Goal: Task Accomplishment & Management: Use online tool/utility

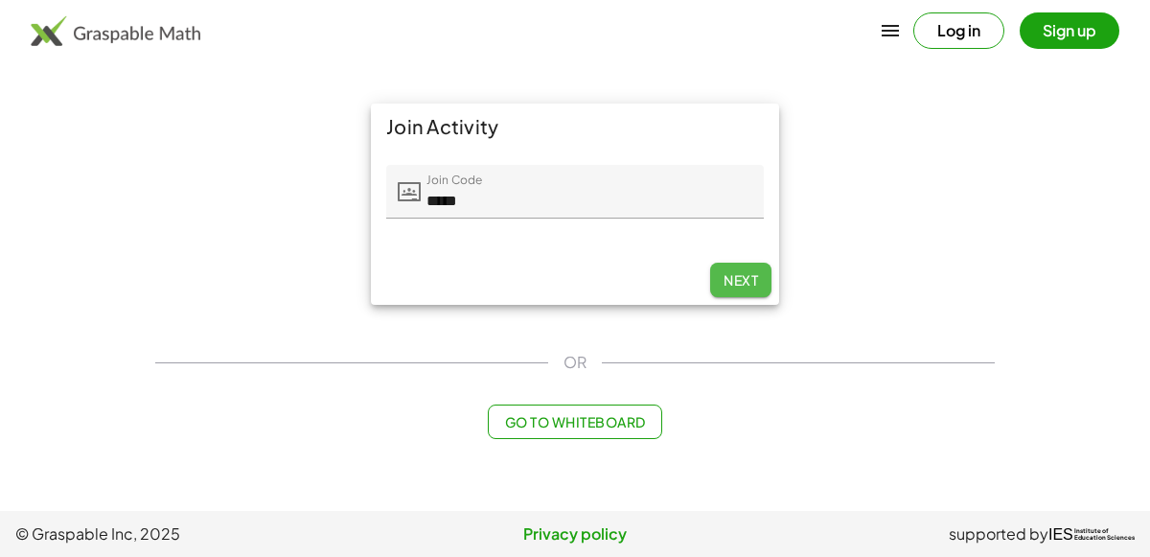
click at [755, 278] on span "Next" at bounding box center [740, 279] width 34 height 17
type input "*****"
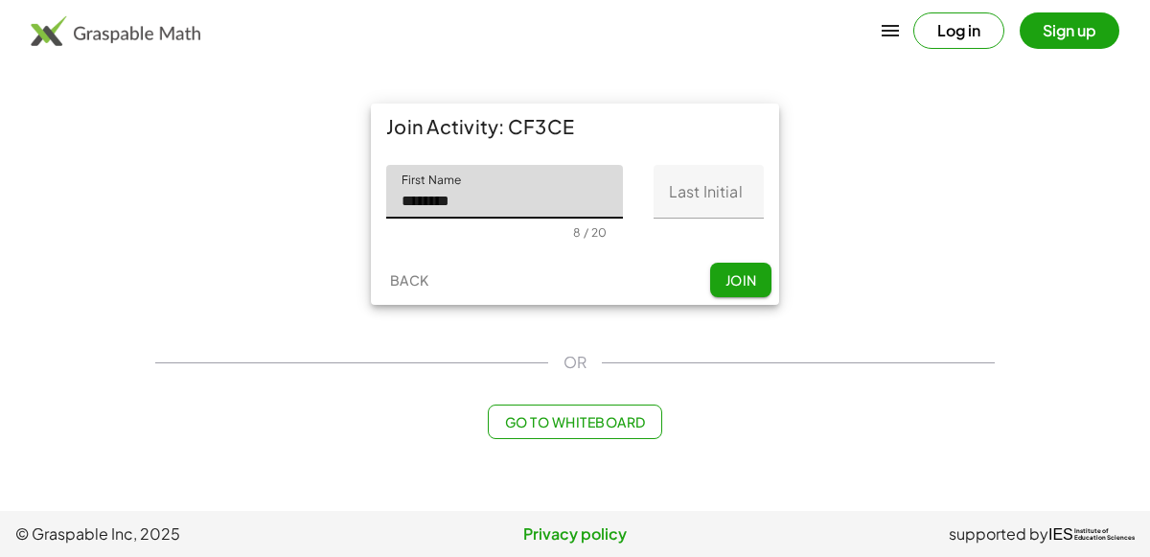
type input "********"
click at [754, 181] on input "Last Initial" at bounding box center [708, 192] width 110 height 54
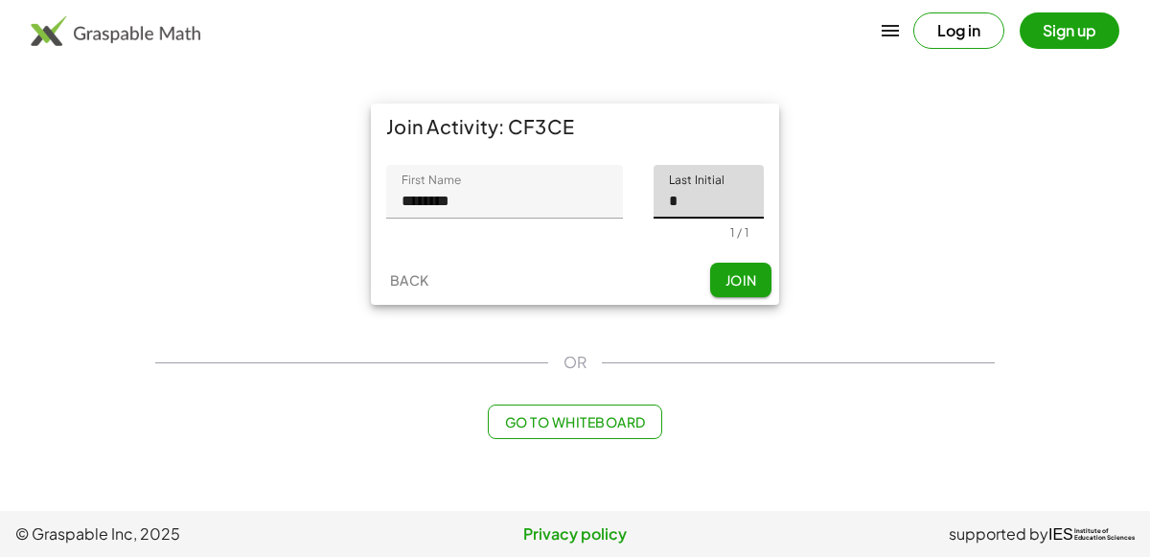
type input "*"
click at [763, 276] on button "Join" at bounding box center [740, 280] width 61 height 34
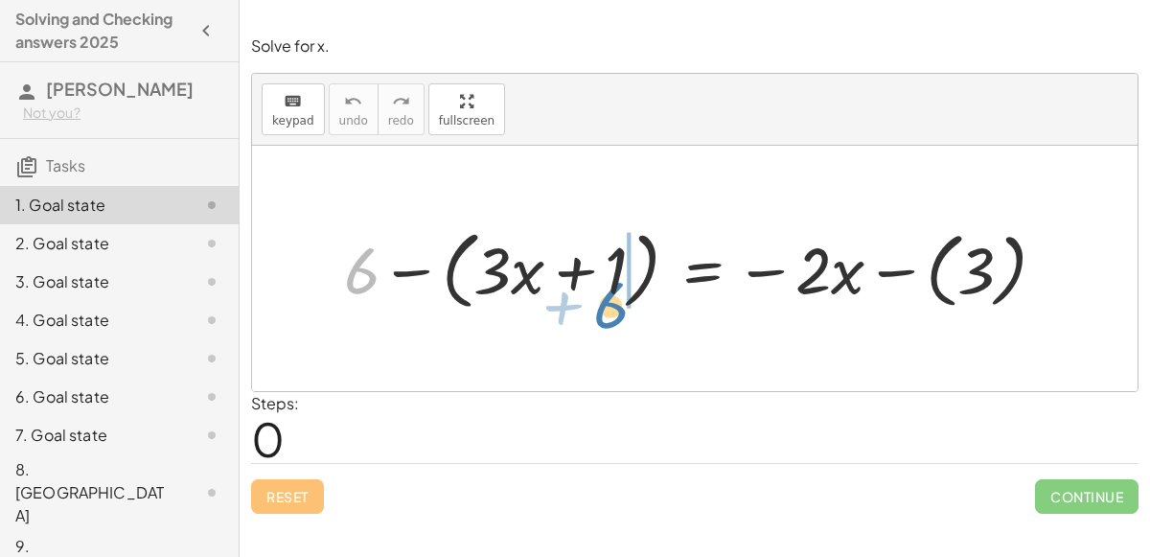
drag, startPoint x: 355, startPoint y: 274, endPoint x: 587, endPoint y: 309, distance: 234.4
click at [587, 309] on div at bounding box center [702, 267] width 736 height 95
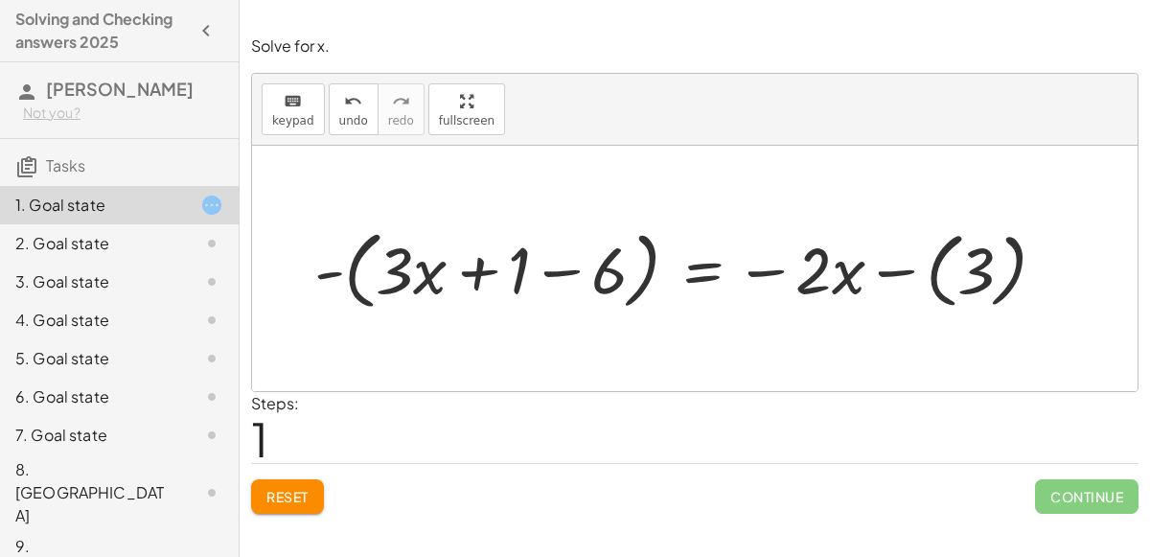
click at [560, 275] on div at bounding box center [688, 267] width 766 height 95
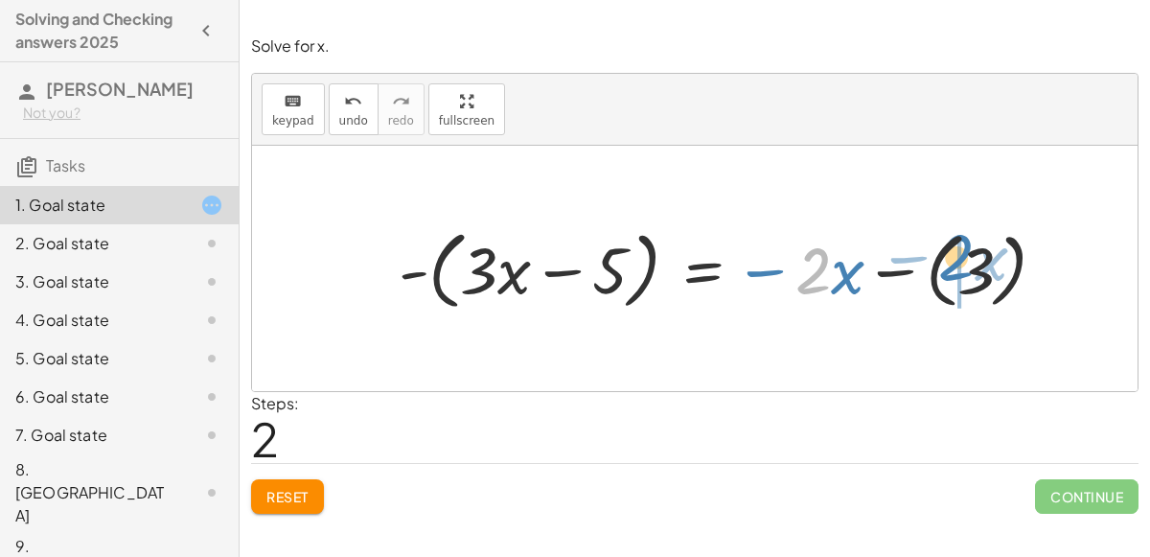
drag, startPoint x: 800, startPoint y: 284, endPoint x: 942, endPoint y: 268, distance: 142.6
click at [942, 268] on div at bounding box center [729, 267] width 681 height 95
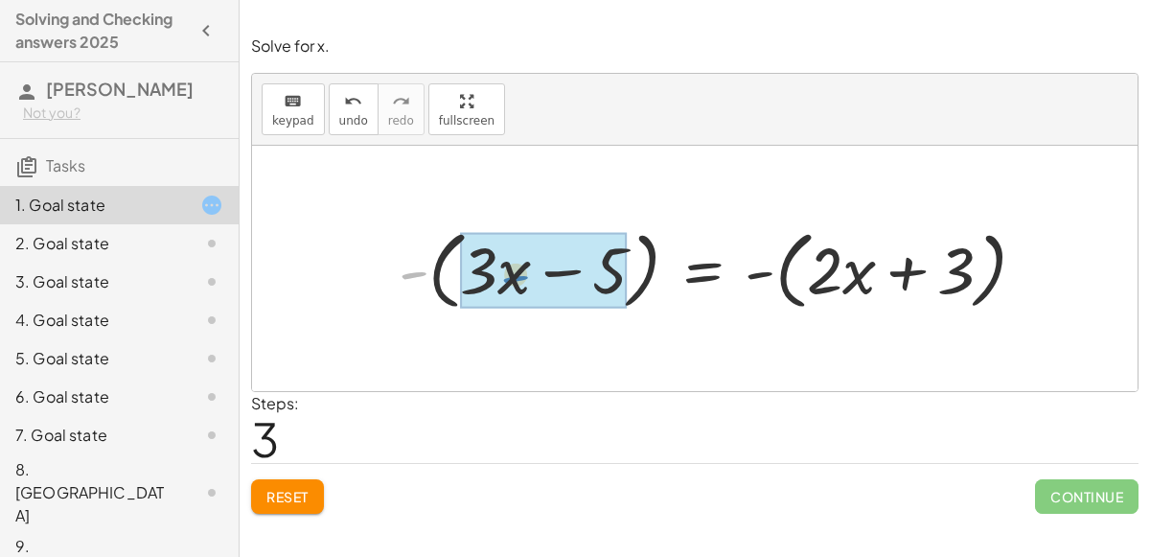
drag, startPoint x: 419, startPoint y: 274, endPoint x: 523, endPoint y: 276, distance: 104.5
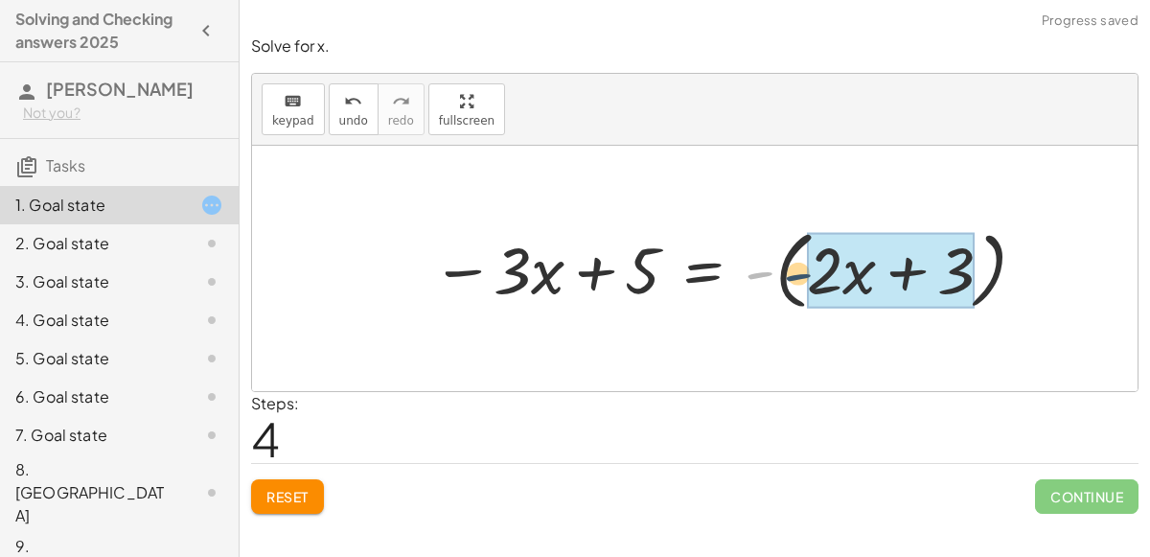
drag, startPoint x: 763, startPoint y: 276, endPoint x: 834, endPoint y: 276, distance: 70.9
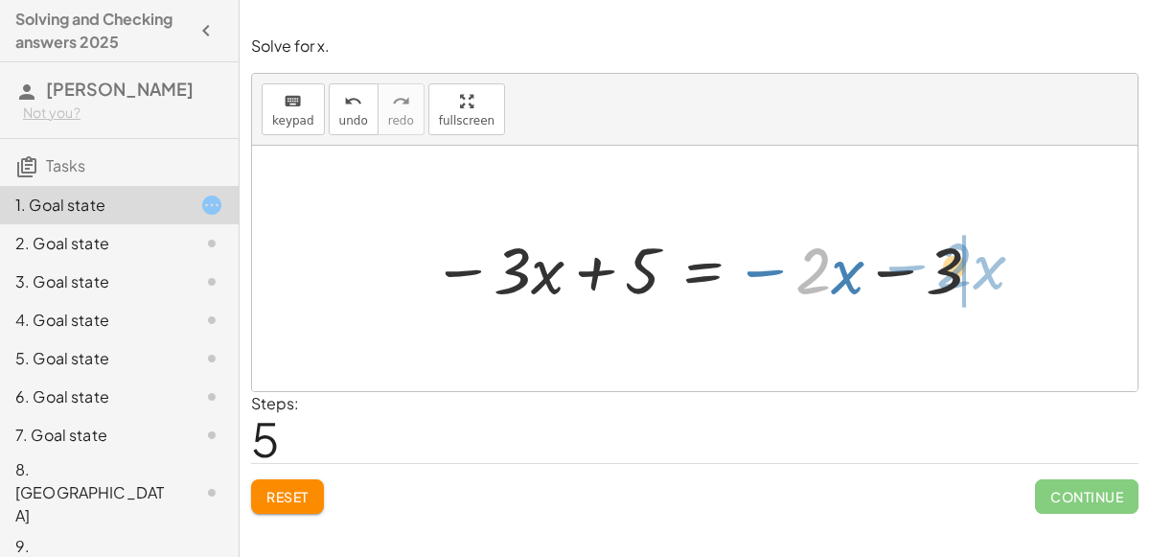
drag, startPoint x: 808, startPoint y: 278, endPoint x: 949, endPoint y: 273, distance: 141.9
click at [949, 273] on div at bounding box center [709, 267] width 572 height 85
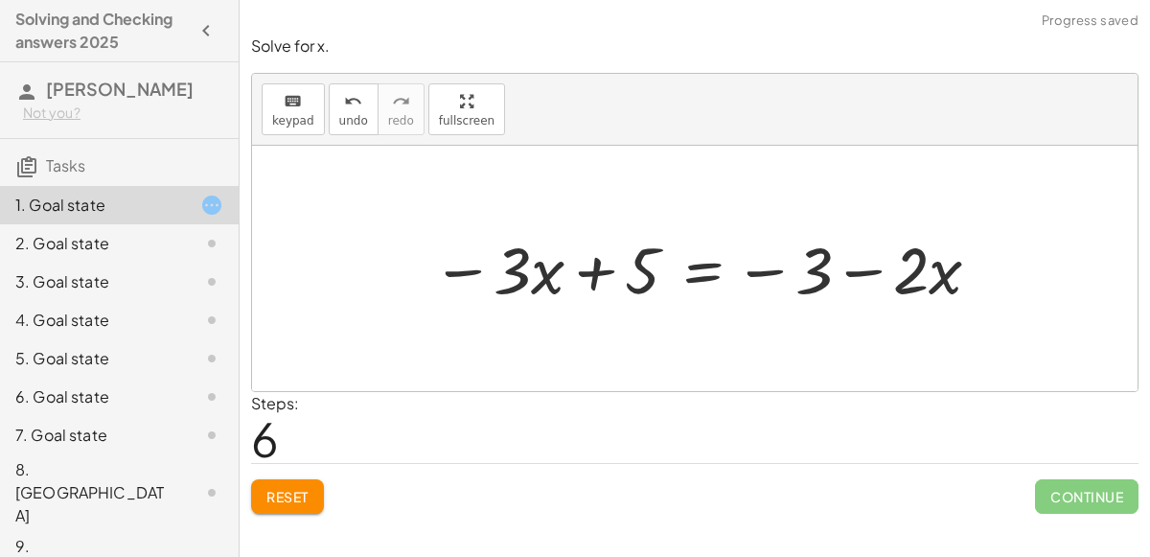
click at [852, 273] on div at bounding box center [709, 267] width 572 height 85
click at [763, 272] on div at bounding box center [709, 267] width 572 height 85
drag, startPoint x: 470, startPoint y: 271, endPoint x: 498, endPoint y: 276, distance: 28.2
click at [498, 276] on div at bounding box center [709, 267] width 572 height 85
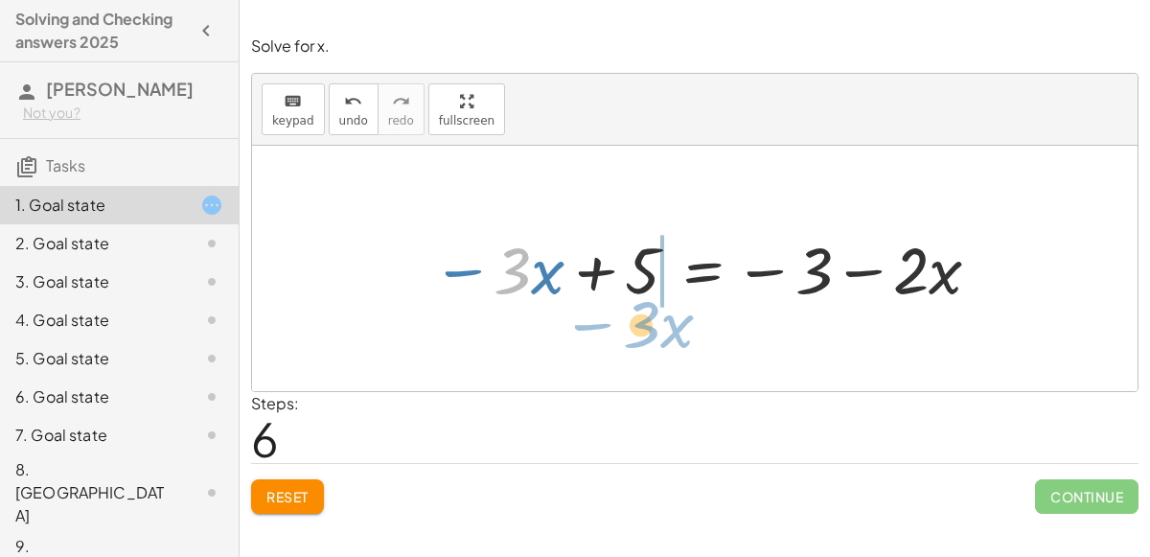
drag, startPoint x: 515, startPoint y: 278, endPoint x: 643, endPoint y: 330, distance: 138.4
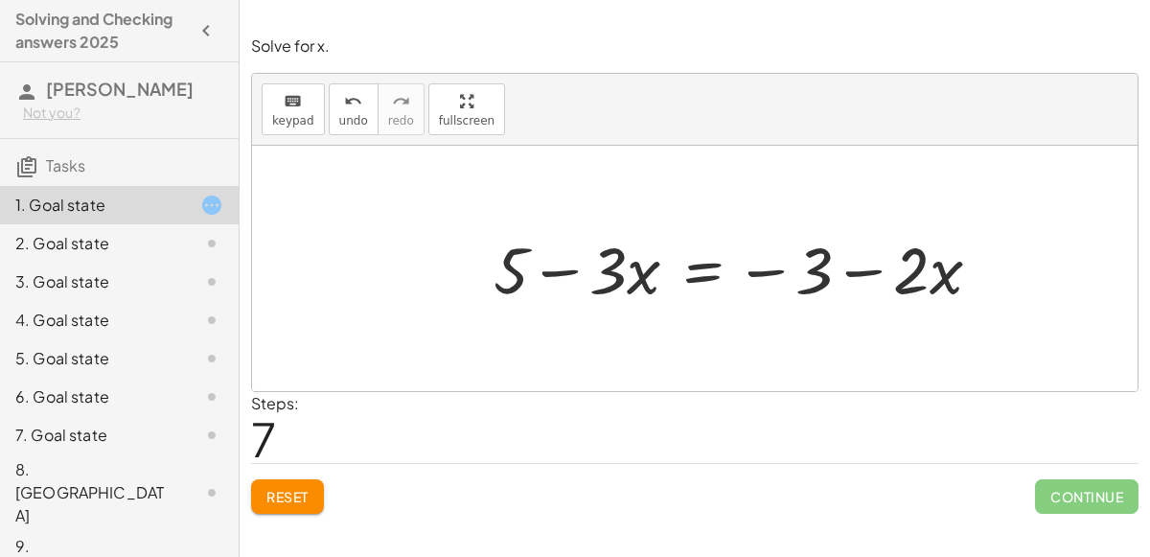
click at [705, 280] on div at bounding box center [745, 267] width 522 height 85
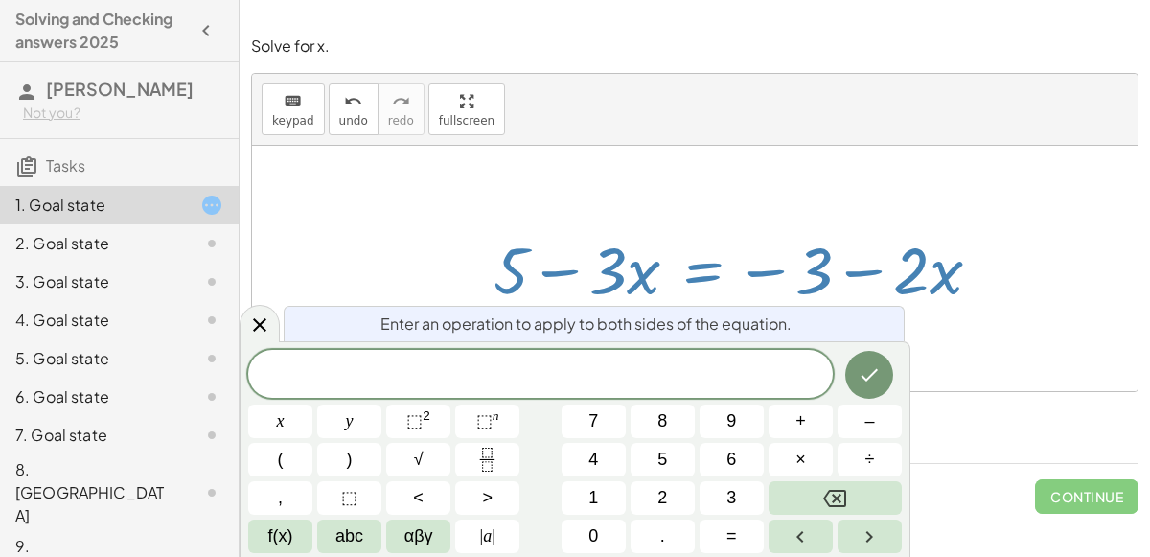
click at [699, 280] on div at bounding box center [745, 267] width 522 height 85
click at [255, 336] on div at bounding box center [260, 323] width 40 height 37
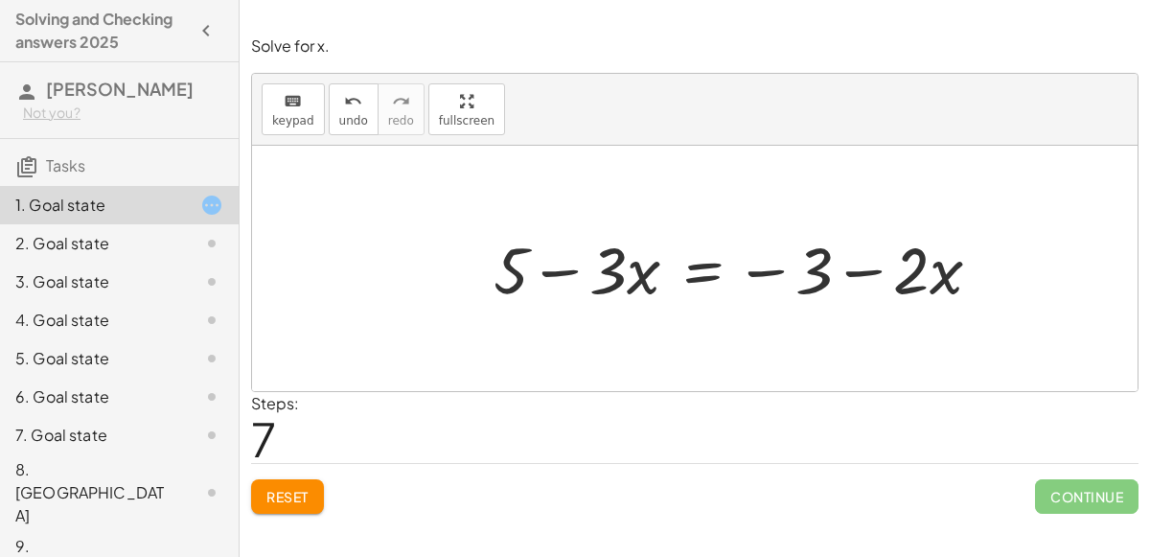
click at [704, 267] on div at bounding box center [745, 267] width 522 height 85
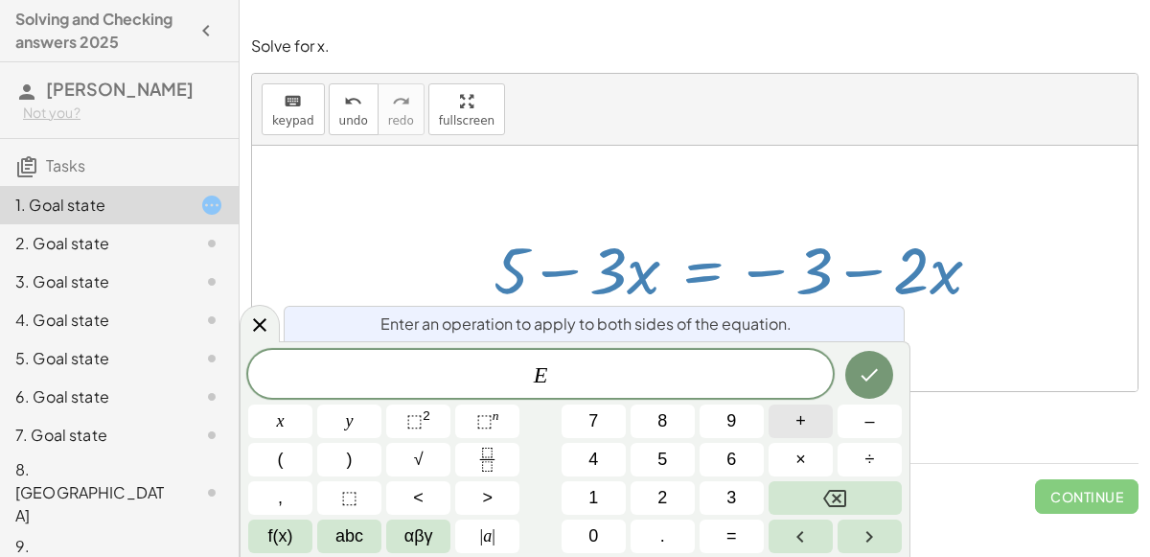
click at [789, 427] on button "+" at bounding box center [800, 421] width 64 height 34
click at [732, 498] on span "3" at bounding box center [731, 498] width 10 height 26
click at [825, 493] on icon "Backspace" at bounding box center [834, 498] width 23 height 23
click at [716, 493] on button "3" at bounding box center [731, 498] width 64 height 34
click at [870, 376] on icon "Done" at bounding box center [869, 375] width 17 height 12
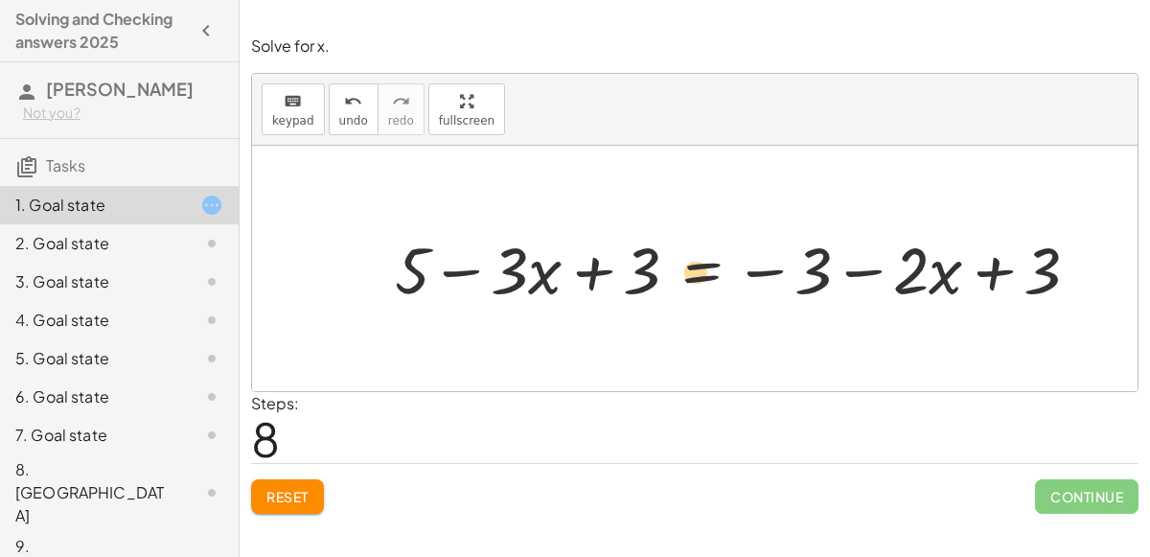
drag, startPoint x: 424, startPoint y: 273, endPoint x: 712, endPoint y: 274, distance: 287.4
click at [712, 274] on div at bounding box center [744, 267] width 719 height 85
drag, startPoint x: 406, startPoint y: 256, endPoint x: 675, endPoint y: 279, distance: 270.2
click at [675, 279] on div at bounding box center [744, 267] width 719 height 85
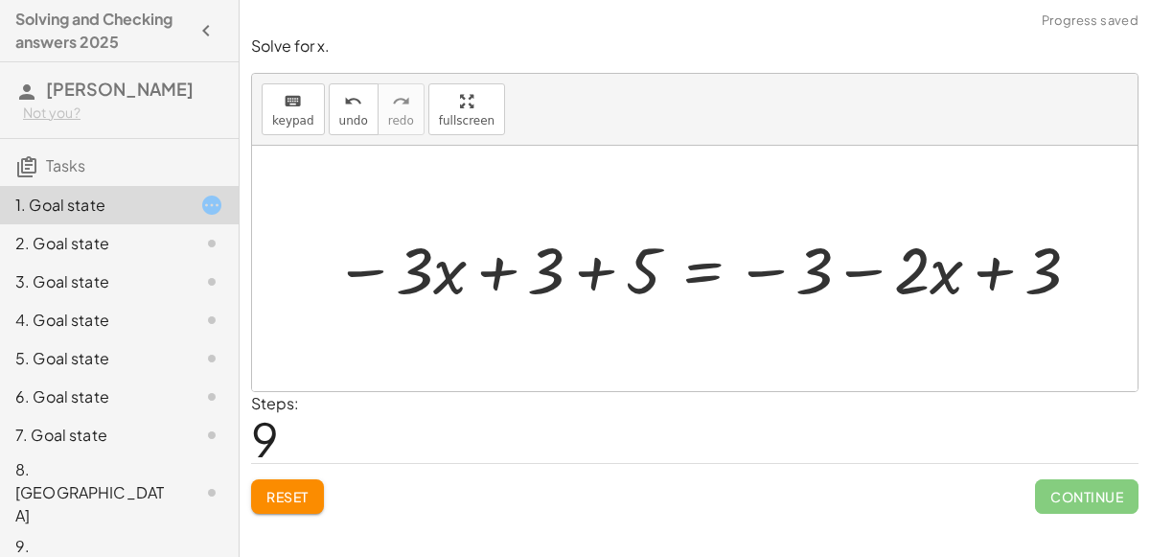
click at [593, 276] on div at bounding box center [709, 267] width 768 height 85
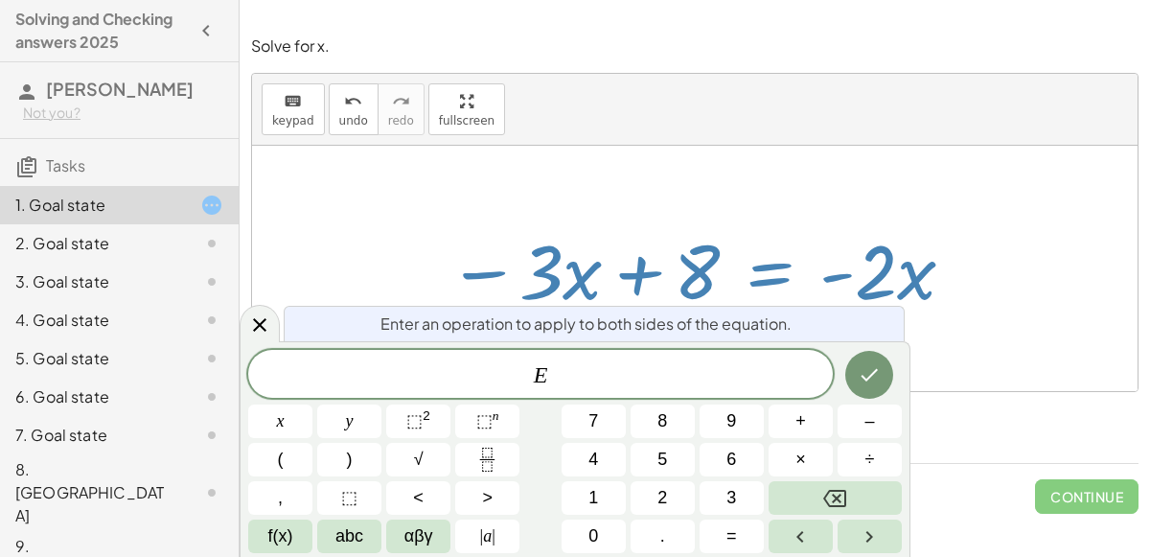
click at [884, 427] on button "–" at bounding box center [869, 421] width 64 height 34
click at [669, 427] on button "8" at bounding box center [662, 421] width 64 height 34
click at [861, 365] on icon "Done" at bounding box center [869, 374] width 23 height 23
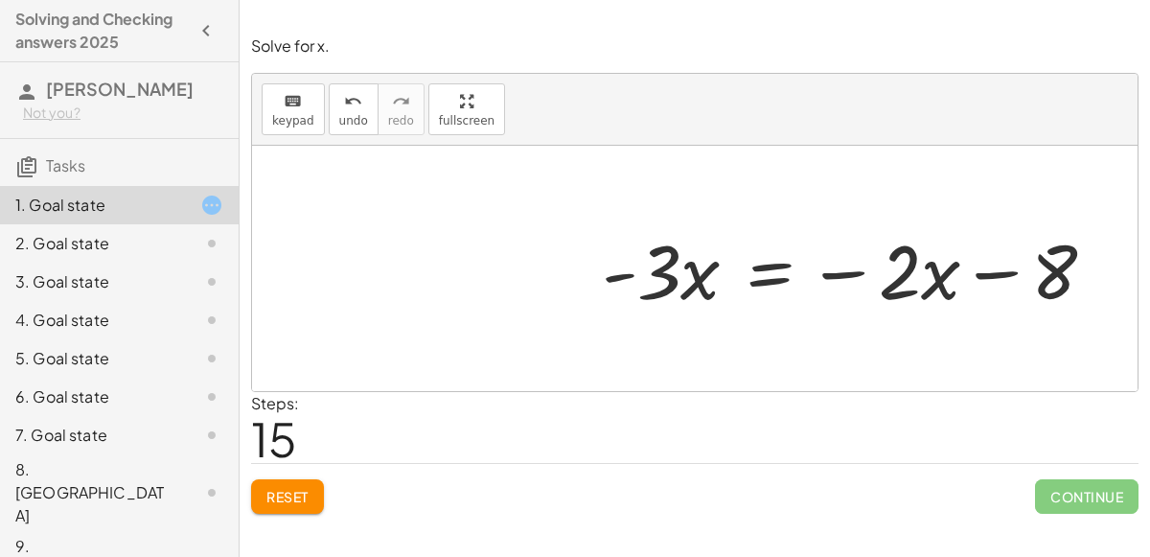
click at [768, 282] on div at bounding box center [856, 268] width 529 height 99
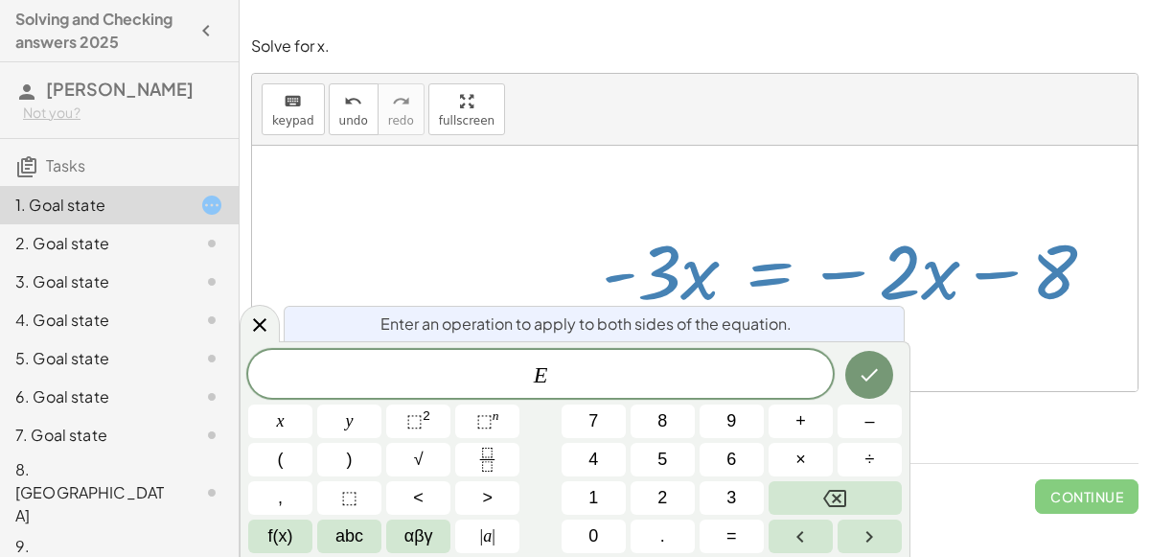
click at [788, 196] on div at bounding box center [694, 268] width 885 height 245
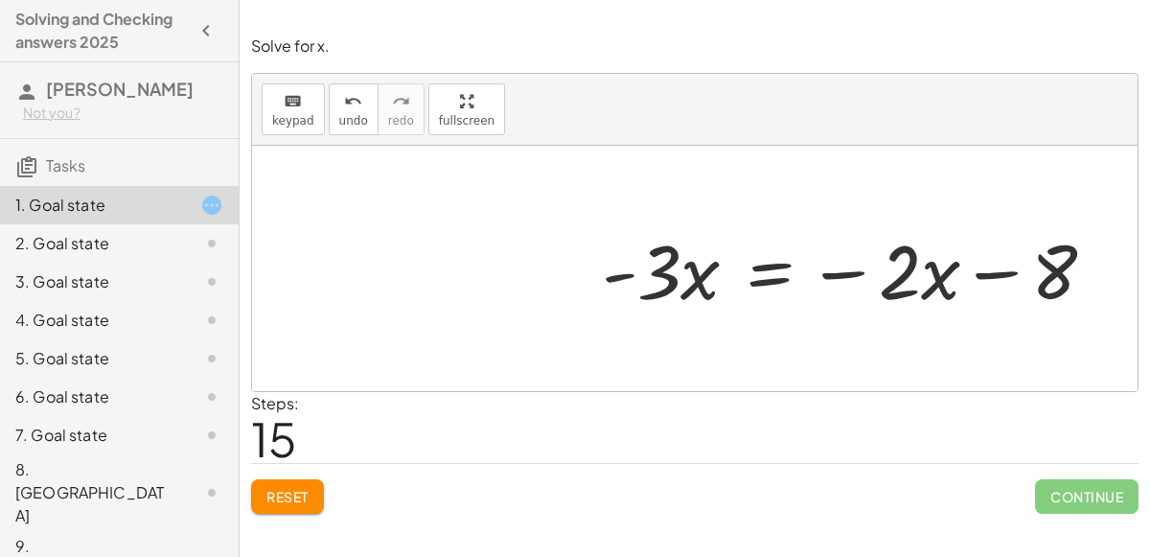
click at [278, 498] on span "Reset" at bounding box center [287, 496] width 42 height 17
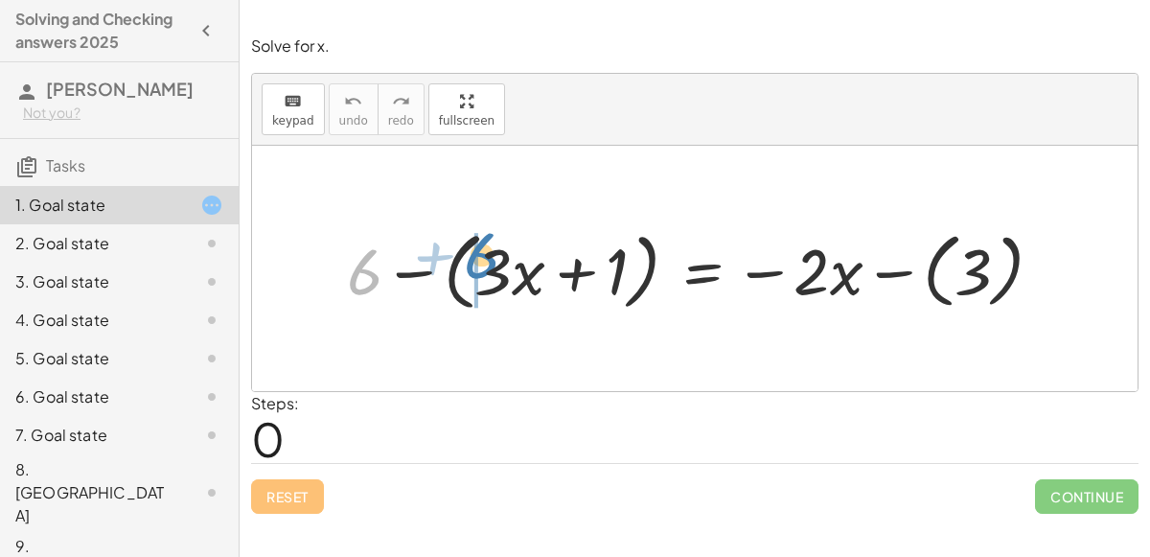
drag, startPoint x: 362, startPoint y: 269, endPoint x: 478, endPoint y: 250, distance: 117.5
click at [478, 250] on div at bounding box center [702, 268] width 730 height 94
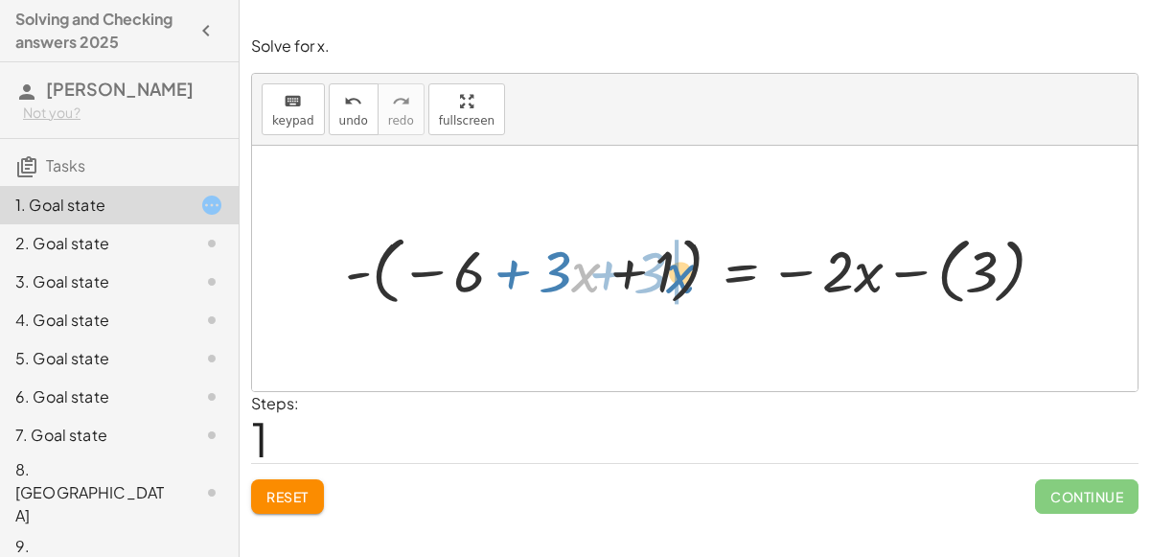
drag, startPoint x: 572, startPoint y: 283, endPoint x: 677, endPoint y: 280, distance: 105.4
click at [677, 280] on div at bounding box center [702, 268] width 734 height 85
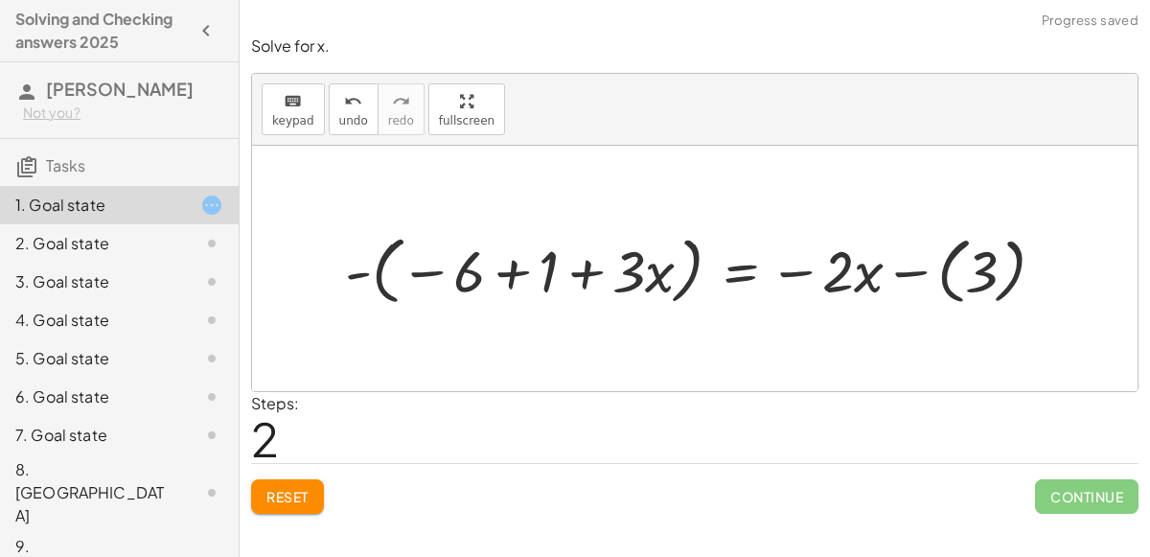
click at [492, 266] on div at bounding box center [702, 268] width 734 height 85
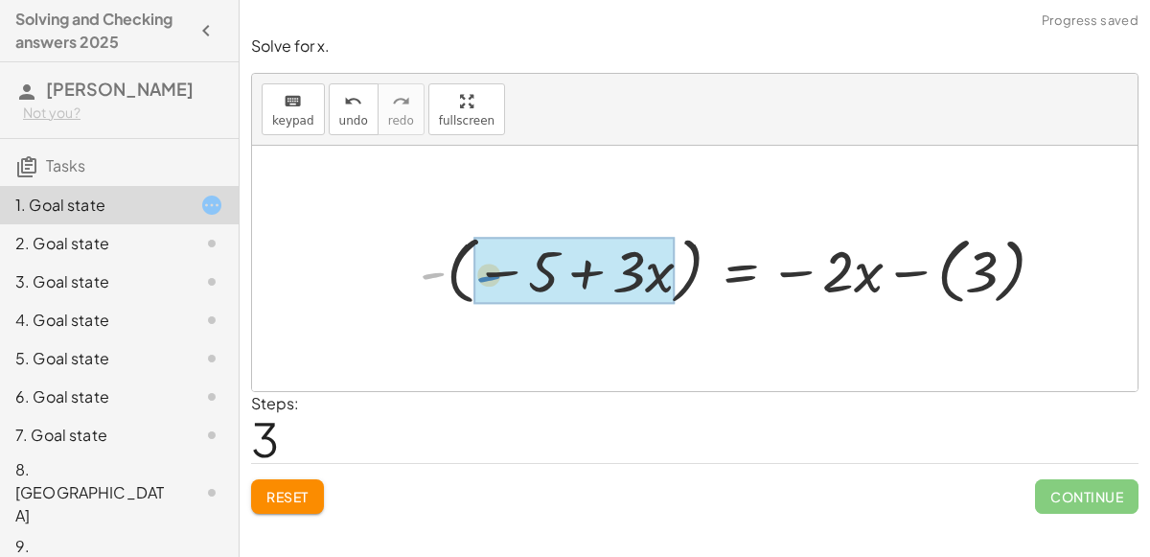
drag, startPoint x: 425, startPoint y: 273, endPoint x: 482, endPoint y: 276, distance: 56.6
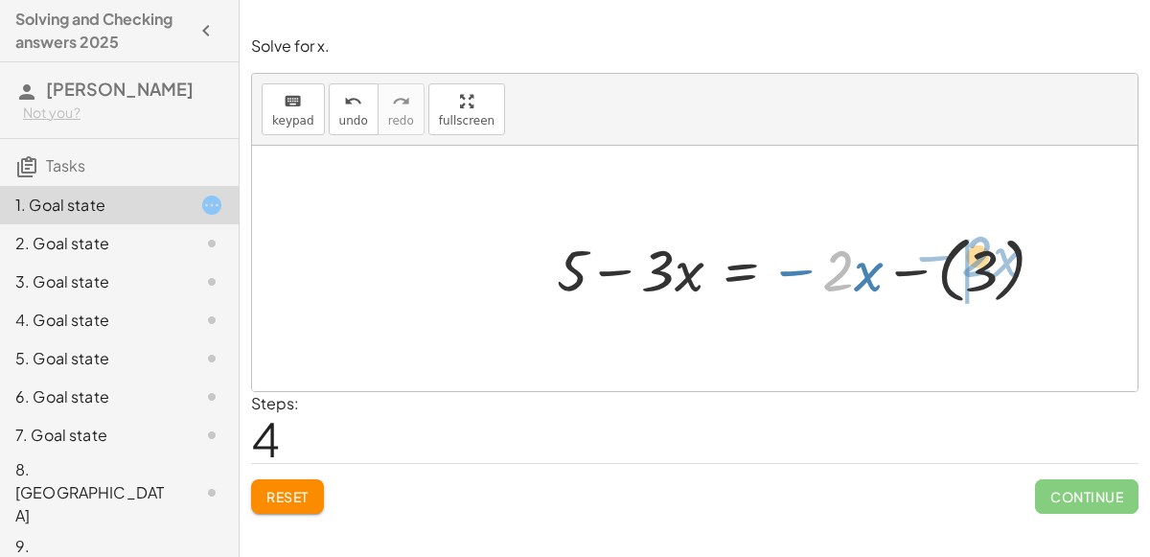
drag, startPoint x: 845, startPoint y: 273, endPoint x: 984, endPoint y: 258, distance: 139.8
click at [984, 258] on div at bounding box center [808, 268] width 523 height 82
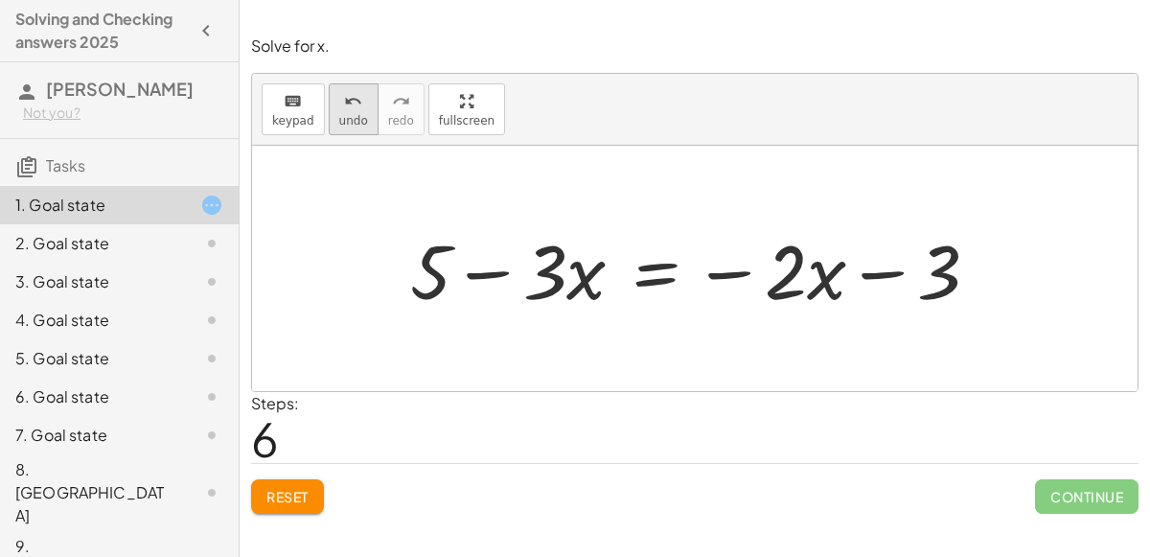
click at [345, 123] on span "undo" at bounding box center [353, 120] width 29 height 13
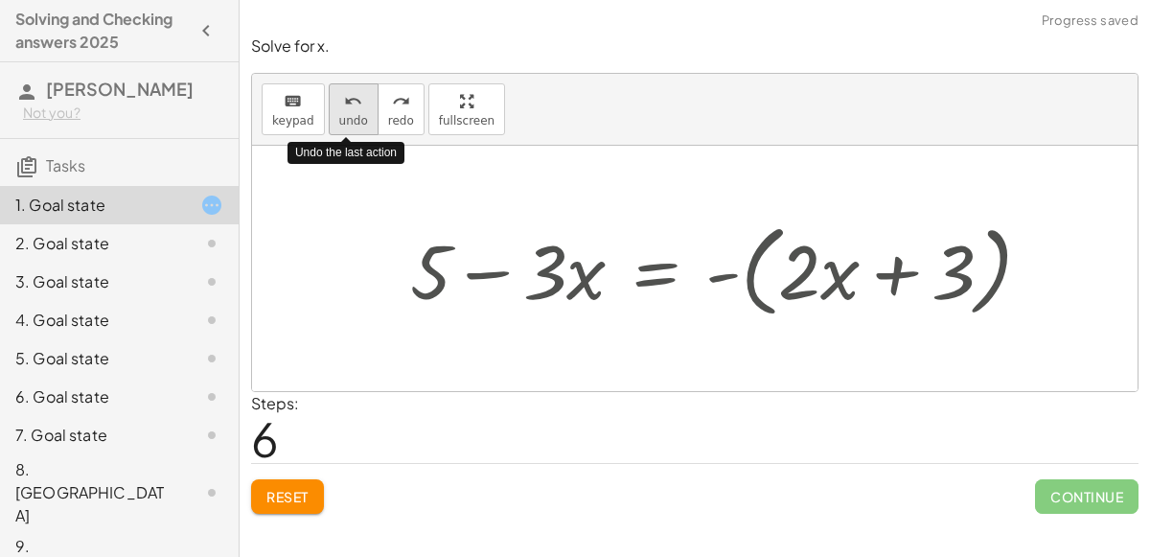
click at [349, 130] on button "undo undo" at bounding box center [354, 109] width 50 height 52
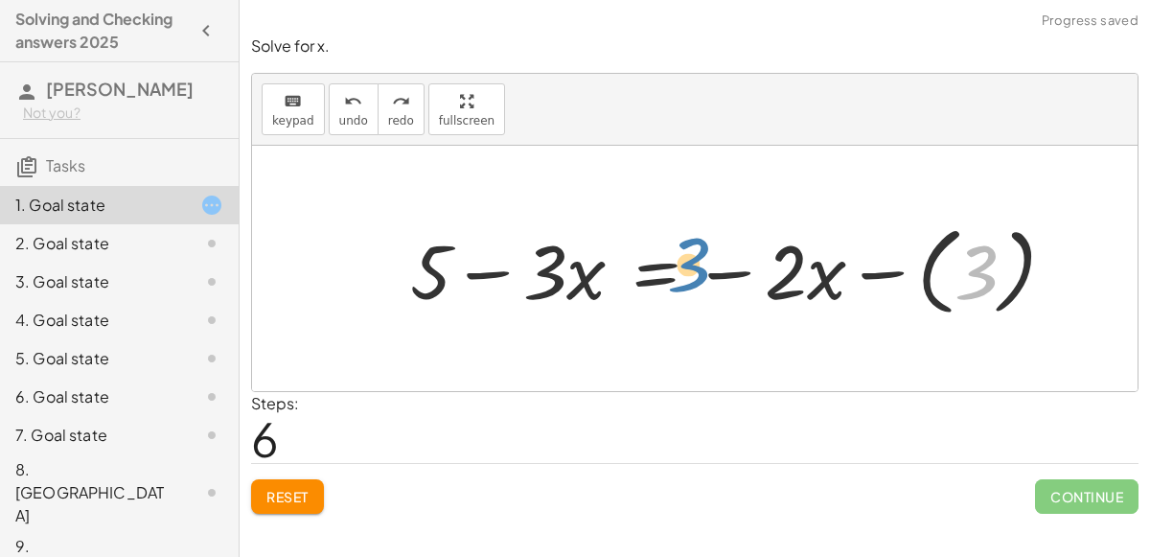
drag, startPoint x: 966, startPoint y: 278, endPoint x: 677, endPoint y: 271, distance: 288.5
click at [677, 271] on div at bounding box center [739, 269] width 679 height 106
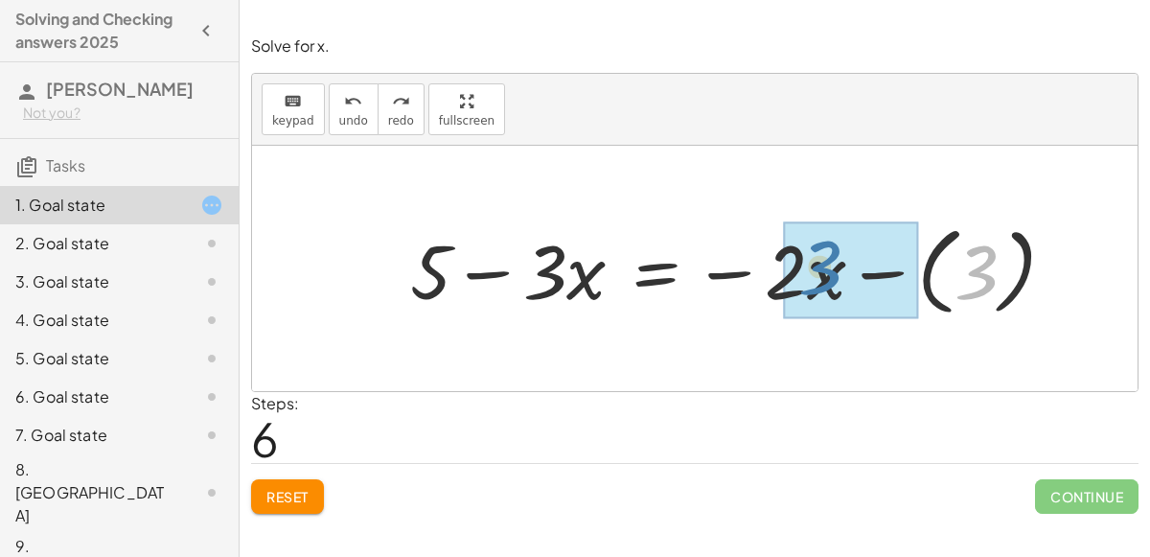
drag, startPoint x: 965, startPoint y: 276, endPoint x: 805, endPoint y: 271, distance: 160.1
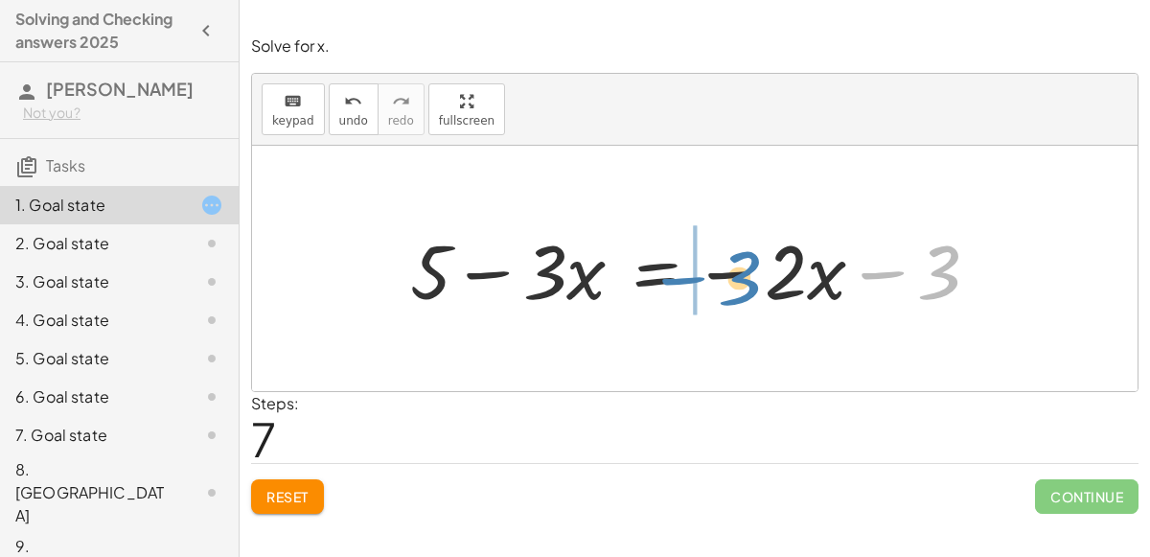
drag, startPoint x: 939, startPoint y: 286, endPoint x: 741, endPoint y: 290, distance: 198.4
click at [741, 290] on div at bounding box center [702, 268] width 604 height 99
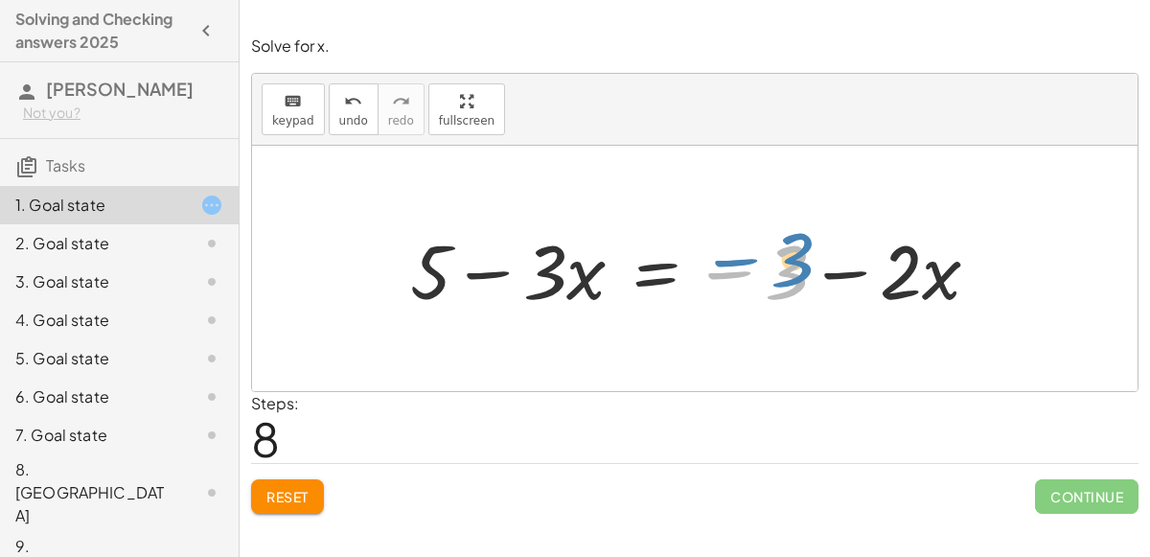
drag, startPoint x: 743, startPoint y: 275, endPoint x: 723, endPoint y: 267, distance: 21.5
click at [723, 267] on div at bounding box center [702, 268] width 604 height 99
drag, startPoint x: 898, startPoint y: 280, endPoint x: 939, endPoint y: 273, distance: 41.7
click at [939, 273] on div at bounding box center [702, 268] width 604 height 99
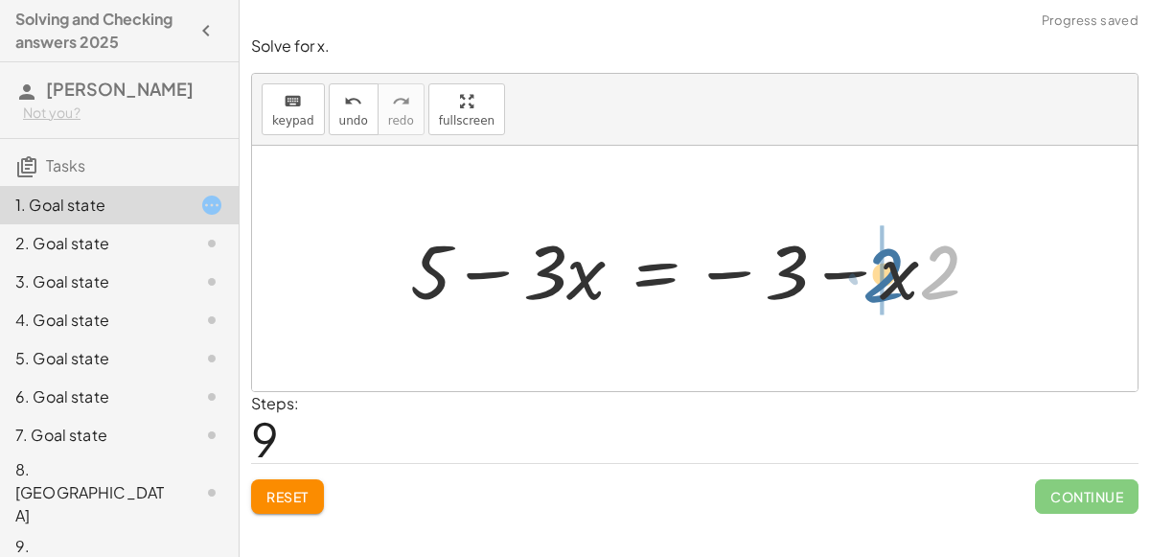
drag, startPoint x: 945, startPoint y: 288, endPoint x: 885, endPoint y: 288, distance: 59.4
click at [885, 288] on div at bounding box center [702, 268] width 604 height 99
click at [844, 273] on div at bounding box center [702, 268] width 604 height 99
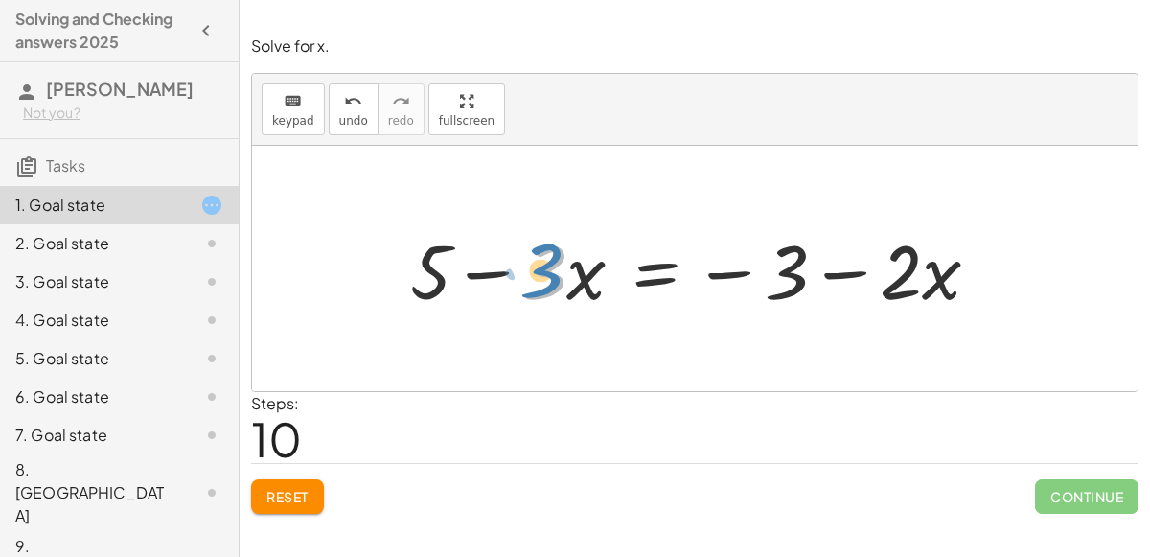
click at [554, 282] on div at bounding box center [702, 268] width 604 height 99
click at [550, 284] on div at bounding box center [702, 268] width 604 height 99
click at [503, 271] on div at bounding box center [702, 268] width 604 height 99
click at [835, 280] on div at bounding box center [702, 268] width 604 height 99
click at [665, 276] on div at bounding box center [702, 268] width 604 height 99
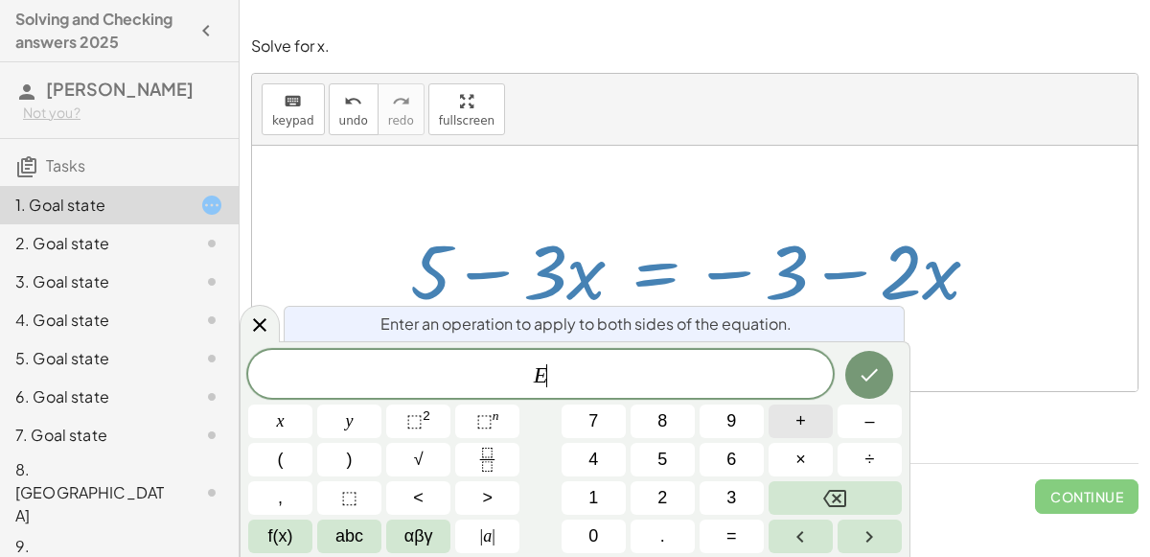
click at [804, 423] on span "+" at bounding box center [800, 421] width 11 height 26
click at [822, 497] on button "Backspace" at bounding box center [834, 498] width 133 height 34
click at [858, 425] on button "–" at bounding box center [869, 421] width 64 height 34
click at [671, 470] on button "5" at bounding box center [662, 460] width 64 height 34
click at [873, 373] on icon "Done" at bounding box center [869, 375] width 17 height 12
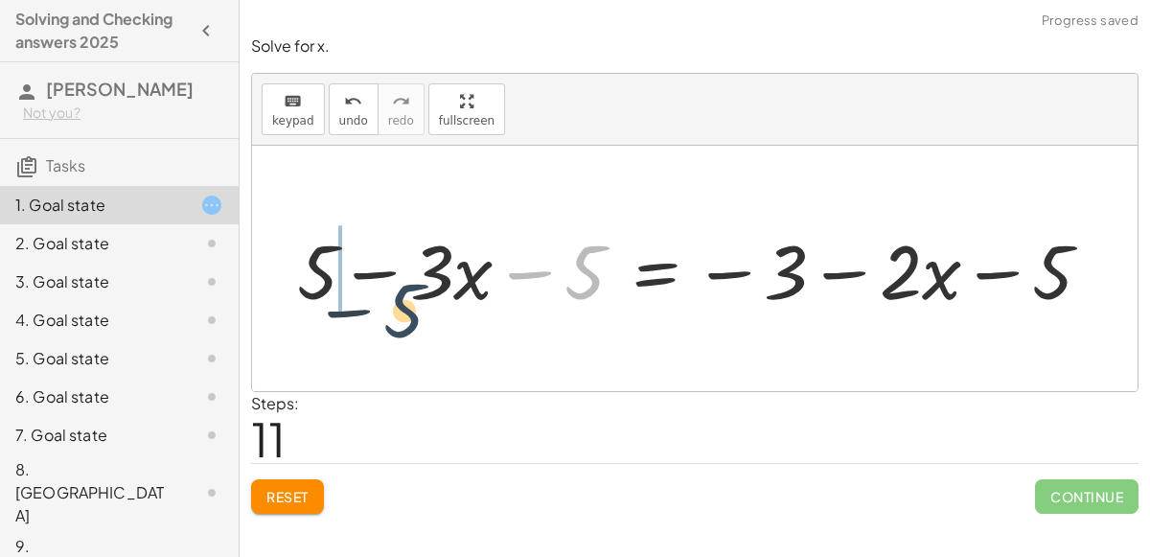
drag, startPoint x: 577, startPoint y: 288, endPoint x: 381, endPoint y: 318, distance: 197.7
click at [381, 318] on div "+ 6 − ( + · 3 · x + 1 ) = − · 2 · x − ( 3 ) - ( − 6 + · 3 · x + 1 ) = − · 2 · x…" at bounding box center [694, 269] width 853 height 108
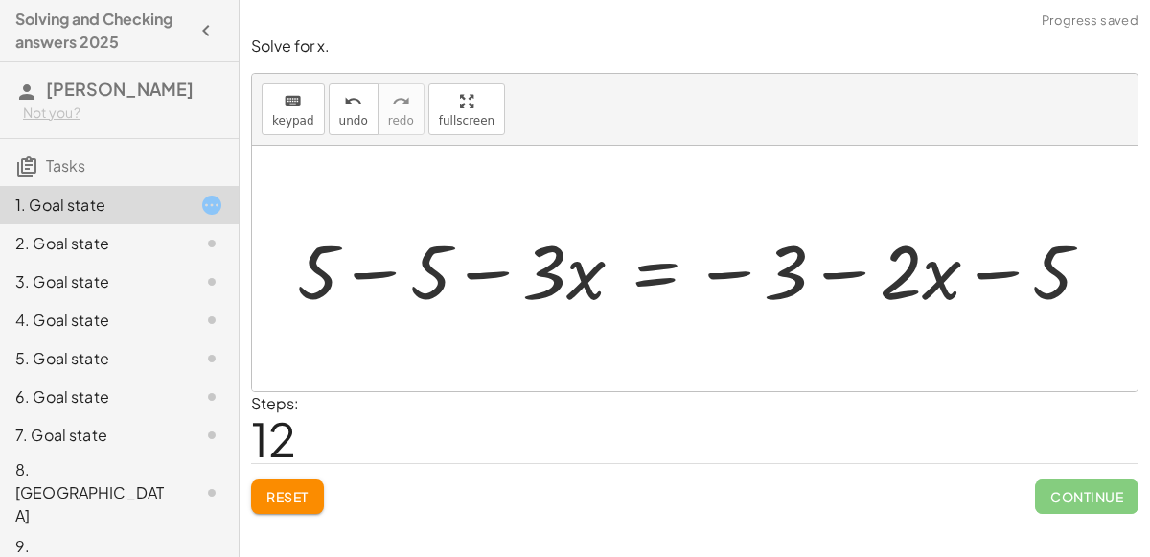
click at [391, 275] on div at bounding box center [701, 268] width 829 height 99
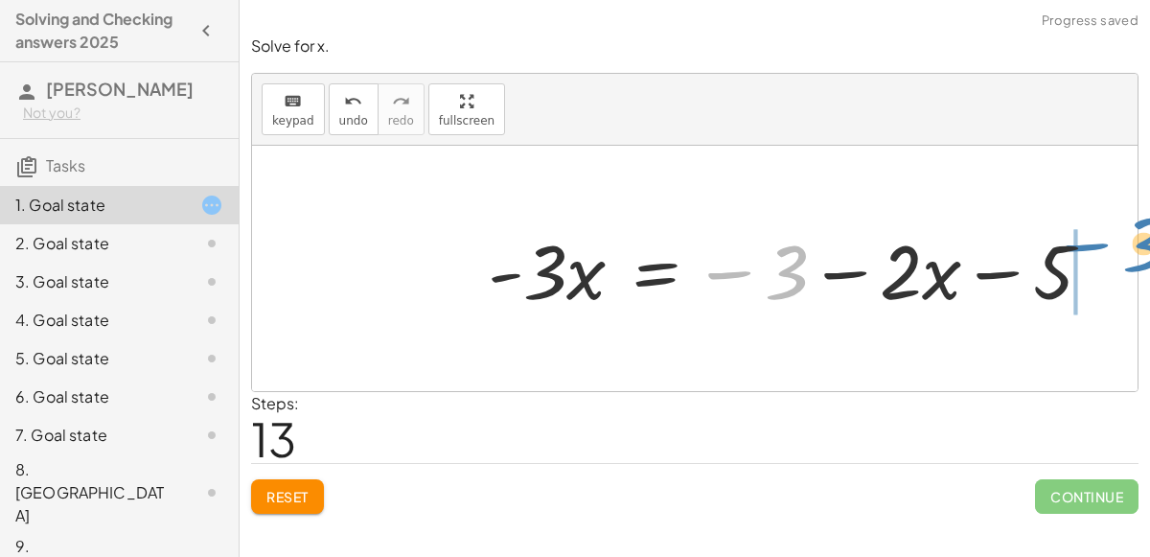
drag, startPoint x: 790, startPoint y: 264, endPoint x: 1140, endPoint y: 241, distance: 350.5
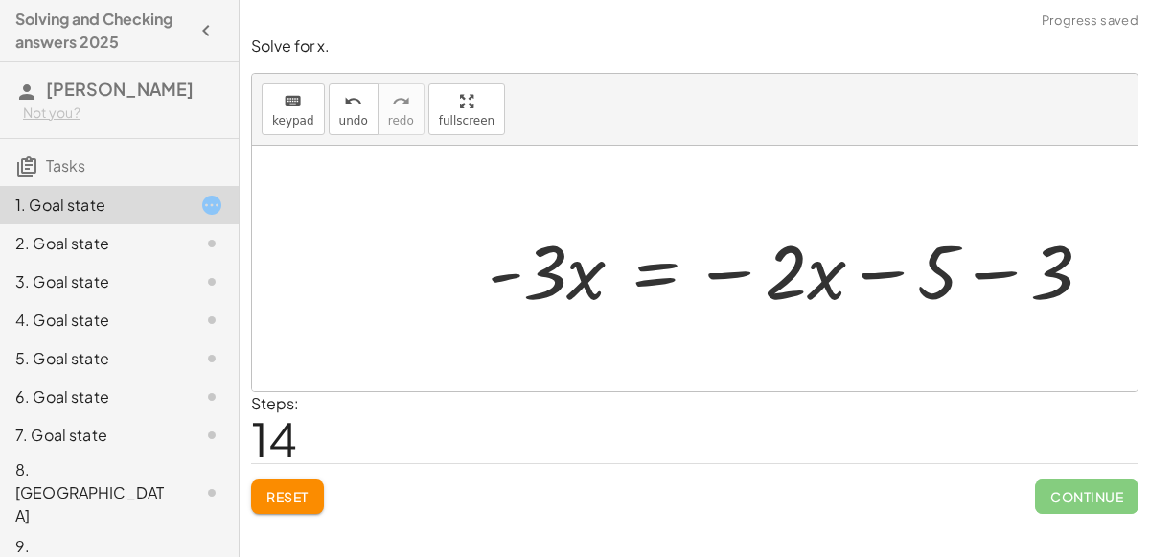
click at [1000, 270] on div at bounding box center [797, 268] width 639 height 99
click at [666, 281] on div at bounding box center [742, 268] width 529 height 99
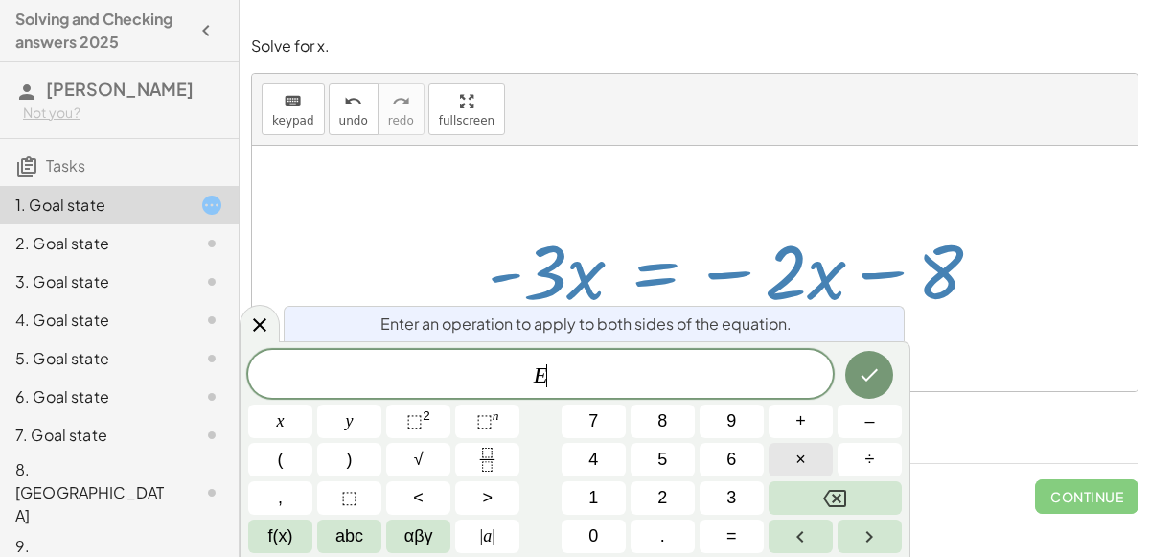
click at [782, 451] on button "×" at bounding box center [800, 460] width 64 height 34
click at [860, 497] on button "Backspace" at bounding box center [834, 498] width 133 height 34
click at [853, 448] on button "÷" at bounding box center [869, 460] width 64 height 34
click at [553, 221] on div at bounding box center [742, 268] width 529 height 99
click at [251, 318] on icon at bounding box center [259, 324] width 23 height 23
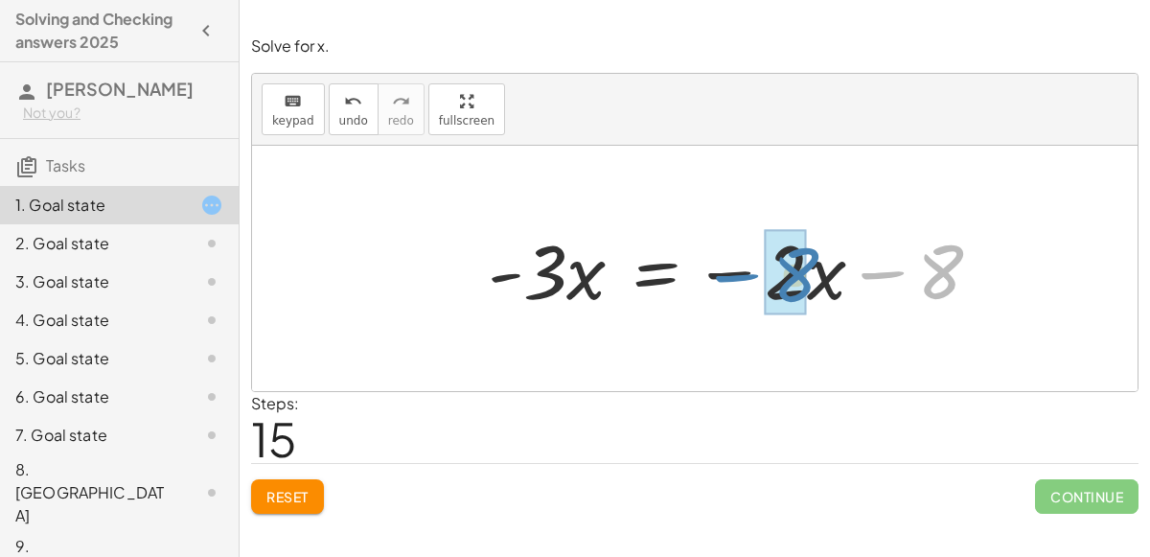
drag, startPoint x: 939, startPoint y: 273, endPoint x: 795, endPoint y: 276, distance: 143.7
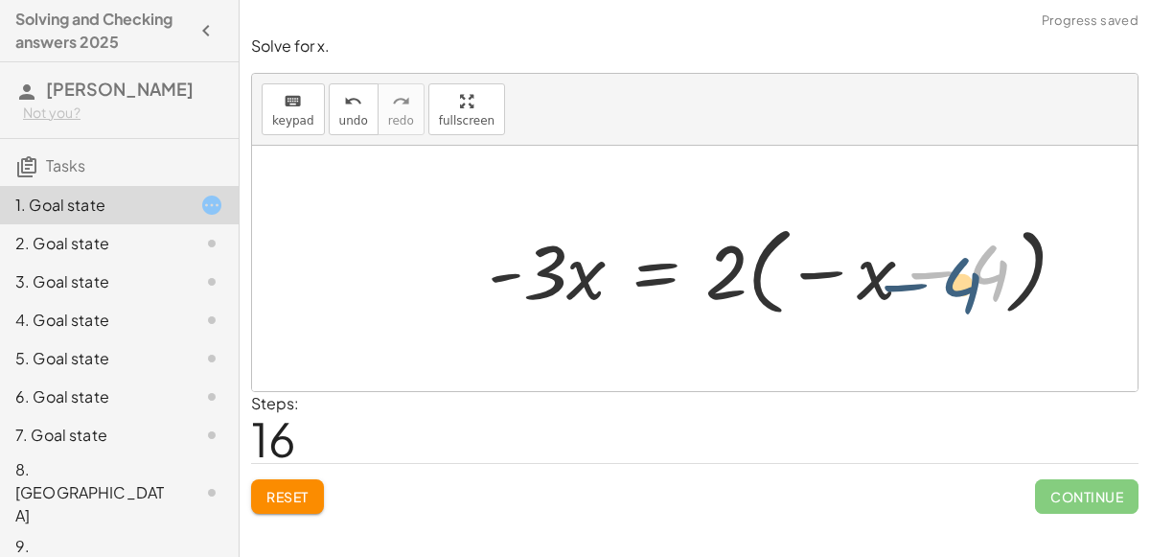
click at [988, 286] on div at bounding box center [784, 269] width 613 height 106
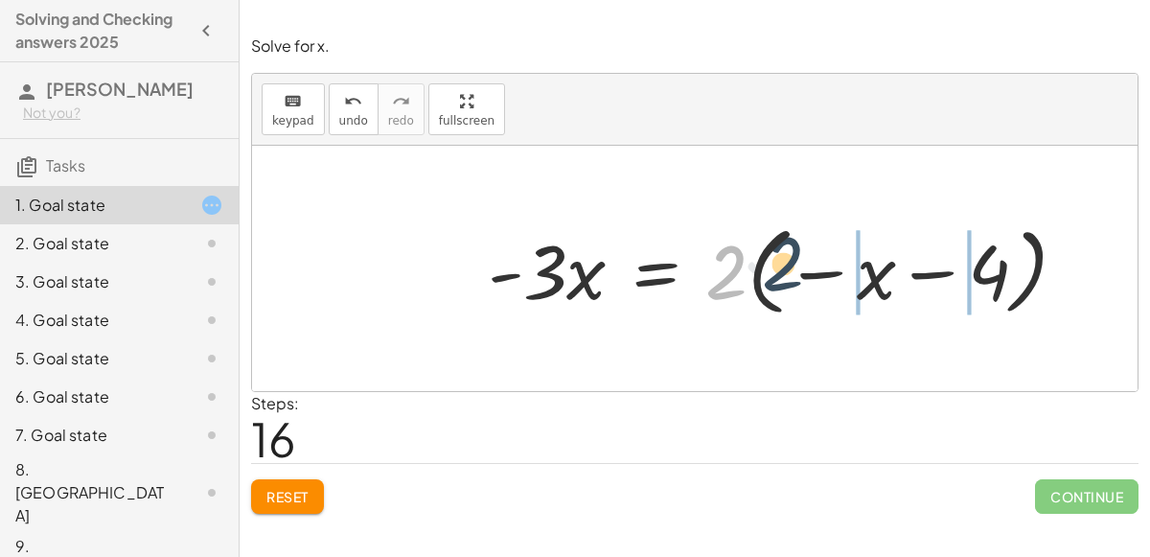
drag, startPoint x: 725, startPoint y: 269, endPoint x: 784, endPoint y: 260, distance: 59.2
click at [784, 260] on div at bounding box center [784, 269] width 613 height 106
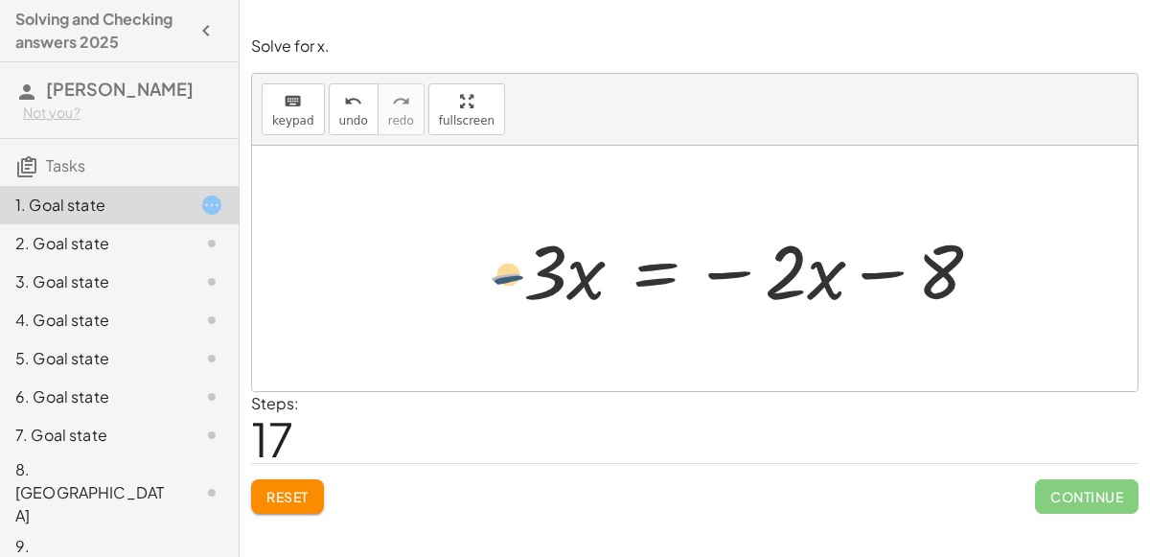
drag, startPoint x: 507, startPoint y: 273, endPoint x: 518, endPoint y: 276, distance: 11.9
click at [518, 276] on div at bounding box center [742, 268] width 529 height 99
drag, startPoint x: 508, startPoint y: 276, endPoint x: 556, endPoint y: 270, distance: 48.2
click at [556, 270] on div at bounding box center [742, 268] width 529 height 99
click at [654, 266] on div at bounding box center [742, 268] width 529 height 99
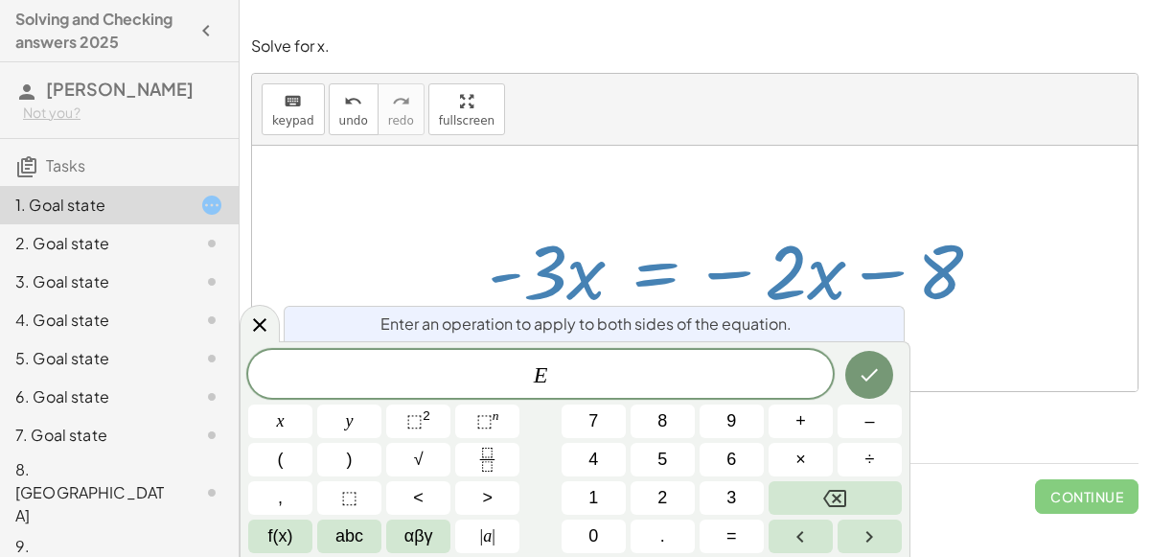
click at [813, 440] on div "E x y ⬚ 2 ⬚ n 7 8 9 + – ( ) √ 4 5 6 × ÷ , ⬚ < > 1 2 3 f(x) abc αβγ | a | 0 . =" at bounding box center [574, 451] width 653 height 203
click at [678, 425] on button "8" at bounding box center [662, 421] width 64 height 34
click at [872, 505] on button "Backspace" at bounding box center [834, 498] width 133 height 34
click at [801, 430] on span "+" at bounding box center [800, 421] width 11 height 26
click at [675, 421] on button "8" at bounding box center [662, 421] width 64 height 34
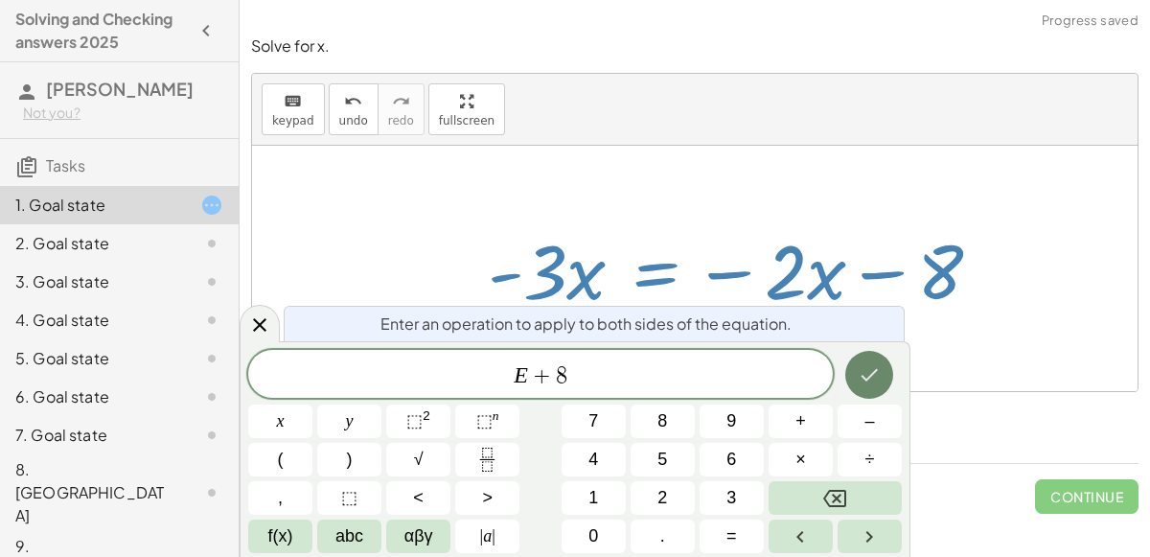
click at [858, 378] on icon "Done" at bounding box center [869, 374] width 23 height 23
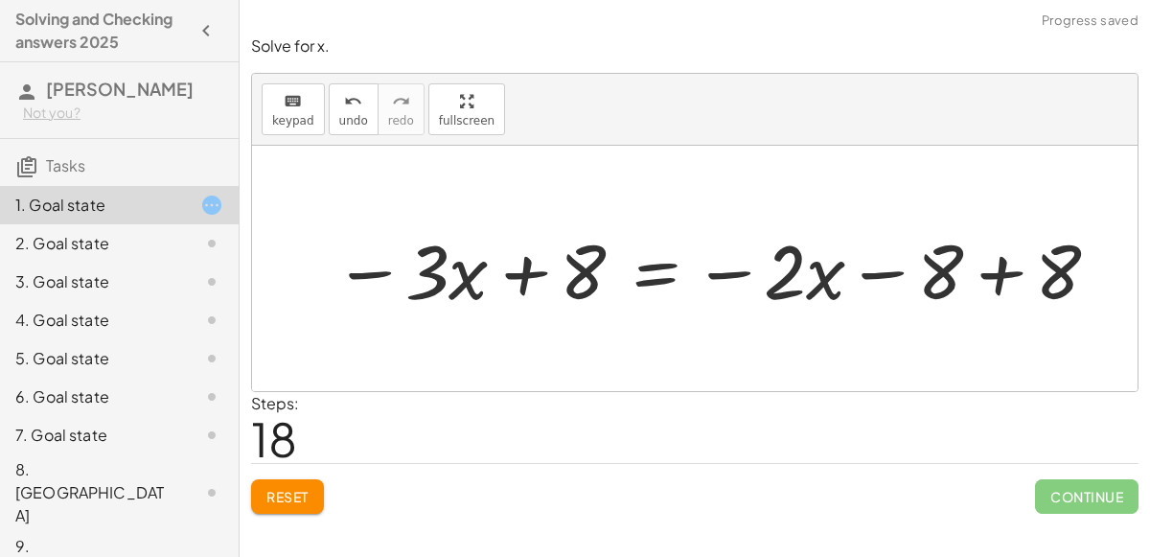
click at [1001, 278] on div at bounding box center [718, 268] width 788 height 99
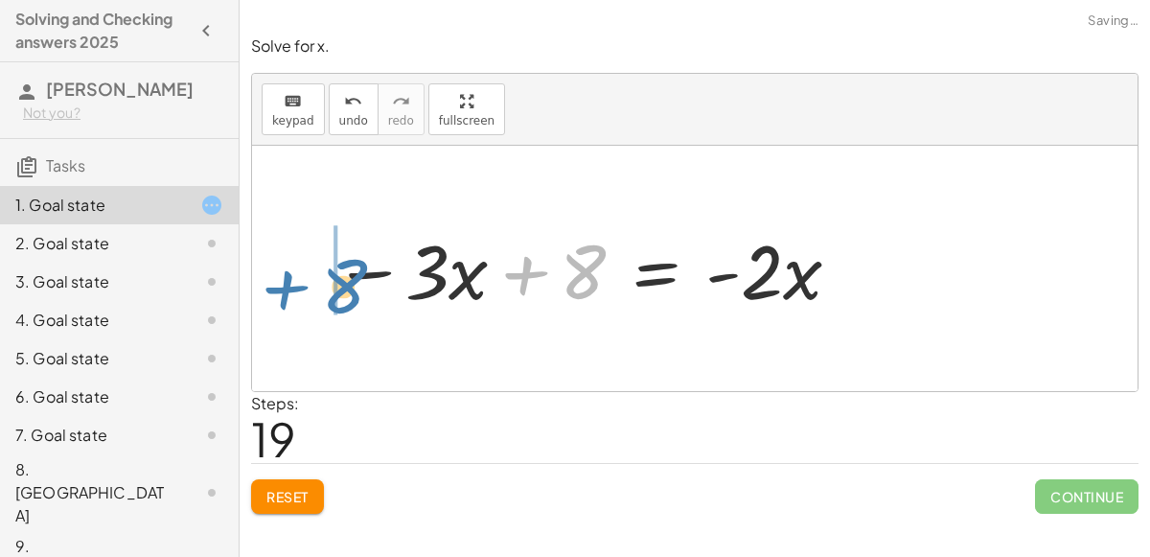
drag, startPoint x: 520, startPoint y: 276, endPoint x: 278, endPoint y: 288, distance: 242.7
click at [278, 288] on div "+ 6 − ( + · 3 · x + 1 ) = − · 2 · x − ( 3 ) - ( − 6 + · 3 · x + 1 ) = − · 2 · x…" at bounding box center [694, 268] width 885 height 245
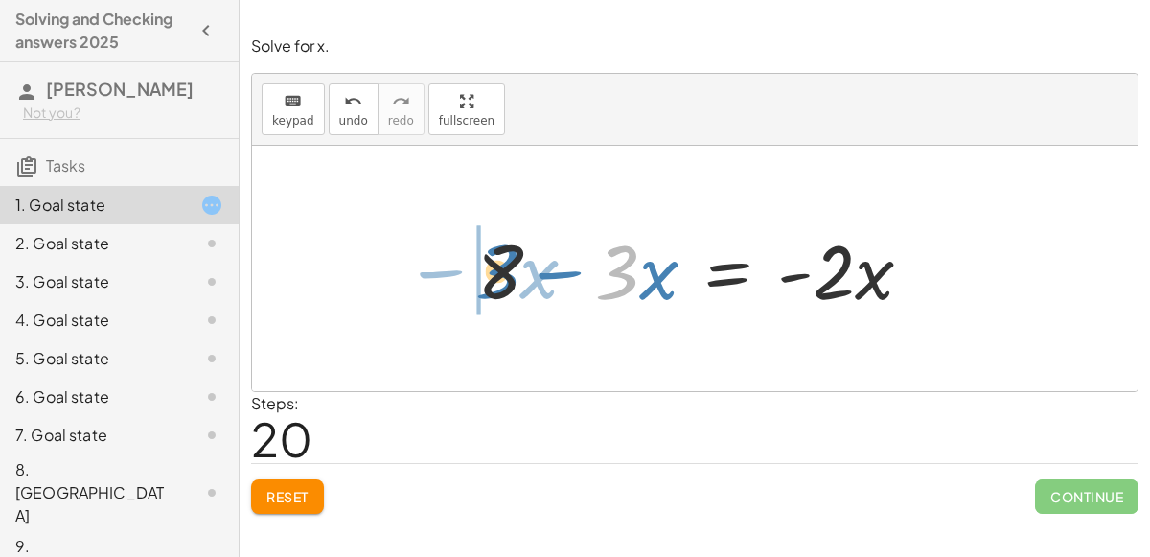
drag, startPoint x: 632, startPoint y: 282, endPoint x: 513, endPoint y: 281, distance: 119.8
click at [513, 281] on div at bounding box center [702, 268] width 469 height 99
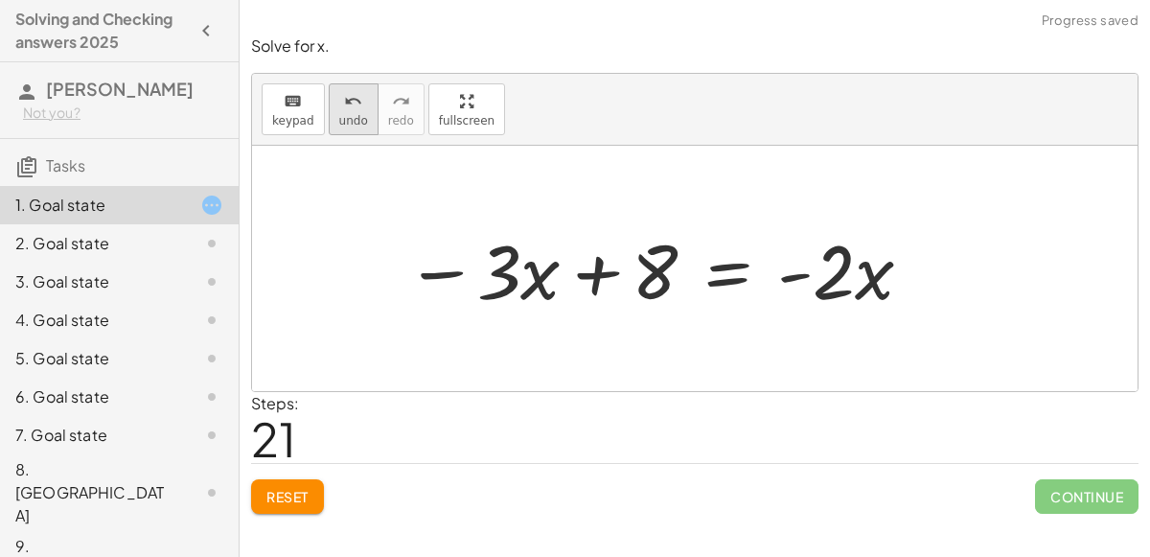
click at [350, 114] on span "undo" at bounding box center [353, 120] width 29 height 13
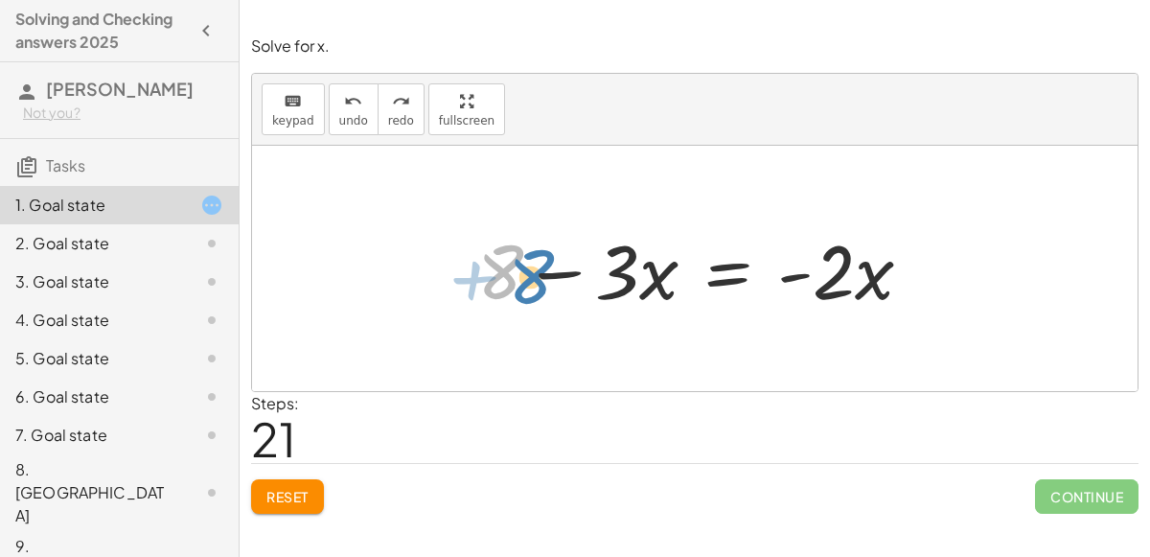
drag, startPoint x: 504, startPoint y: 248, endPoint x: 521, endPoint y: 246, distance: 17.4
click at [521, 246] on div at bounding box center [702, 268] width 469 height 99
click at [723, 275] on div at bounding box center [702, 268] width 469 height 99
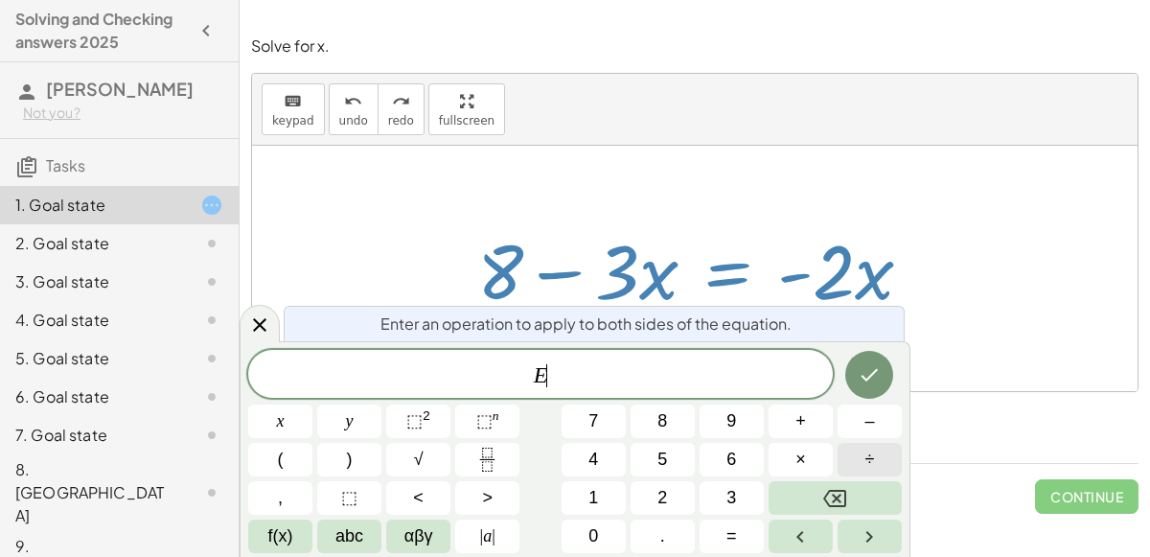
click at [851, 456] on button "÷" at bounding box center [869, 460] width 64 height 34
click at [739, 487] on button "3" at bounding box center [731, 498] width 64 height 34
click at [862, 382] on icon "Done" at bounding box center [869, 374] width 23 height 23
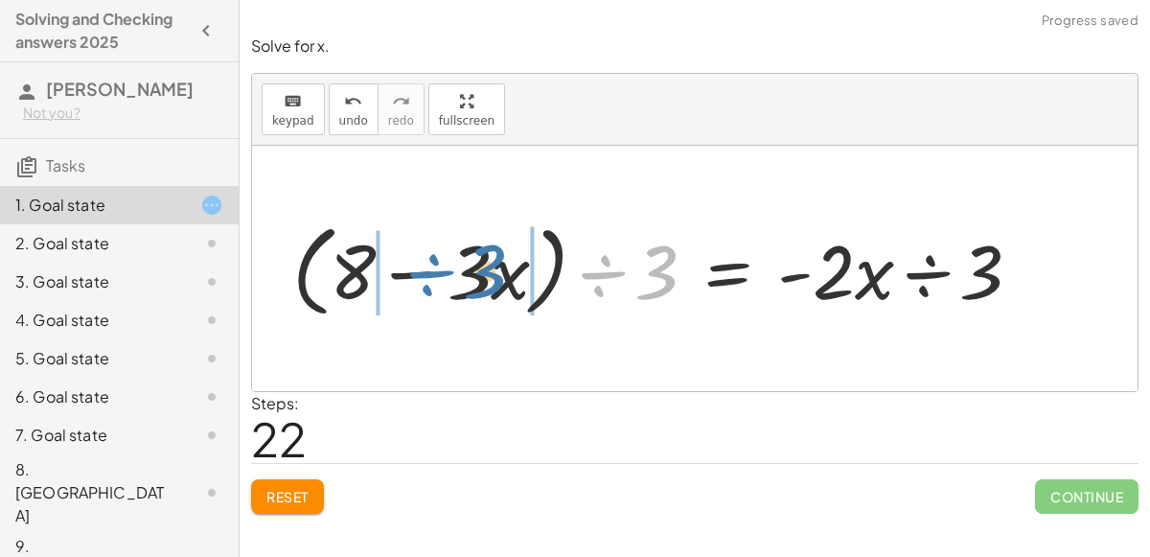
drag, startPoint x: 675, startPoint y: 275, endPoint x: 491, endPoint y: 272, distance: 184.0
click at [491, 272] on div at bounding box center [665, 269] width 764 height 110
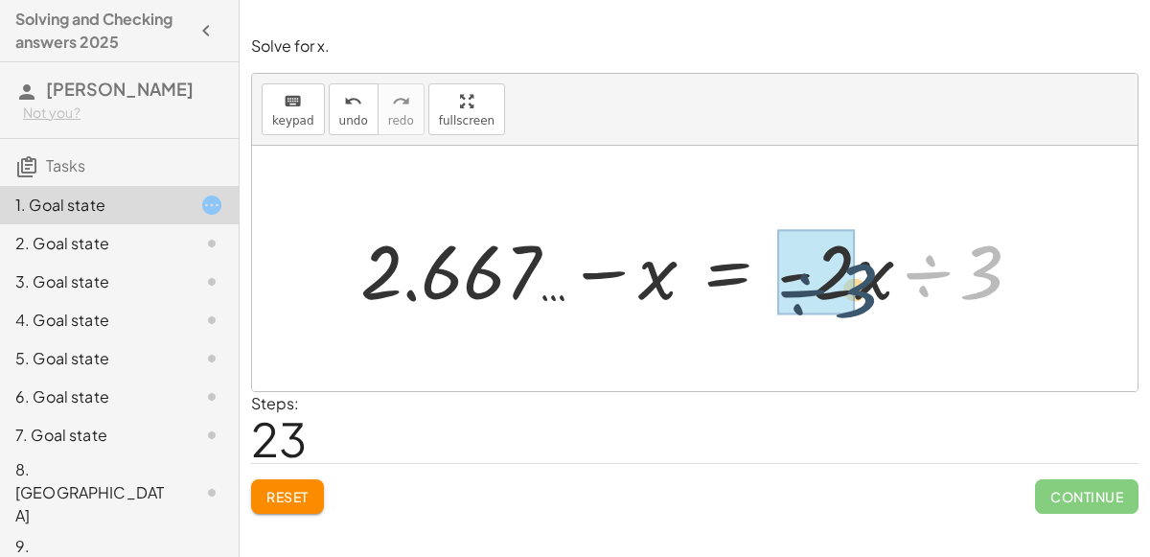
drag, startPoint x: 985, startPoint y: 278, endPoint x: 856, endPoint y: 295, distance: 130.5
click at [856, 295] on div at bounding box center [698, 268] width 695 height 99
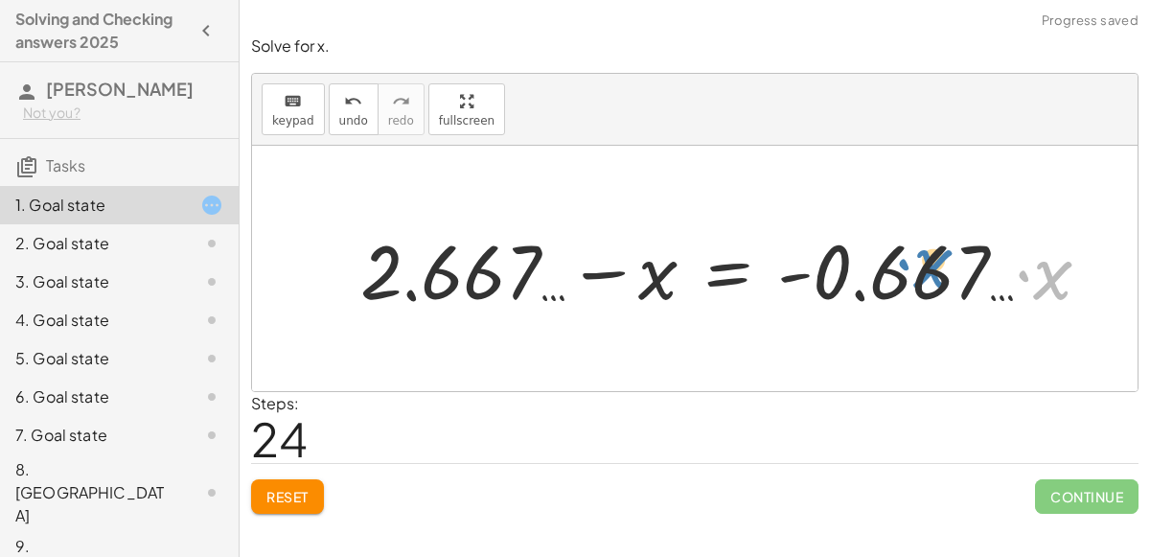
drag, startPoint x: 1023, startPoint y: 287, endPoint x: 903, endPoint y: 276, distance: 121.3
click at [903, 276] on div at bounding box center [733, 268] width 765 height 99
click at [888, 276] on div at bounding box center [733, 268] width 765 height 99
click at [354, 117] on span "undo" at bounding box center [353, 120] width 29 height 13
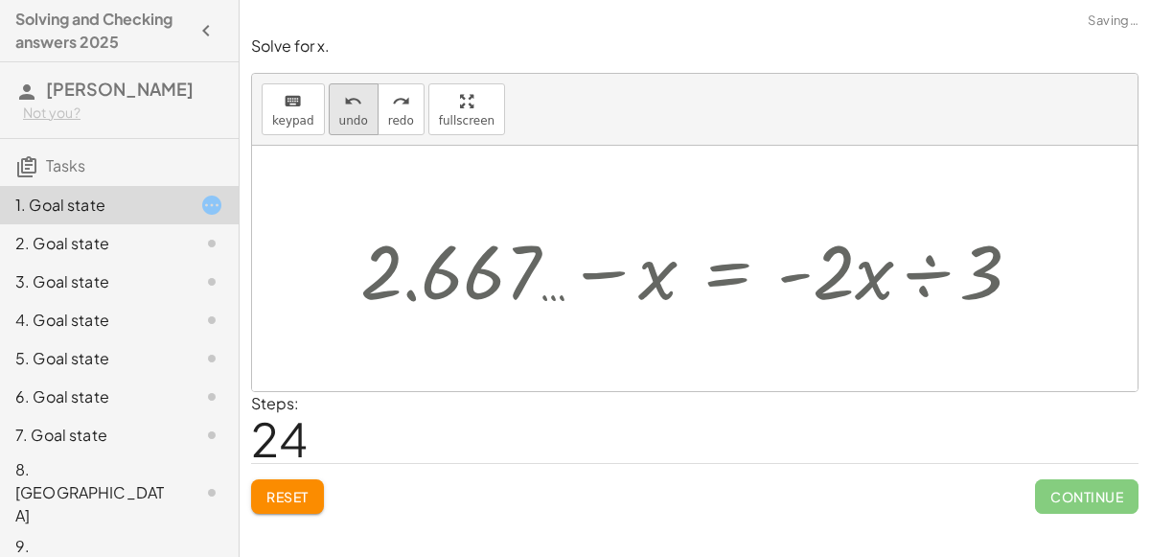
click at [354, 117] on span "undo" at bounding box center [353, 120] width 29 height 13
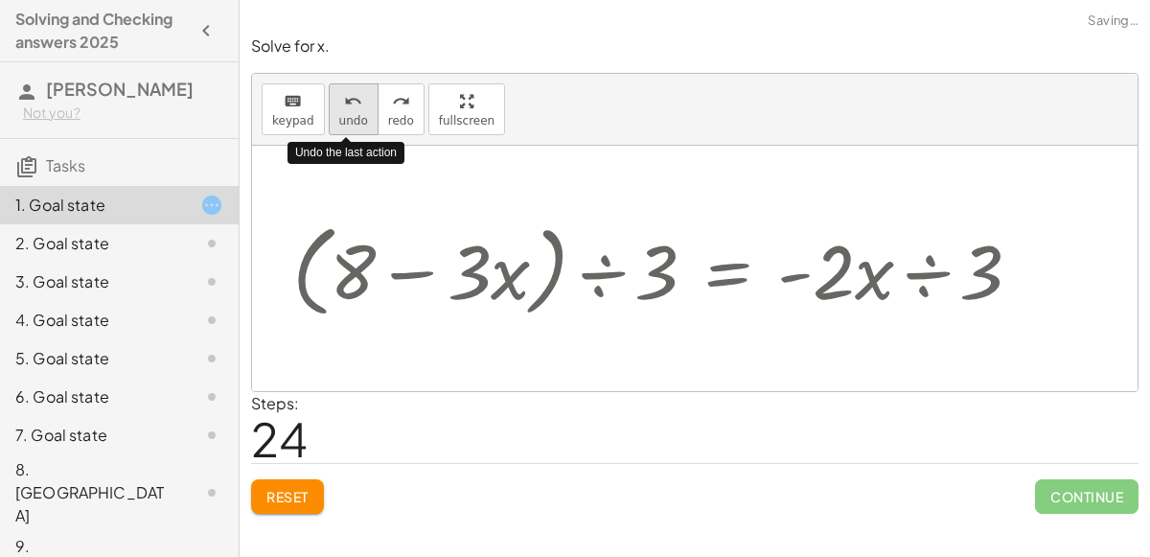
click at [355, 118] on span "undo" at bounding box center [353, 120] width 29 height 13
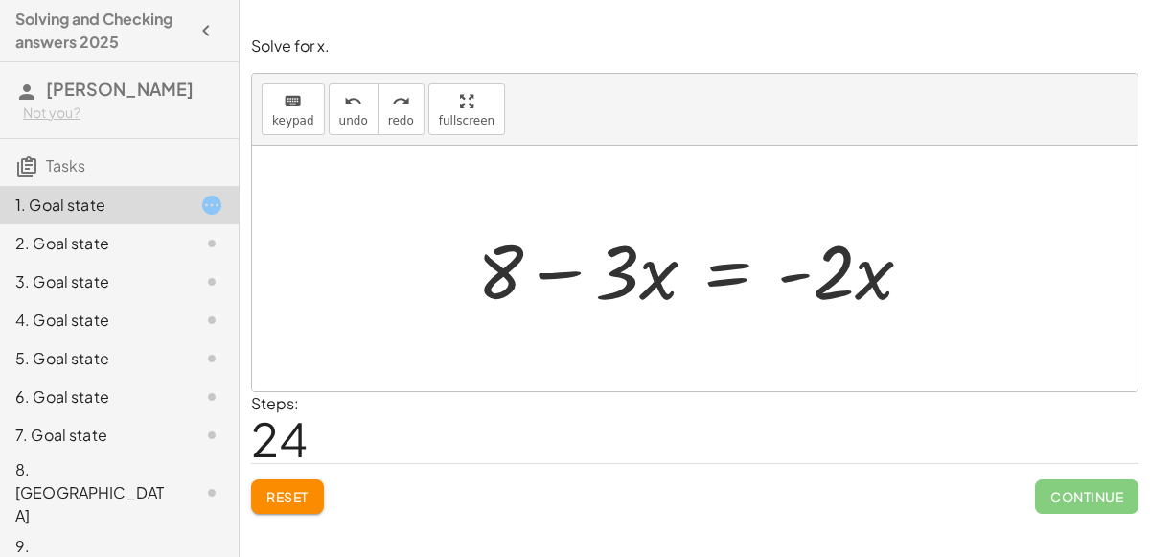
click at [720, 263] on div at bounding box center [702, 268] width 469 height 99
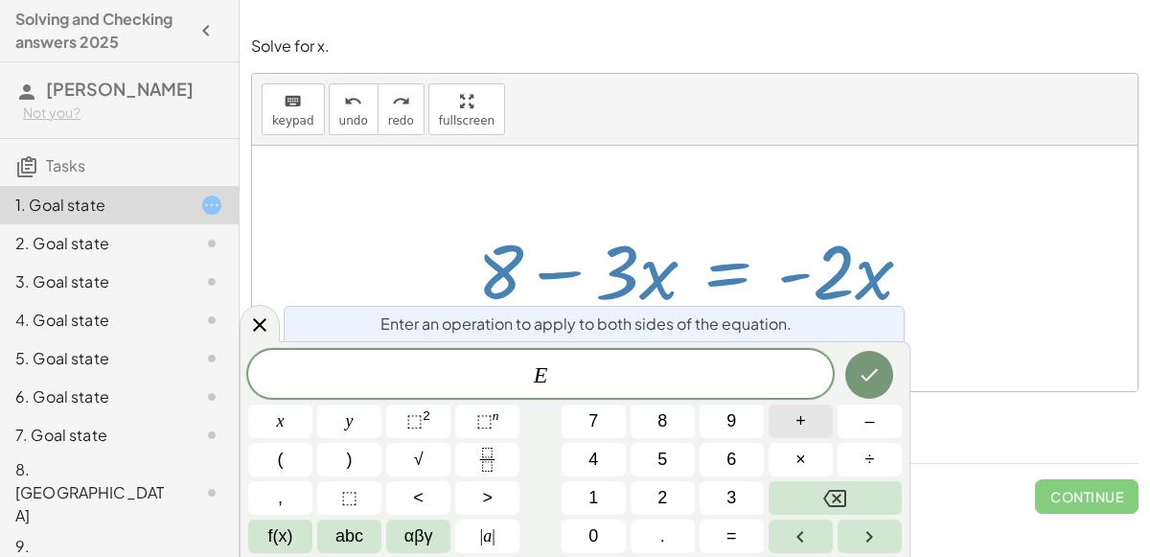
click at [814, 427] on button "+" at bounding box center [800, 421] width 64 height 34
click at [666, 490] on span "2" at bounding box center [662, 498] width 10 height 26
click at [297, 424] on button "x" at bounding box center [280, 421] width 64 height 34
click at [862, 385] on icon "Done" at bounding box center [869, 374] width 23 height 23
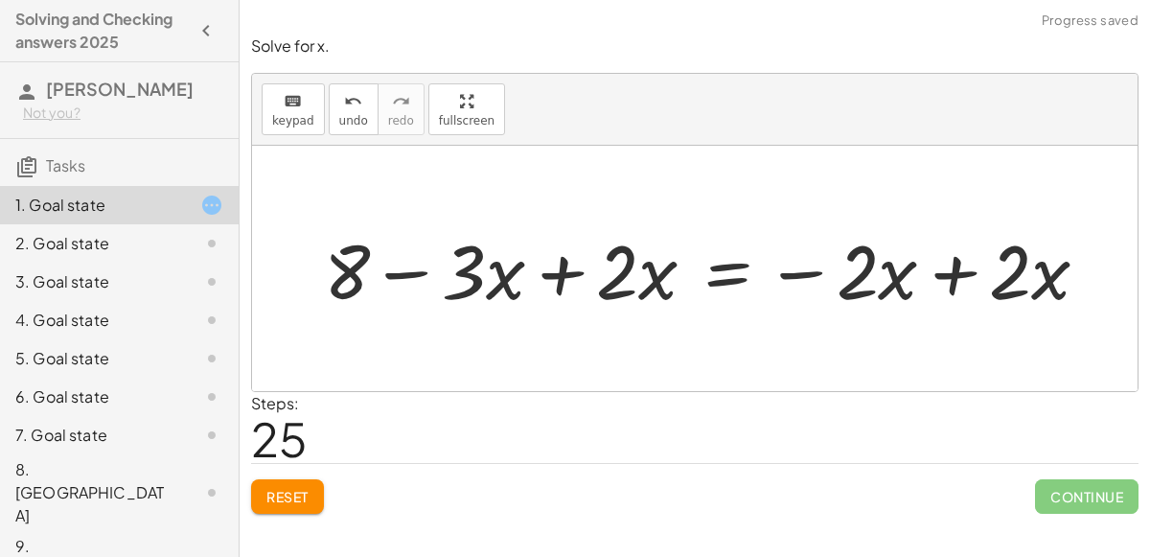
click at [944, 286] on div at bounding box center [713, 268] width 799 height 99
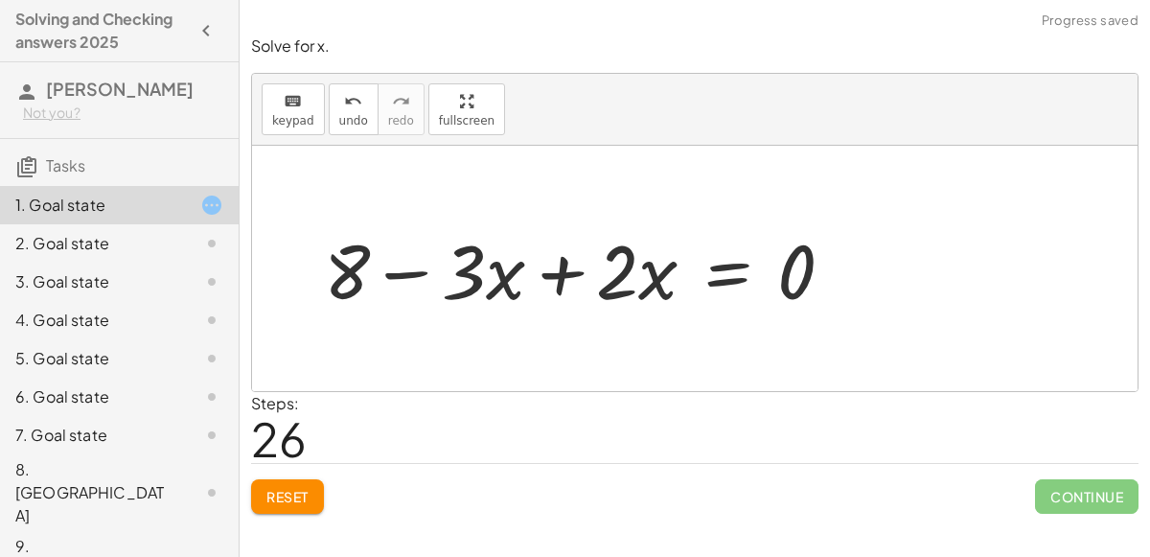
click at [561, 270] on div at bounding box center [586, 268] width 544 height 99
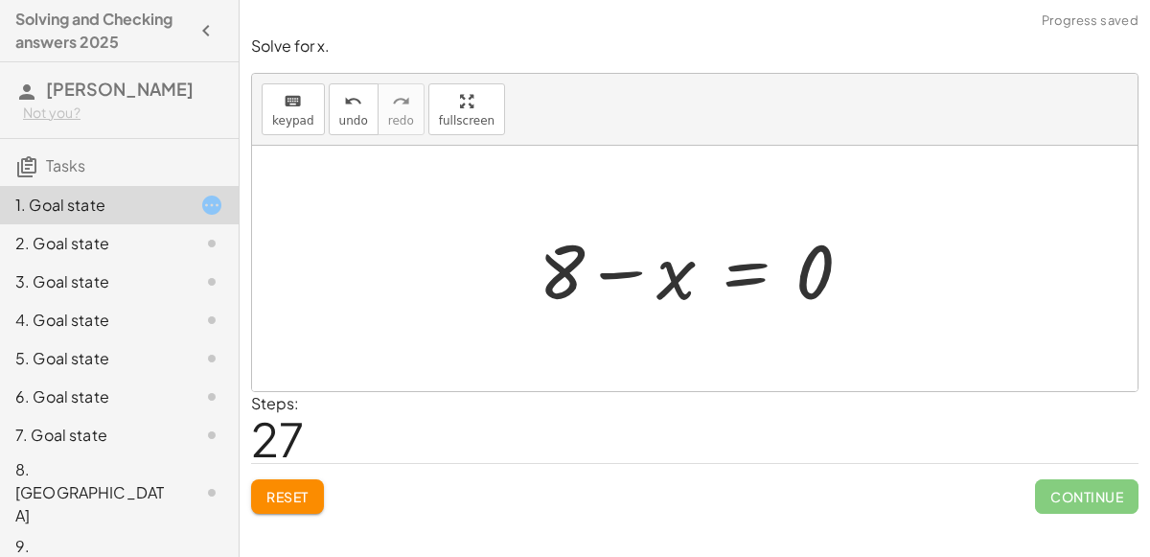
click at [679, 272] on div at bounding box center [703, 268] width 348 height 99
click at [730, 289] on div at bounding box center [703, 268] width 348 height 99
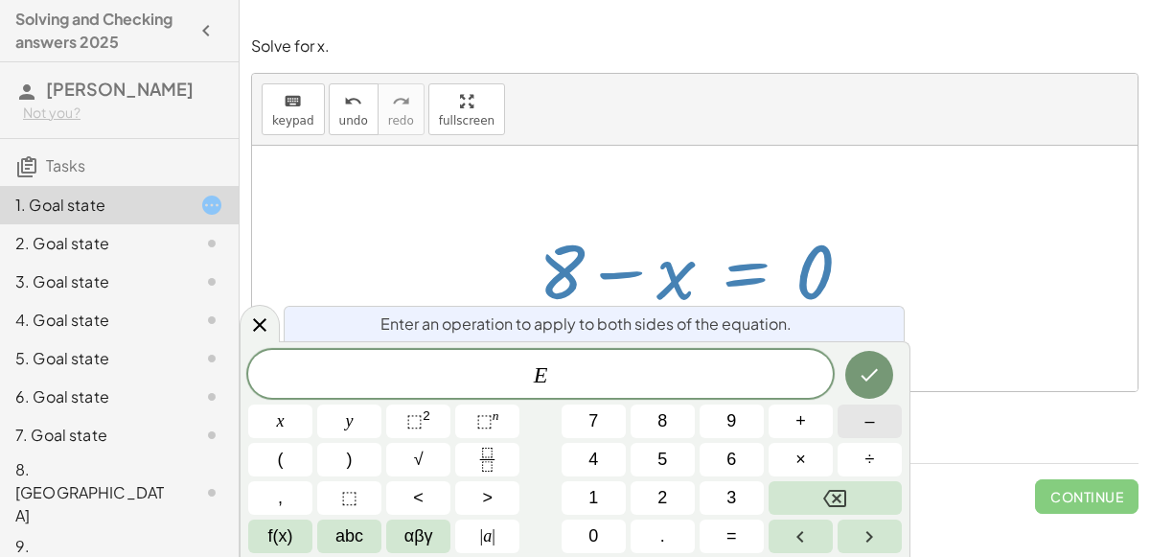
click at [852, 424] on button "–" at bounding box center [869, 421] width 64 height 34
click at [589, 506] on span "1" at bounding box center [593, 498] width 10 height 26
click at [862, 376] on icon "Done" at bounding box center [869, 375] width 17 height 12
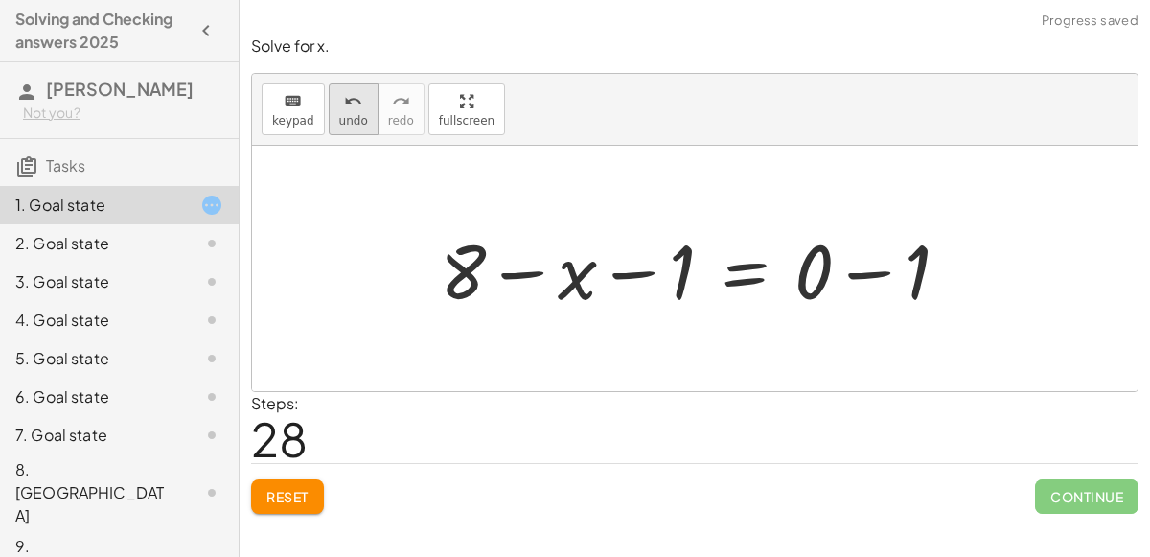
click at [346, 114] on span "undo" at bounding box center [353, 120] width 29 height 13
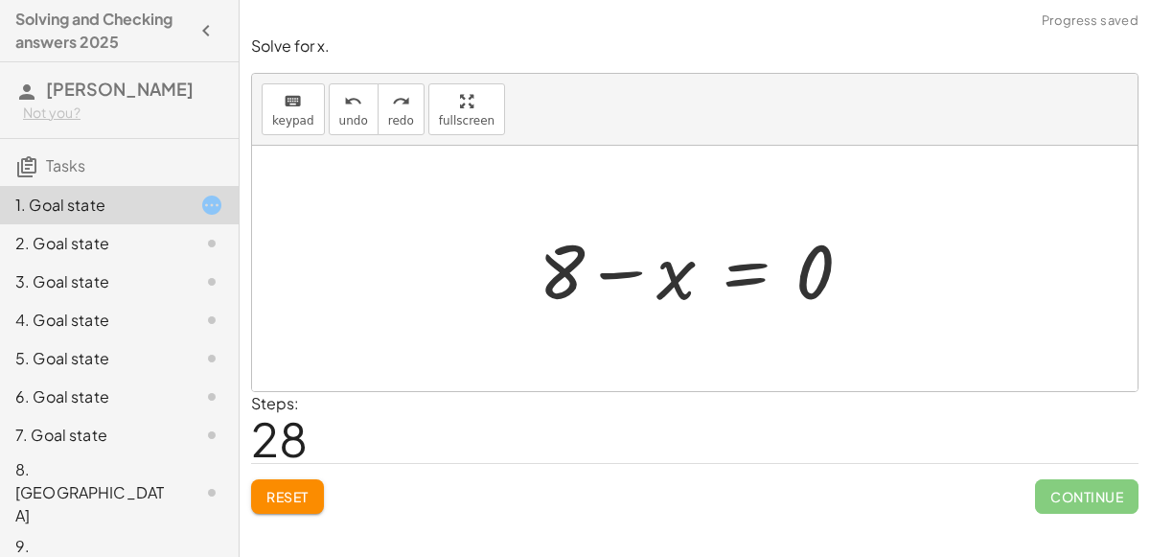
click at [745, 286] on div at bounding box center [703, 268] width 348 height 99
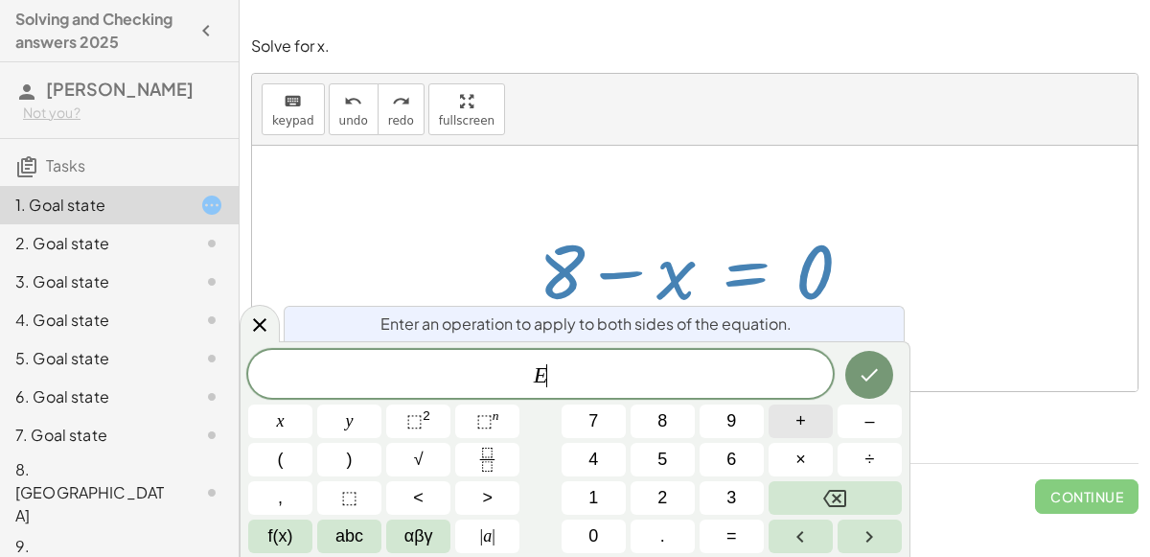
click at [782, 430] on button "+" at bounding box center [800, 421] width 64 height 34
click at [683, 424] on button "8" at bounding box center [662, 421] width 64 height 34
click at [868, 372] on icon "Done" at bounding box center [869, 374] width 23 height 23
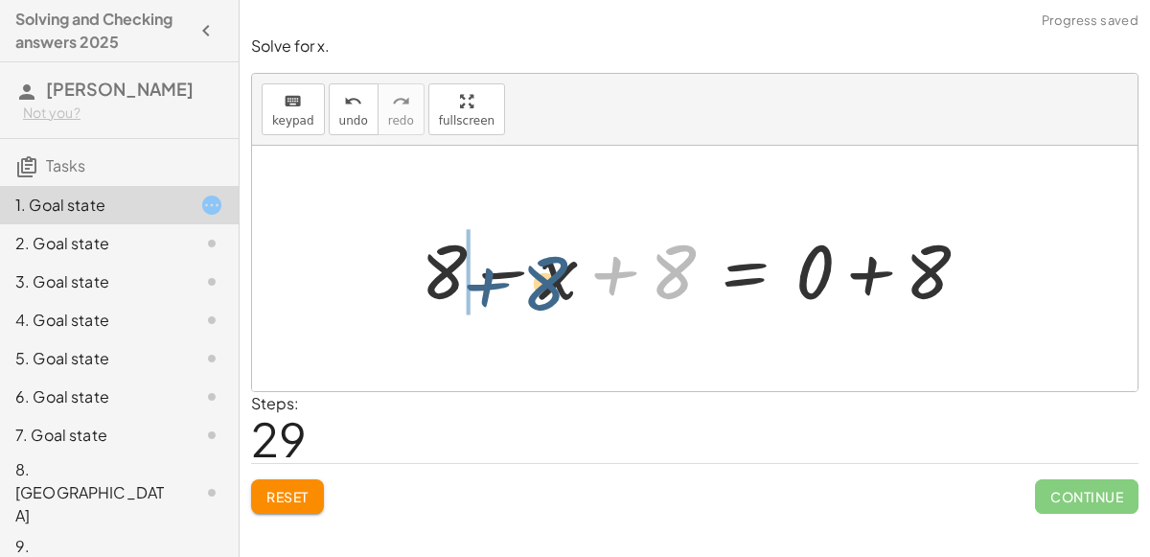
drag, startPoint x: 670, startPoint y: 270, endPoint x: 520, endPoint y: 263, distance: 149.6
click at [520, 263] on div at bounding box center [702, 268] width 583 height 99
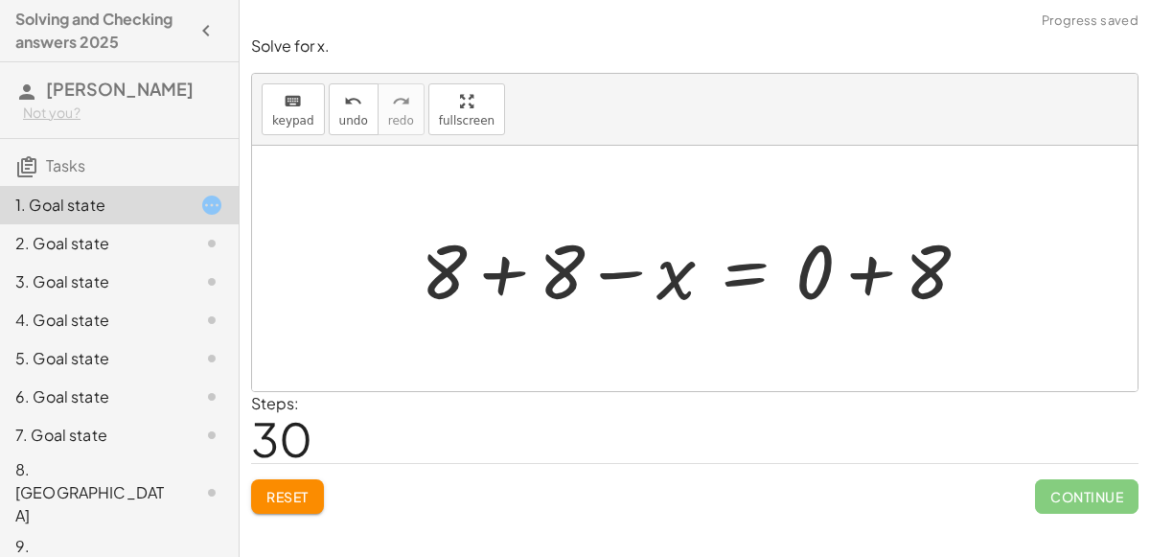
click at [495, 267] on div at bounding box center [702, 268] width 583 height 99
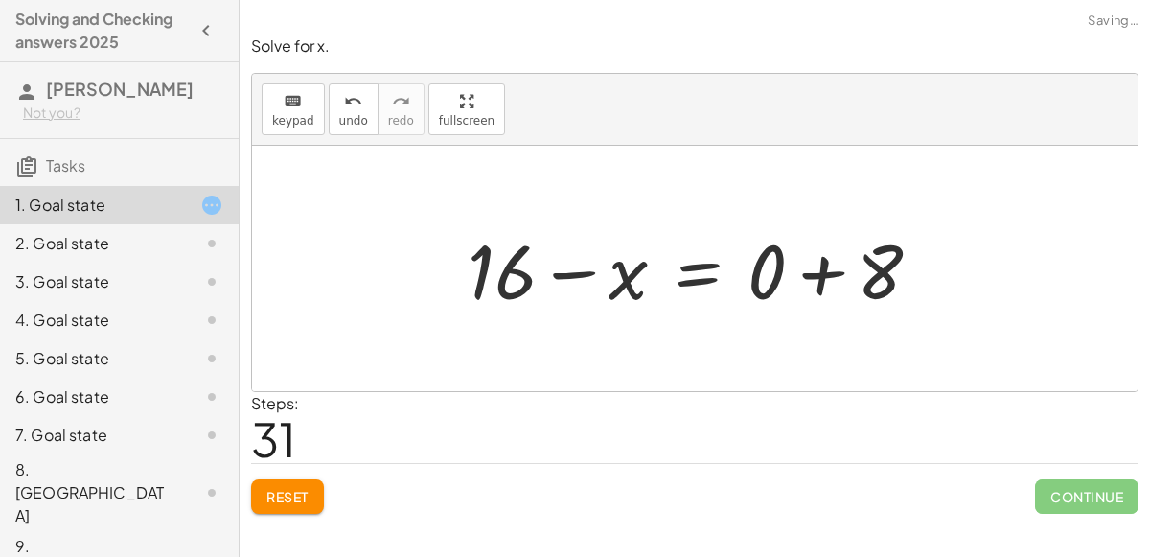
click at [799, 288] on div at bounding box center [702, 268] width 489 height 99
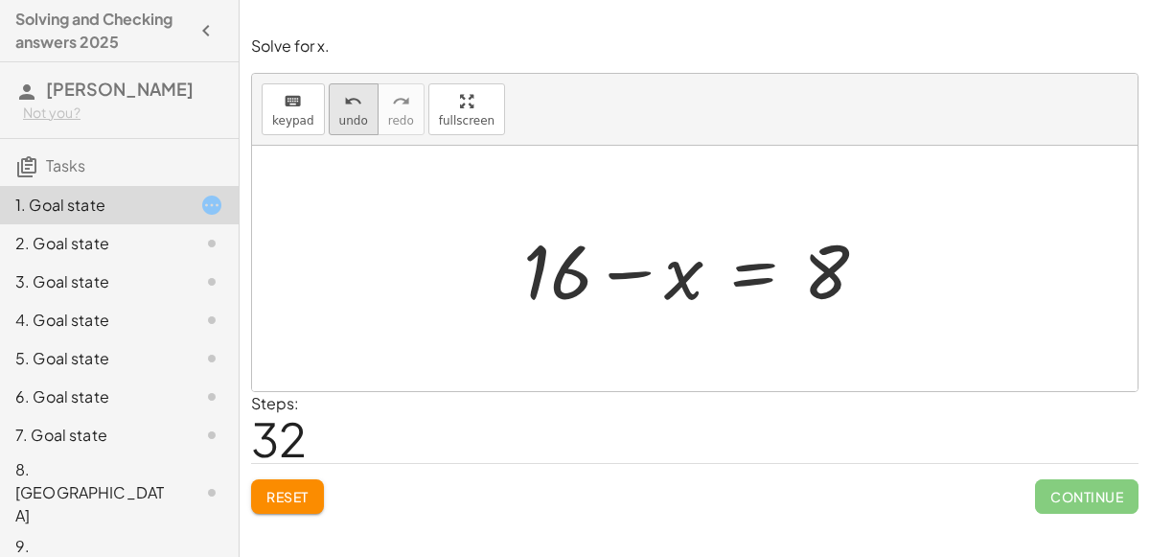
click at [339, 120] on span "undo" at bounding box center [353, 120] width 29 height 13
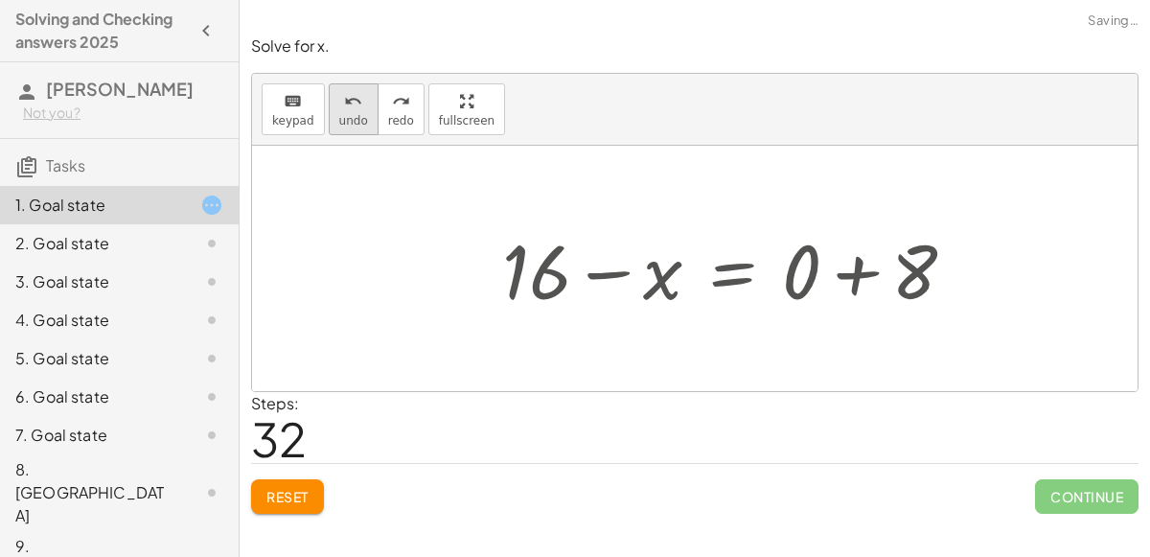
click at [339, 120] on span "undo" at bounding box center [353, 120] width 29 height 13
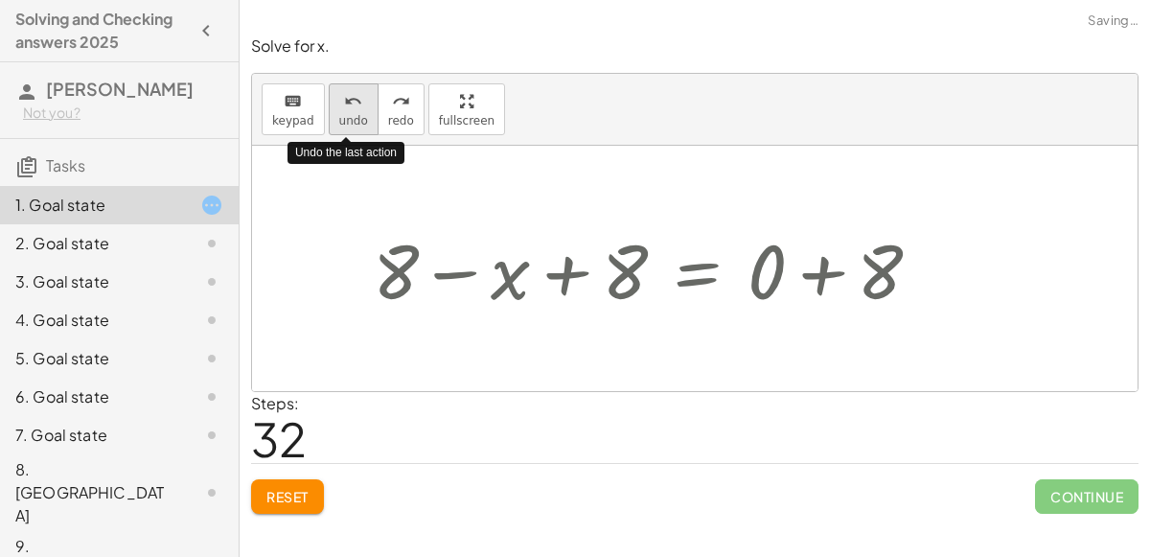
click at [345, 126] on button "undo undo" at bounding box center [354, 109] width 50 height 52
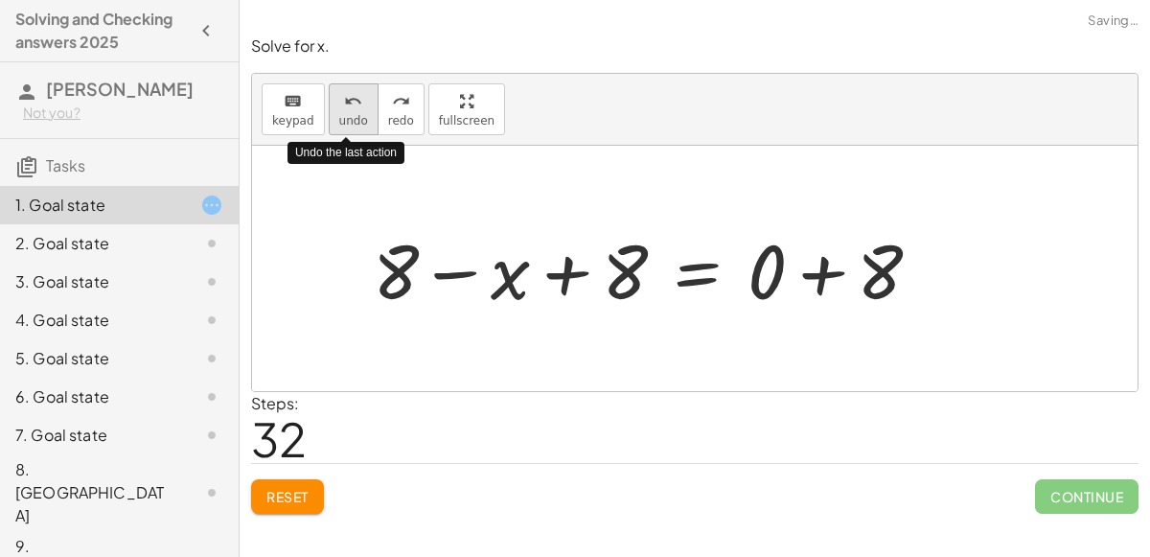
click at [347, 132] on button "undo undo" at bounding box center [354, 109] width 50 height 52
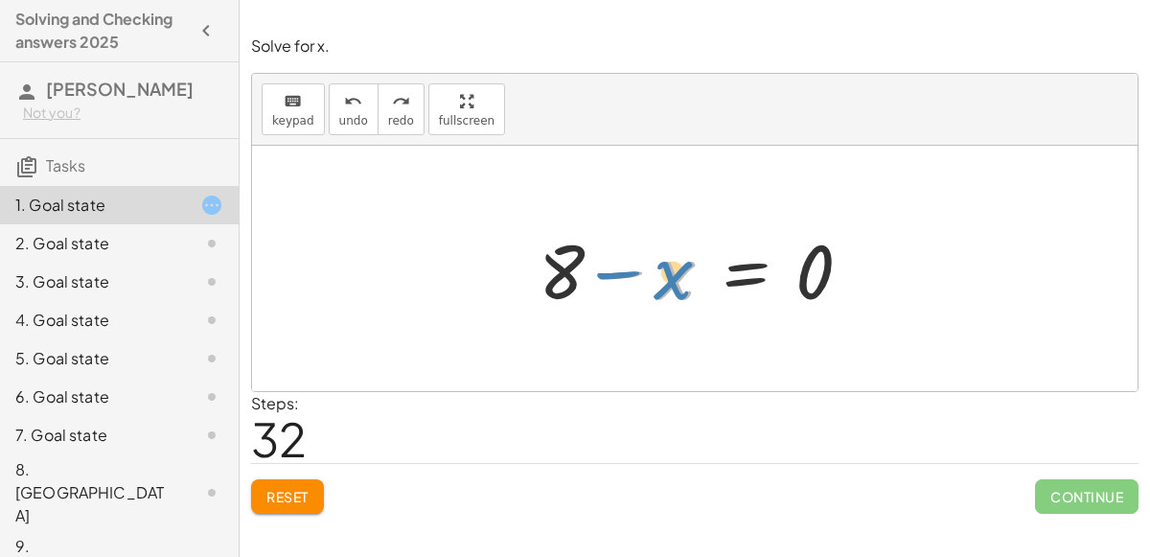
click at [676, 280] on div at bounding box center [703, 268] width 348 height 99
drag, startPoint x: 676, startPoint y: 280, endPoint x: 686, endPoint y: 272, distance: 12.3
click at [686, 272] on div at bounding box center [703, 268] width 348 height 99
click at [740, 271] on div at bounding box center [703, 268] width 348 height 99
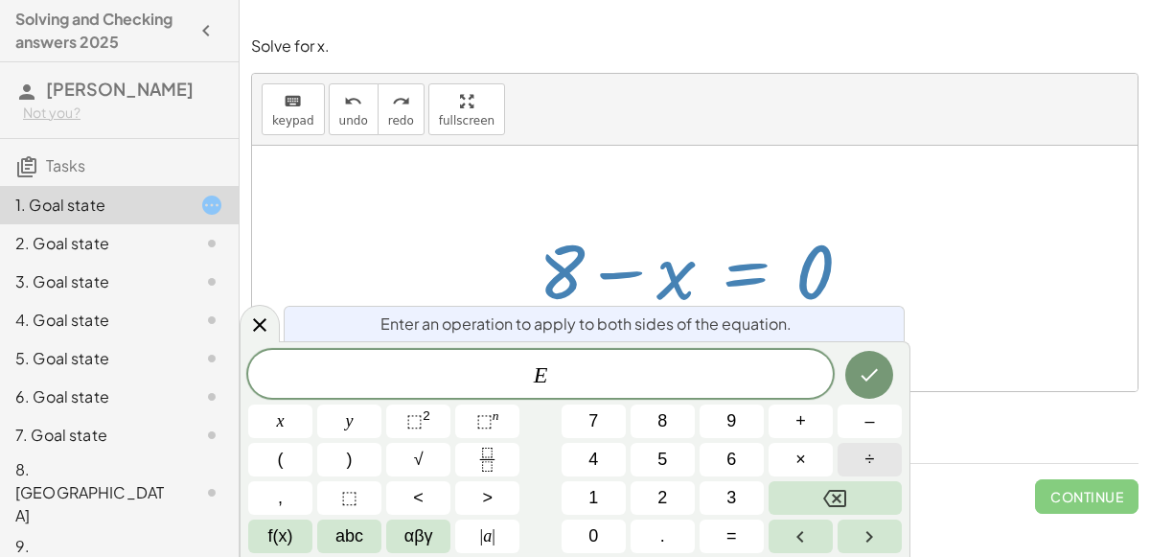
click at [854, 460] on button "÷" at bounding box center [869, 460] width 64 height 34
click at [849, 492] on button "Backspace" at bounding box center [834, 498] width 133 height 34
click at [892, 305] on div at bounding box center [694, 268] width 885 height 245
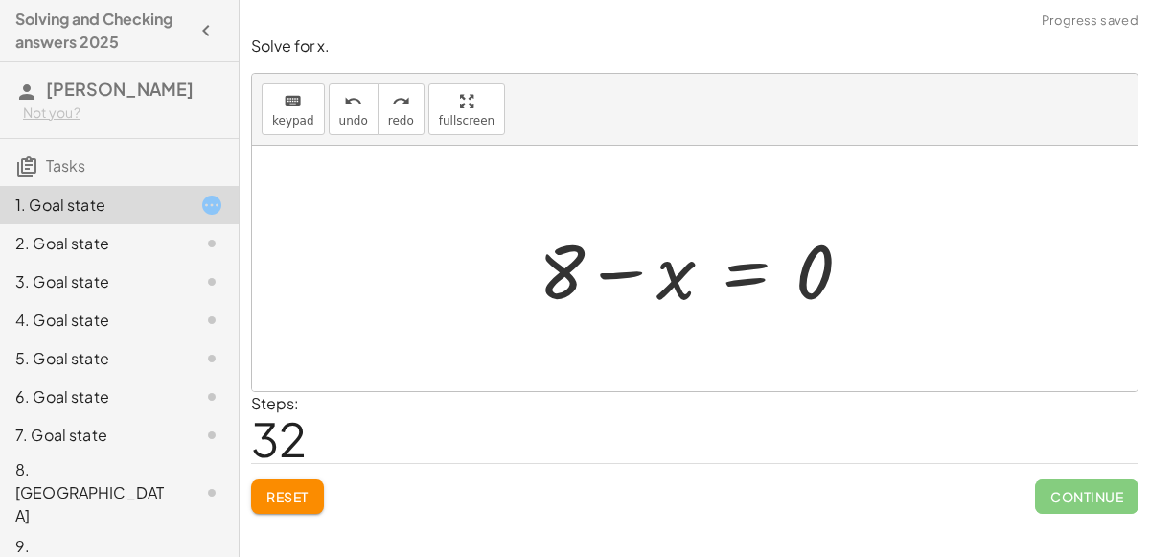
click at [737, 275] on div at bounding box center [703, 268] width 348 height 99
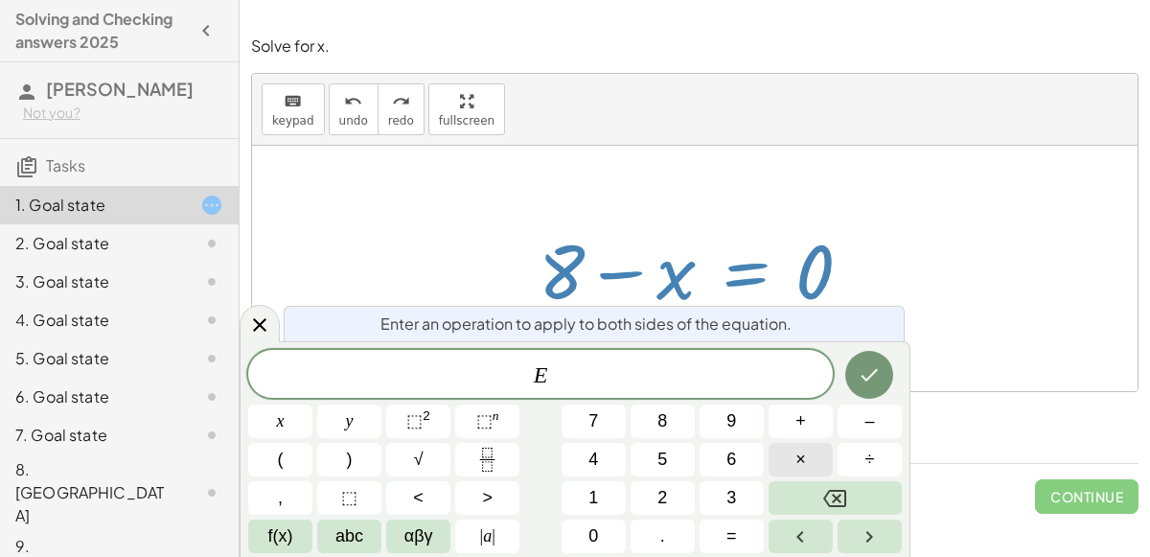
click at [812, 471] on button "×" at bounding box center [800, 460] width 64 height 34
click at [876, 413] on button "–" at bounding box center [869, 421] width 64 height 34
click at [584, 502] on button "1" at bounding box center [593, 498] width 64 height 34
click at [875, 380] on icon "Done" at bounding box center [869, 374] width 23 height 23
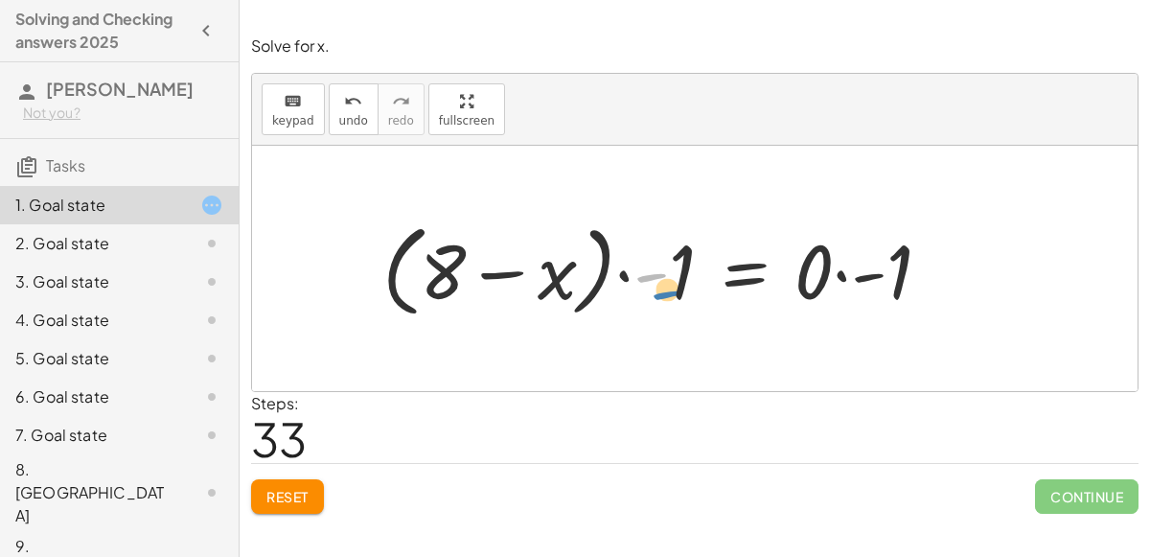
drag, startPoint x: 654, startPoint y: 276, endPoint x: 671, endPoint y: 284, distance: 18.0
click at [671, 284] on div at bounding box center [664, 269] width 583 height 110
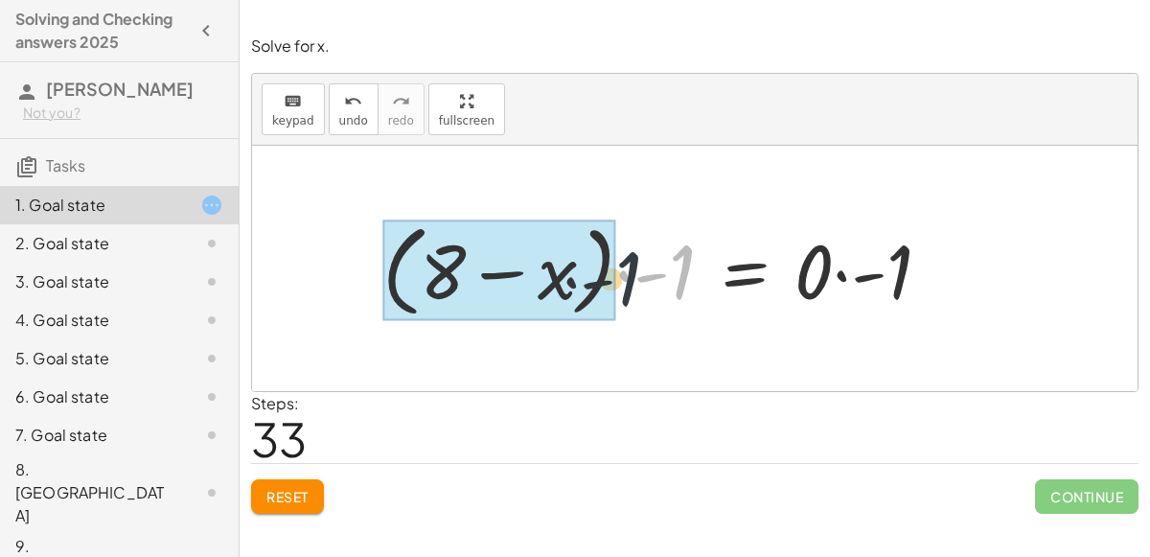
drag, startPoint x: 678, startPoint y: 275, endPoint x: 575, endPoint y: 279, distance: 103.5
click at [575, 279] on div at bounding box center [664, 269] width 583 height 110
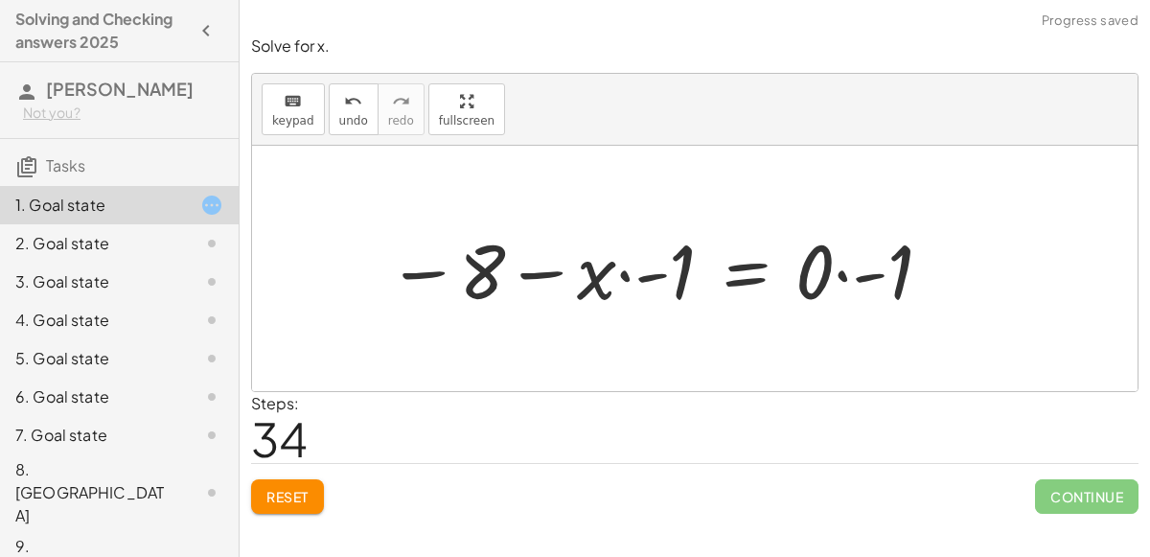
click at [865, 276] on div at bounding box center [660, 268] width 566 height 99
click at [643, 279] on div at bounding box center [637, 268] width 521 height 99
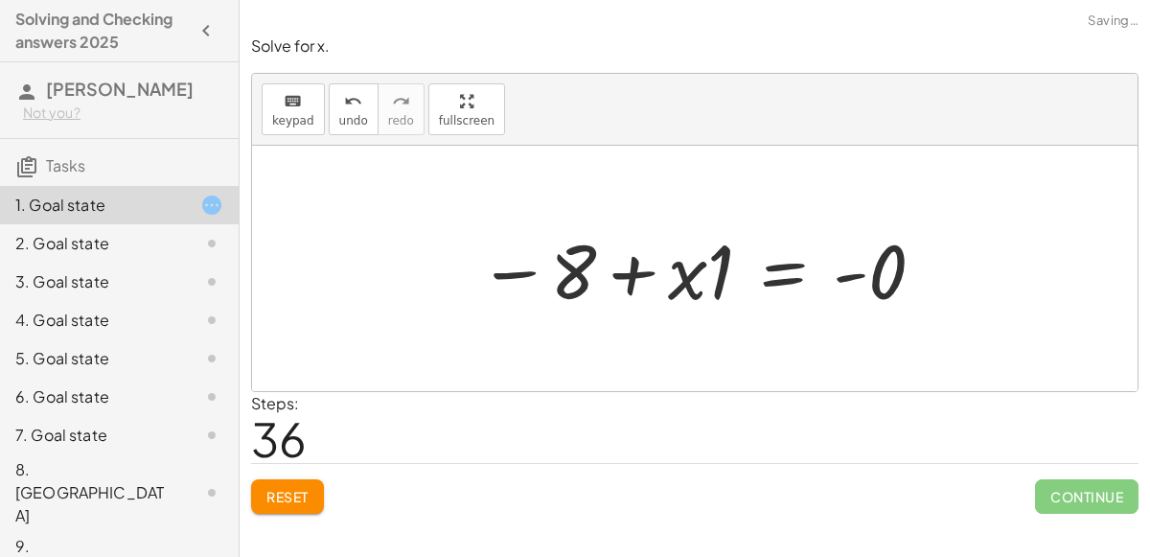
click at [604, 272] on div at bounding box center [703, 268] width 469 height 99
click at [626, 279] on div at bounding box center [703, 268] width 469 height 99
click at [687, 295] on div at bounding box center [703, 268] width 469 height 99
click at [843, 279] on div at bounding box center [703, 268] width 469 height 99
drag, startPoint x: 894, startPoint y: 274, endPoint x: 880, endPoint y: 286, distance: 17.7
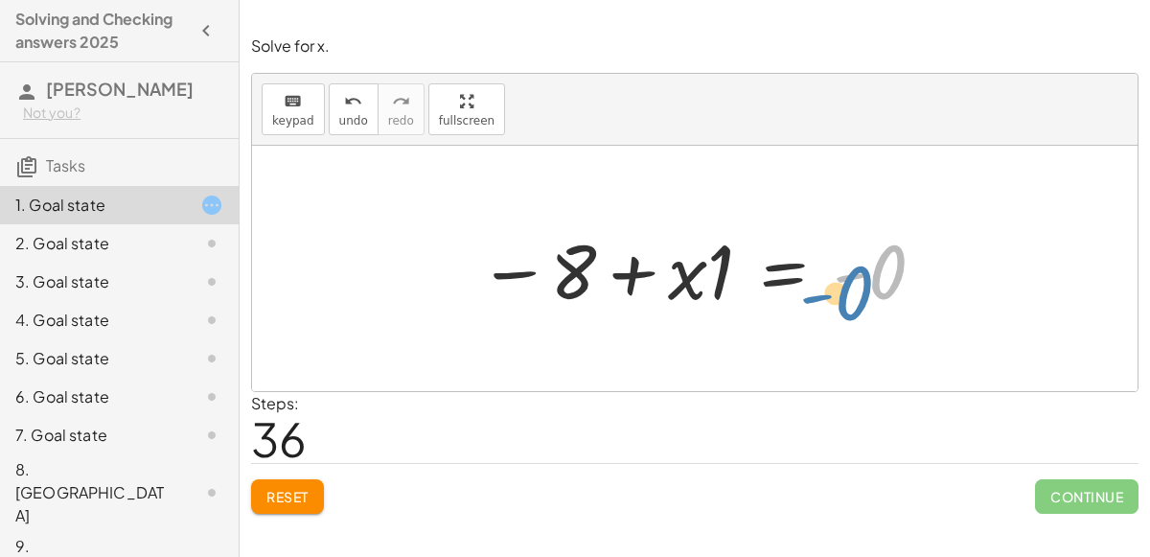
click at [880, 286] on div at bounding box center [703, 268] width 469 height 99
click at [631, 271] on div at bounding box center [703, 268] width 469 height 99
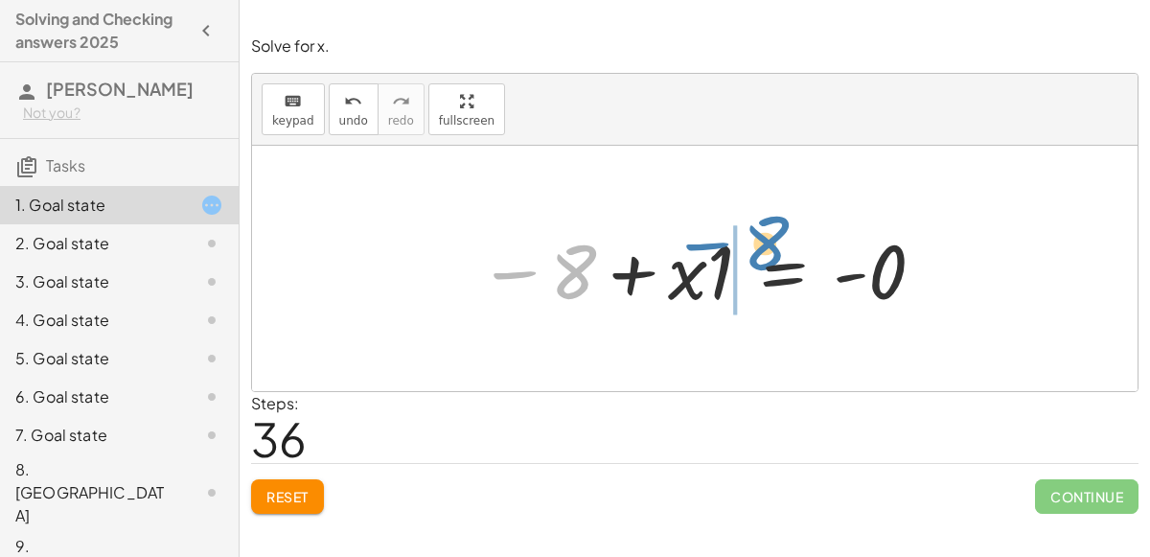
drag, startPoint x: 578, startPoint y: 272, endPoint x: 763, endPoint y: 244, distance: 187.0
click at [763, 244] on div at bounding box center [703, 268] width 469 height 99
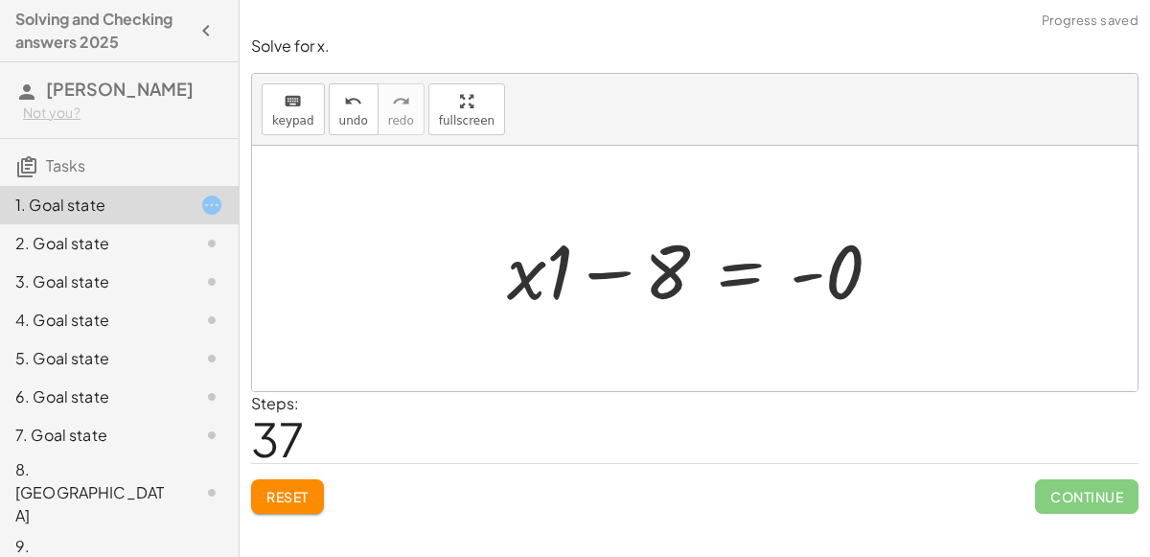
click at [625, 272] on div at bounding box center [701, 268] width 409 height 99
click at [776, 172] on div at bounding box center [694, 268] width 885 height 245
drag, startPoint x: 670, startPoint y: 265, endPoint x: 551, endPoint y: 257, distance: 119.1
click at [551, 257] on div at bounding box center [701, 268] width 409 height 99
click at [748, 274] on div at bounding box center [701, 268] width 409 height 99
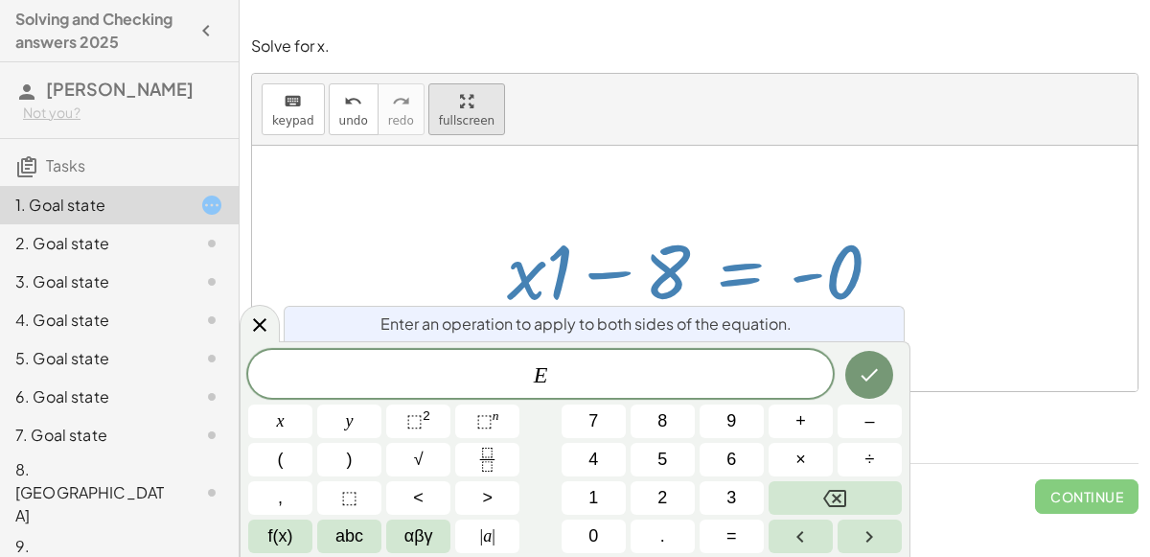
click at [475, 237] on div "Solve for x. keyboard keypad undo undo redo redo fullscreen + 6 − ( + · 3 · x +…" at bounding box center [695, 274] width 910 height 501
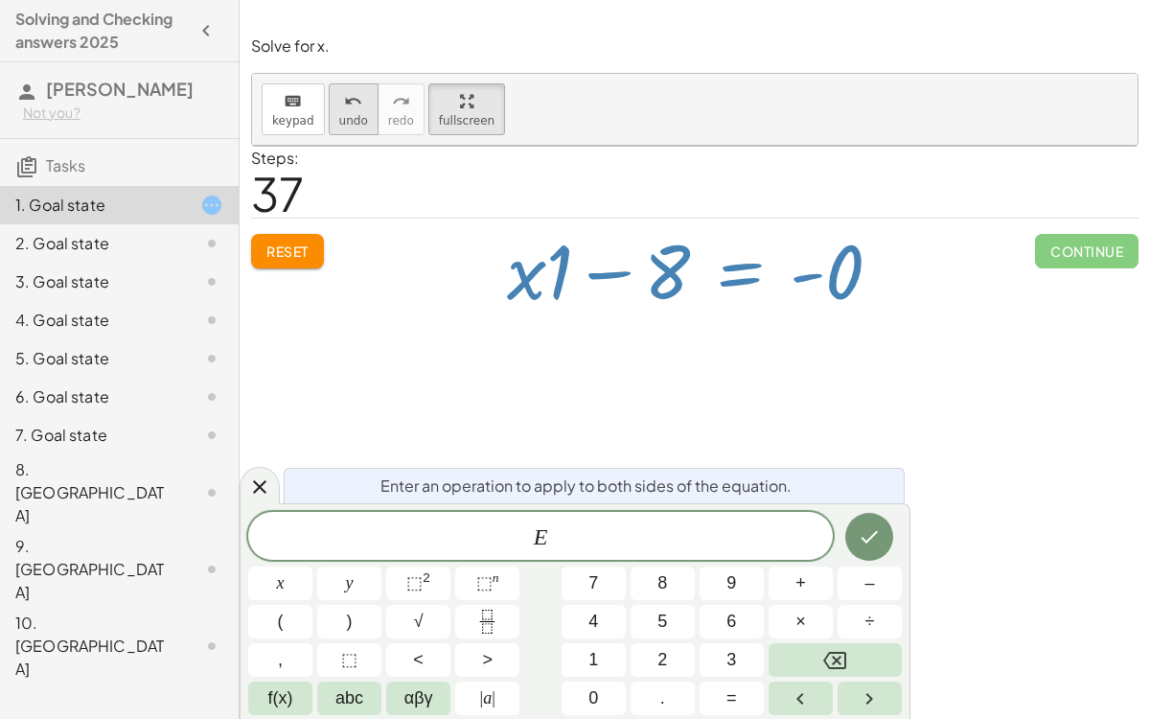
click at [344, 90] on icon "undo" at bounding box center [353, 101] width 18 height 23
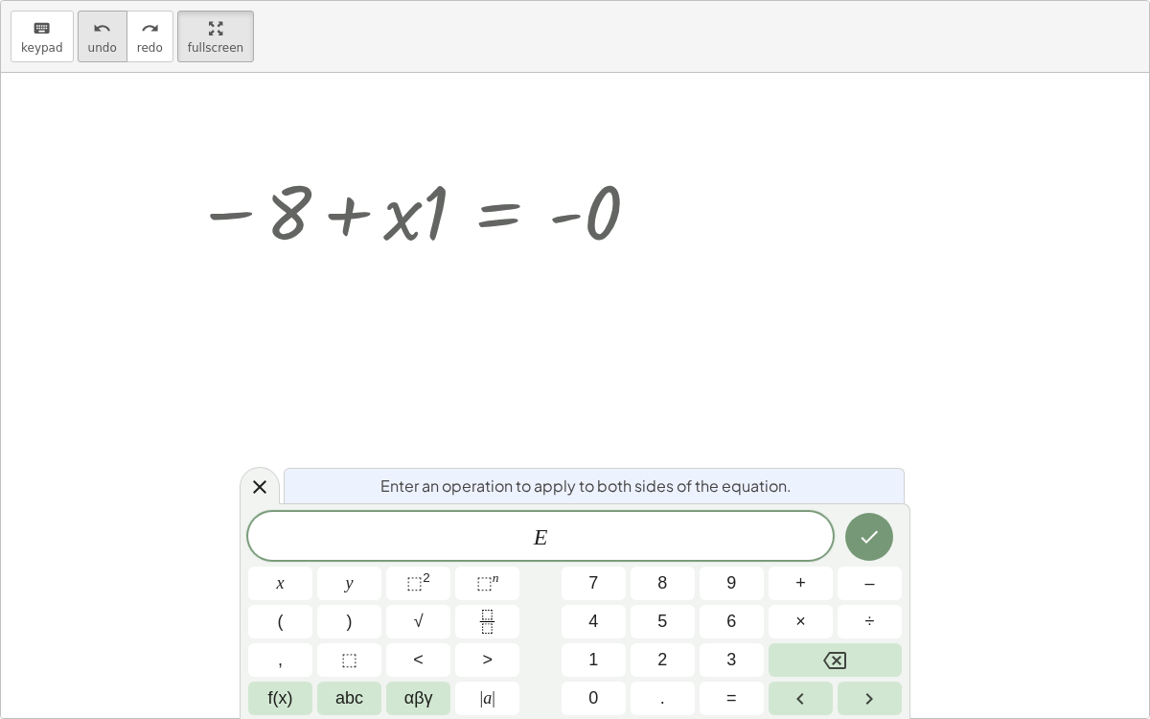
click at [103, 34] on icon "undo" at bounding box center [102, 28] width 18 height 23
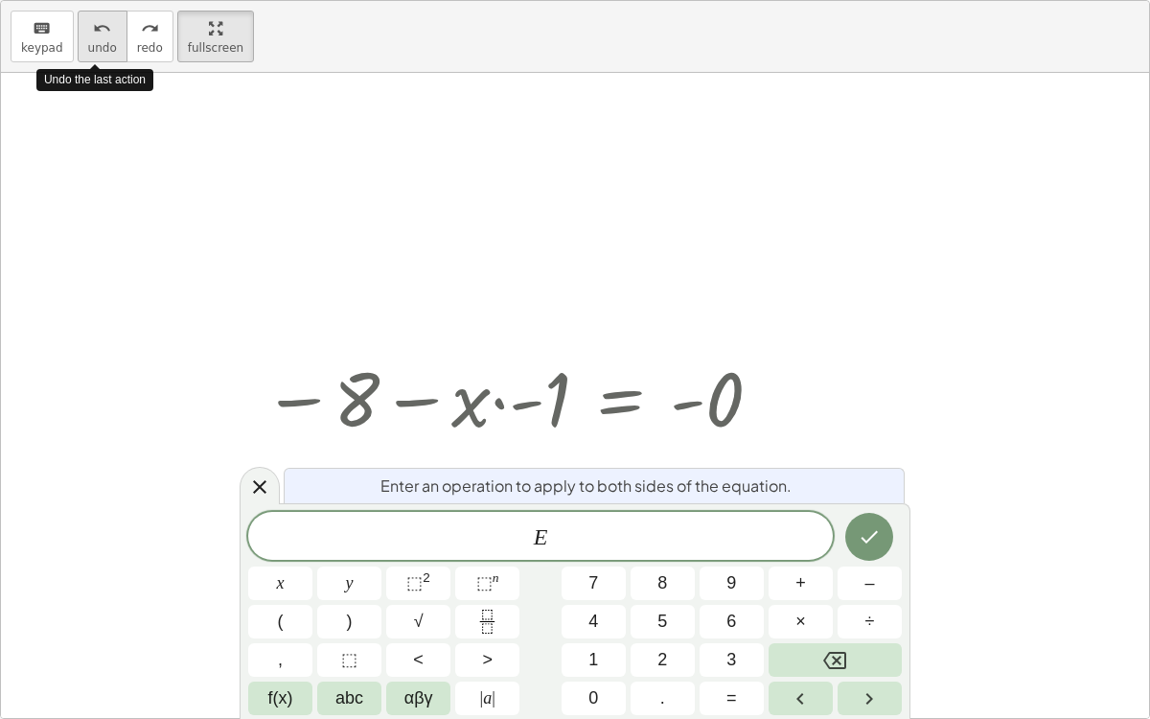
click at [103, 34] on icon "undo" at bounding box center [102, 28] width 18 height 23
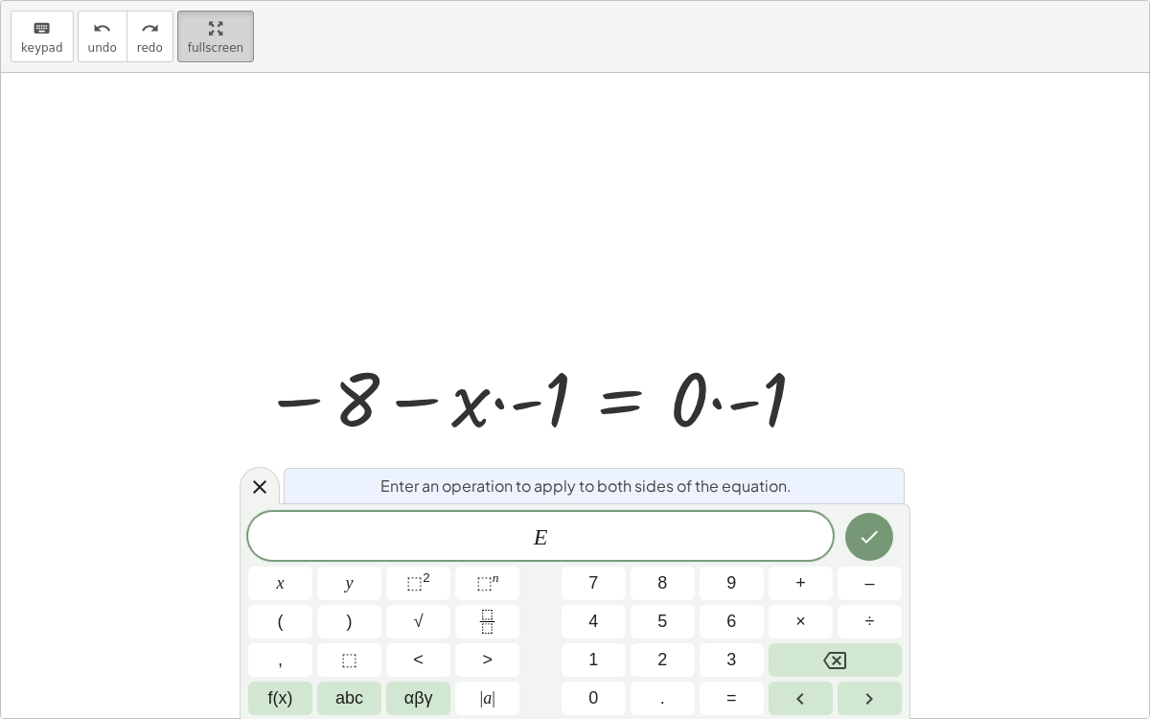
click at [212, 0] on html "Solving and Checking answers 2025 [PERSON_NAME] Not you? Tasks 1. Goal state 2.…" at bounding box center [575, 359] width 1150 height 719
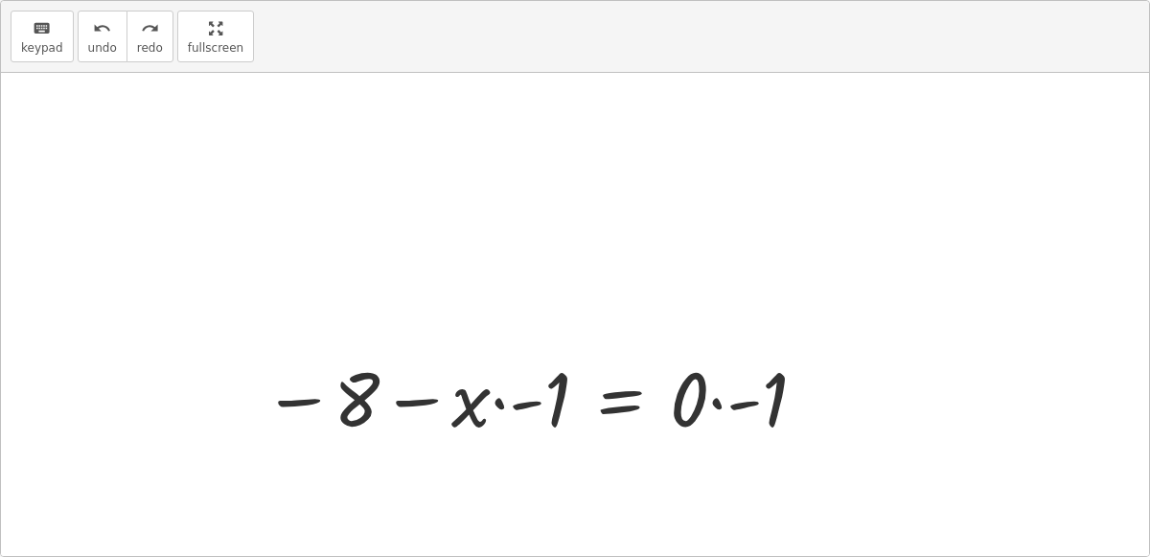
click at [523, 255] on div at bounding box center [575, 343] width 1148 height 540
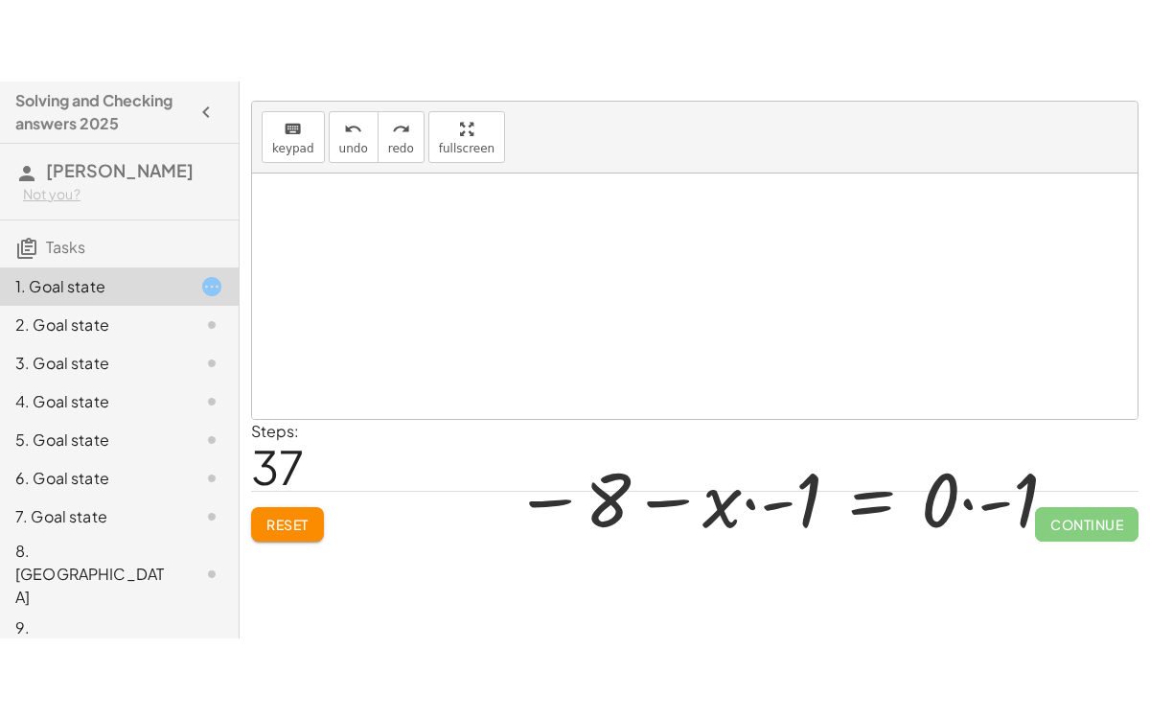
scroll to position [68, 0]
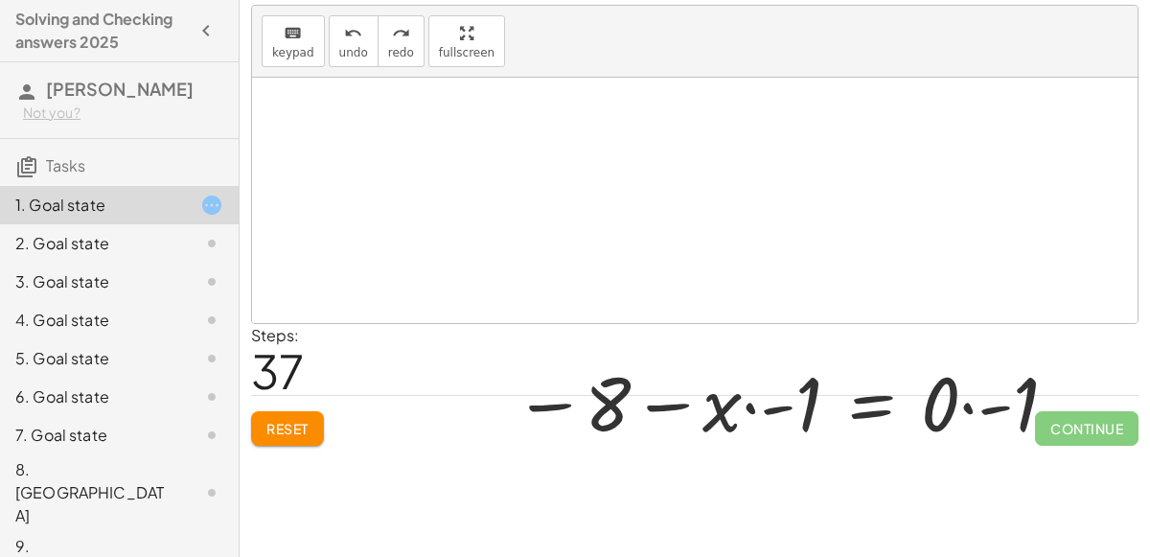
click at [260, 432] on div at bounding box center [694, 348] width 885 height 540
click at [279, 431] on div at bounding box center [694, 348] width 885 height 540
click at [466, 151] on div "keyboard keypad undo undo redo redo fullscreen + 6 − ( + · 3 · x + 1 ) = − · 2 …" at bounding box center [694, 164] width 885 height 317
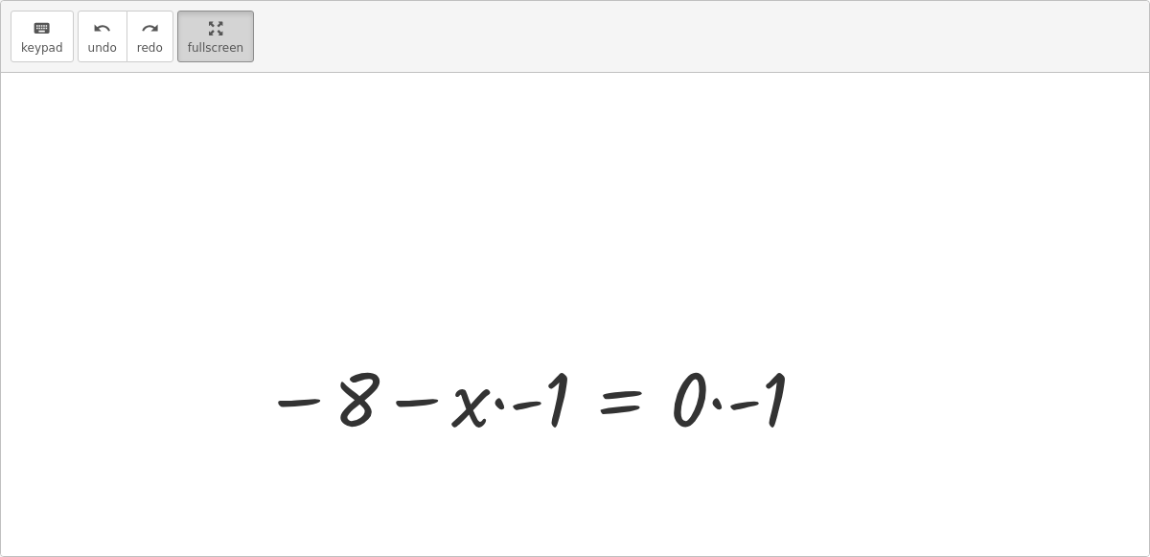
scroll to position [0, 0]
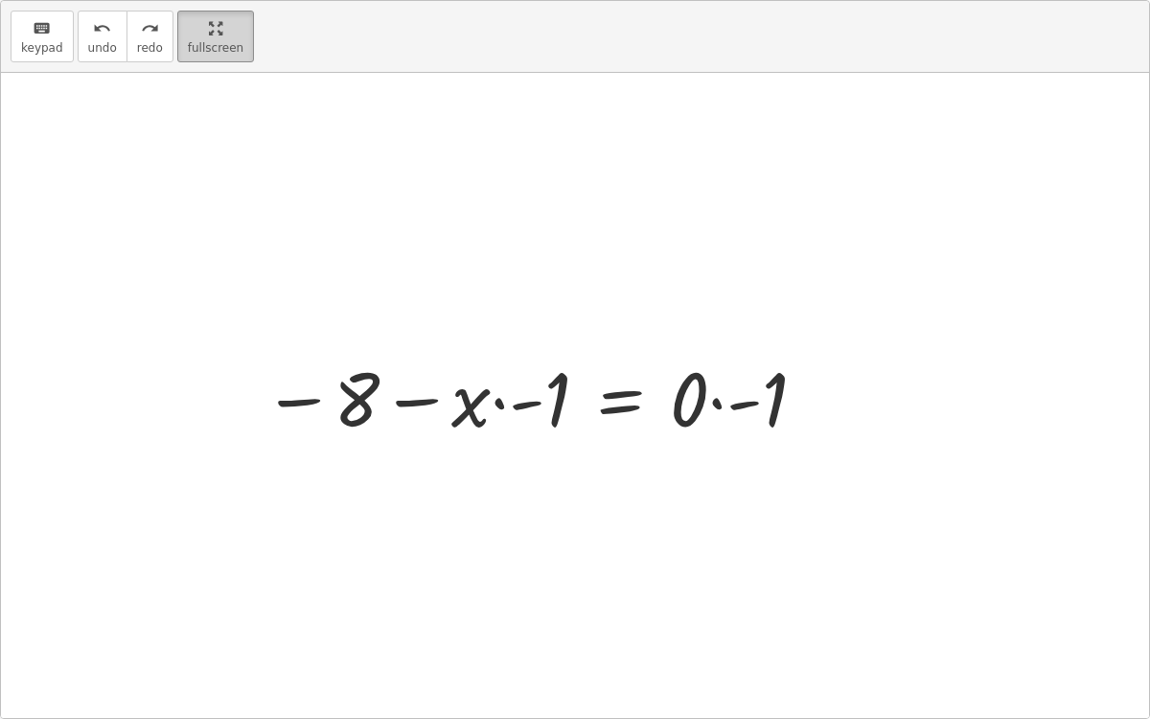
click at [216, 0] on html "Solving and Checking answers 2025 [PERSON_NAME] Not you? Tasks 1. Goal state 2.…" at bounding box center [575, 359] width 1150 height 719
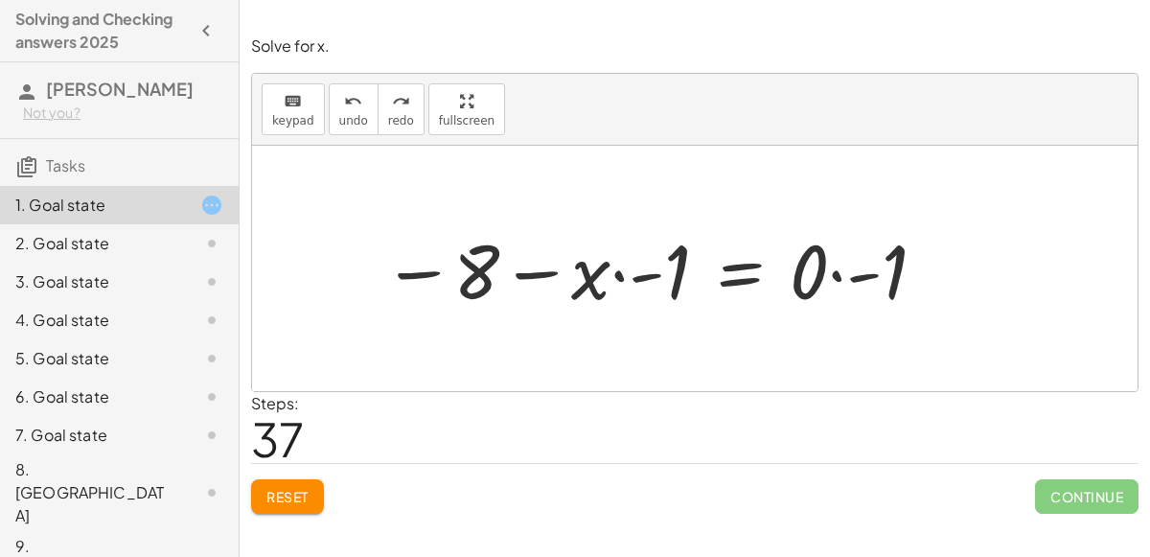
click at [296, 498] on span "Reset" at bounding box center [287, 496] width 42 height 17
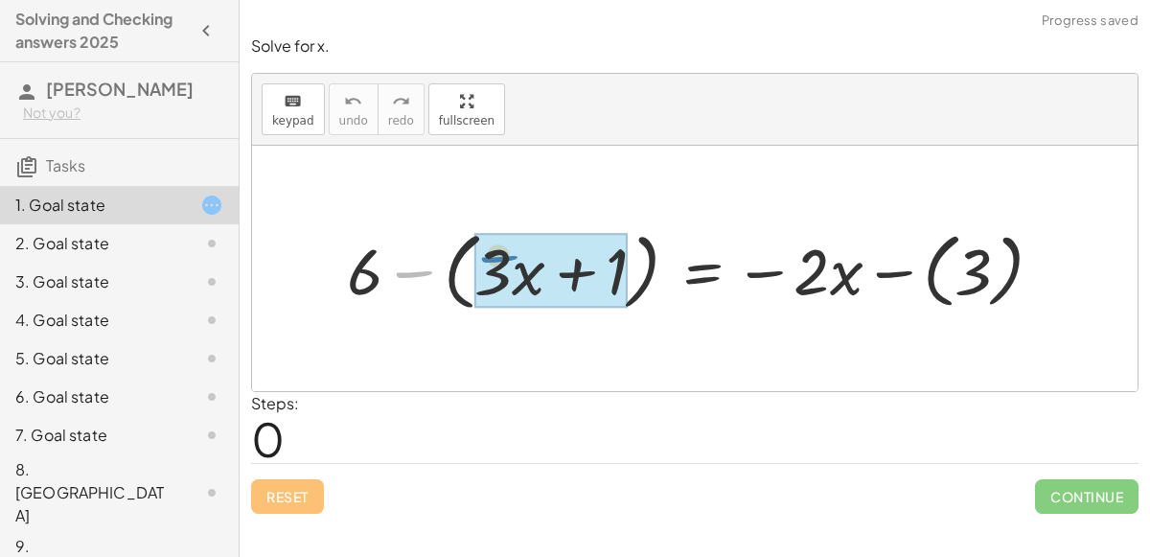
drag, startPoint x: 383, startPoint y: 278, endPoint x: 469, endPoint y: 263, distance: 87.6
click at [469, 263] on div at bounding box center [702, 268] width 730 height 94
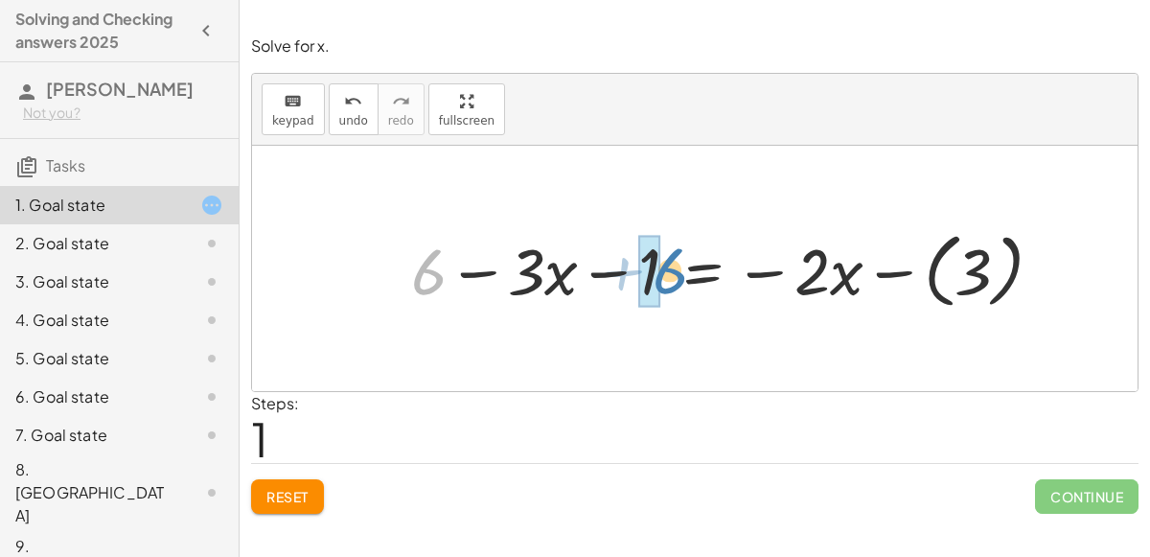
drag, startPoint x: 429, startPoint y: 280, endPoint x: 666, endPoint y: 280, distance: 236.7
click at [666, 280] on div at bounding box center [734, 267] width 666 height 91
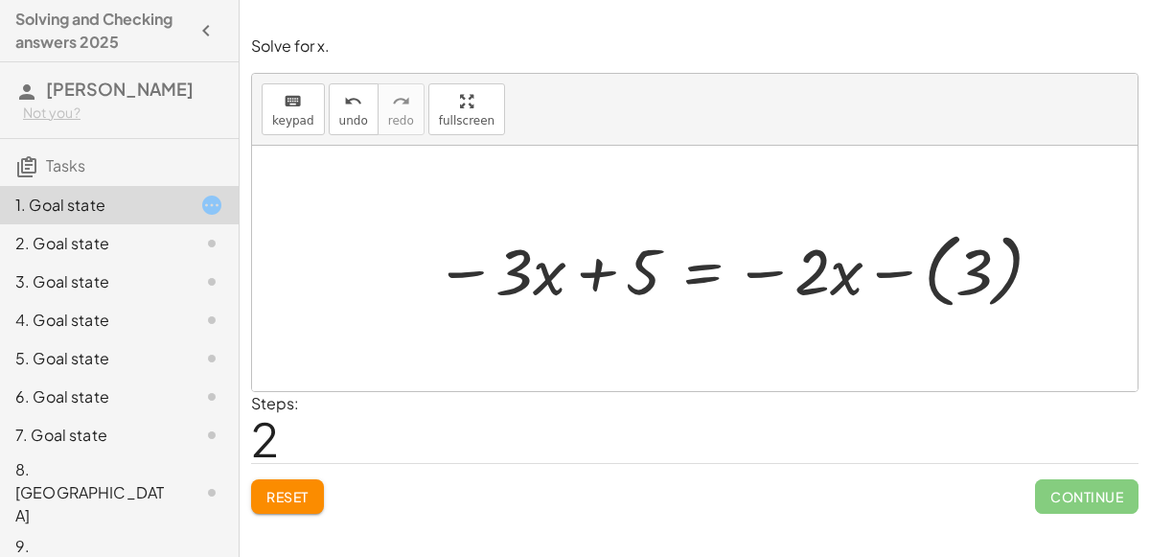
click at [313, 492] on button "Reset" at bounding box center [287, 496] width 73 height 34
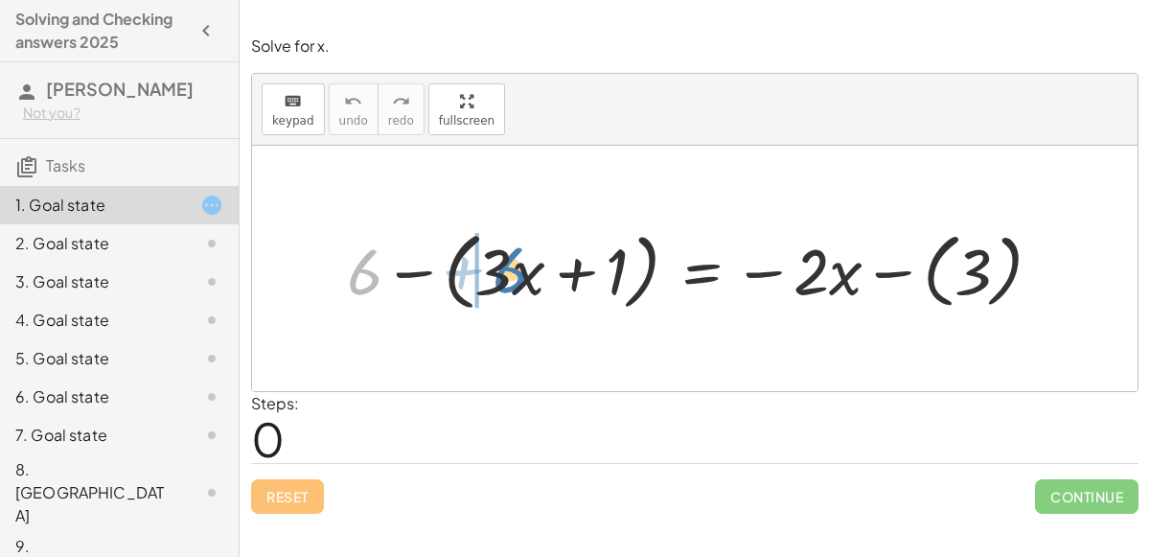
drag, startPoint x: 364, startPoint y: 279, endPoint x: 510, endPoint y: 274, distance: 145.7
click at [510, 274] on div at bounding box center [701, 268] width 729 height 94
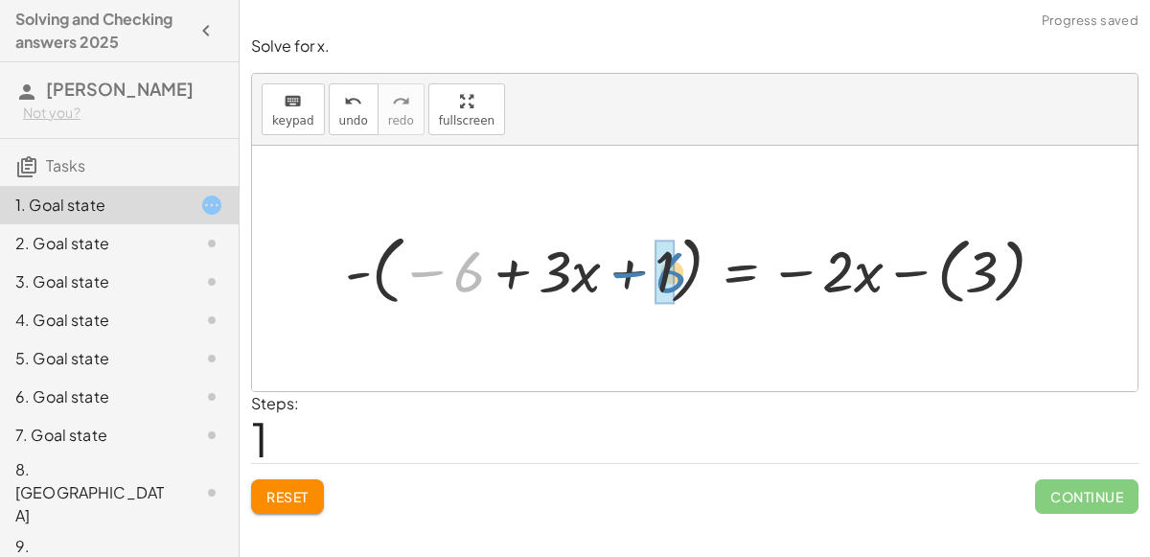
drag, startPoint x: 460, startPoint y: 280, endPoint x: 662, endPoint y: 278, distance: 202.2
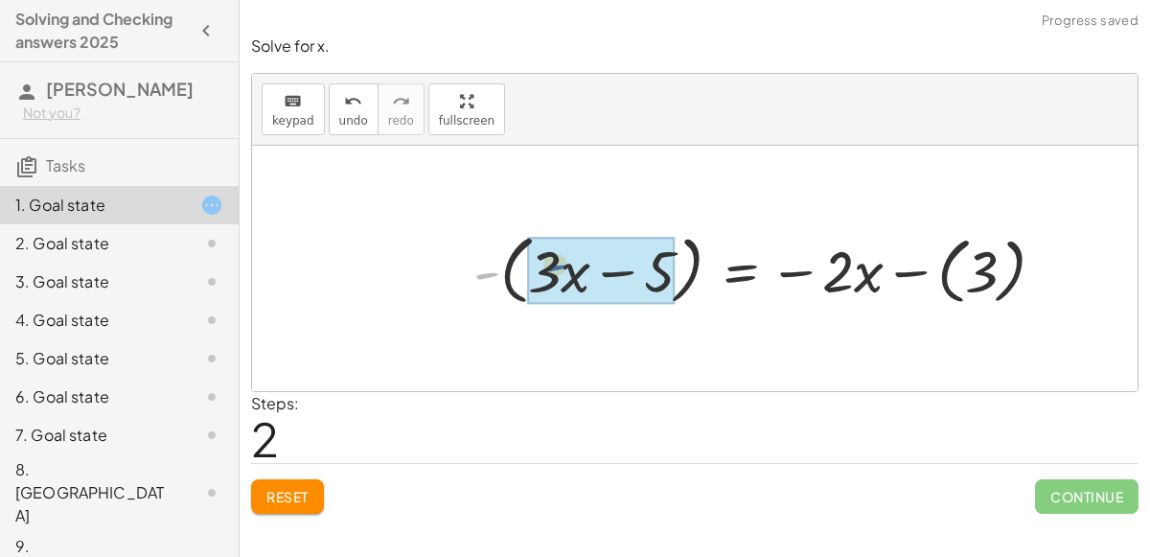
drag, startPoint x: 485, startPoint y: 268, endPoint x: 556, endPoint y: 262, distance: 71.2
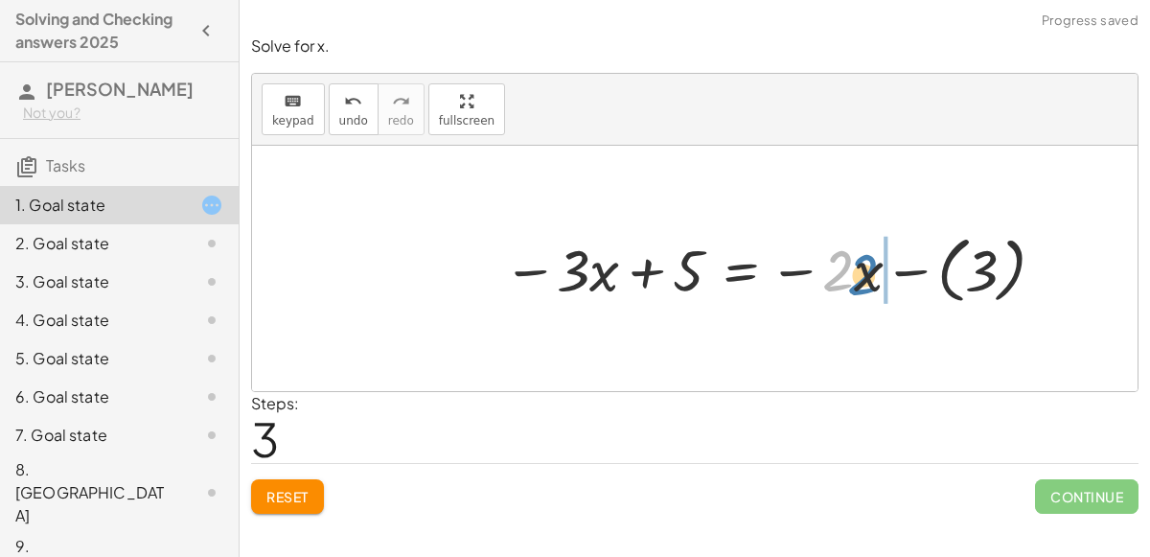
drag, startPoint x: 847, startPoint y: 279, endPoint x: 877, endPoint y: 282, distance: 29.8
click at [877, 282] on div at bounding box center [776, 268] width 567 height 82
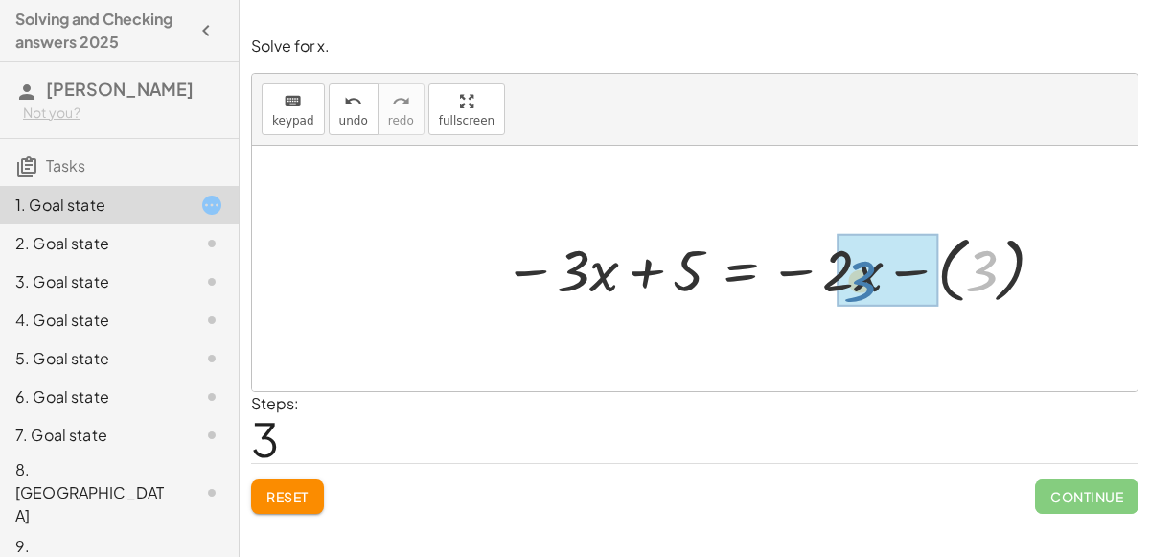
drag, startPoint x: 977, startPoint y: 273, endPoint x: 844, endPoint y: 276, distance: 133.2
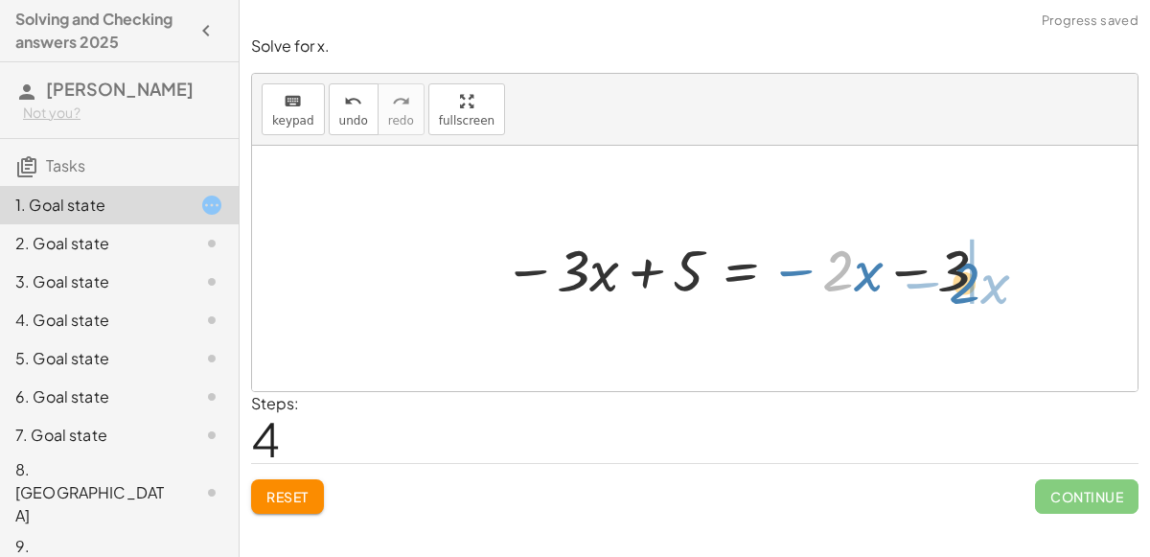
drag, startPoint x: 833, startPoint y: 274, endPoint x: 958, endPoint y: 286, distance: 126.0
click at [958, 286] on div at bounding box center [748, 268] width 510 height 77
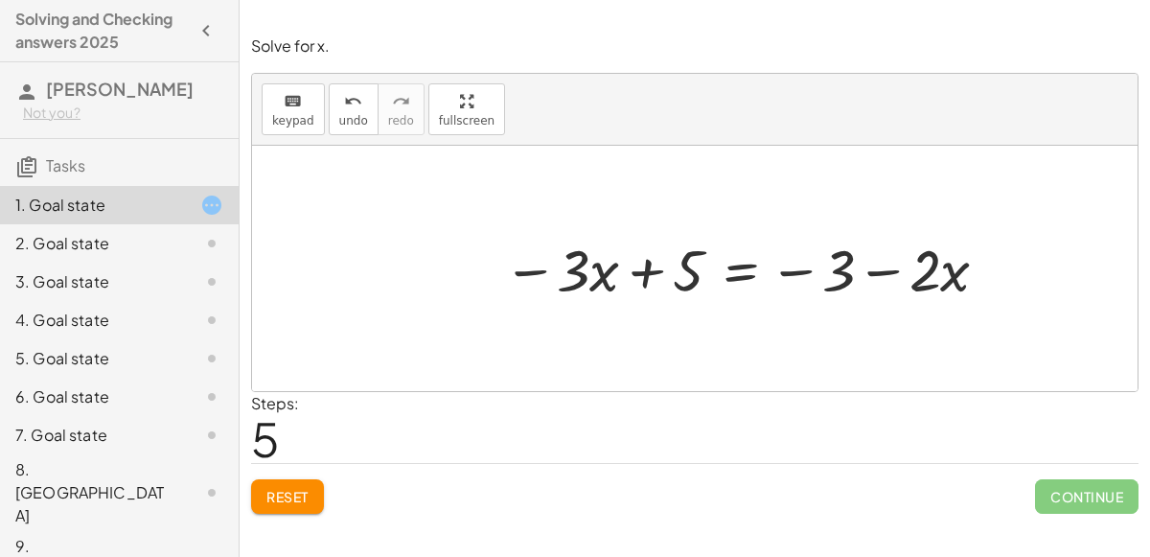
click at [738, 271] on div at bounding box center [748, 268] width 510 height 77
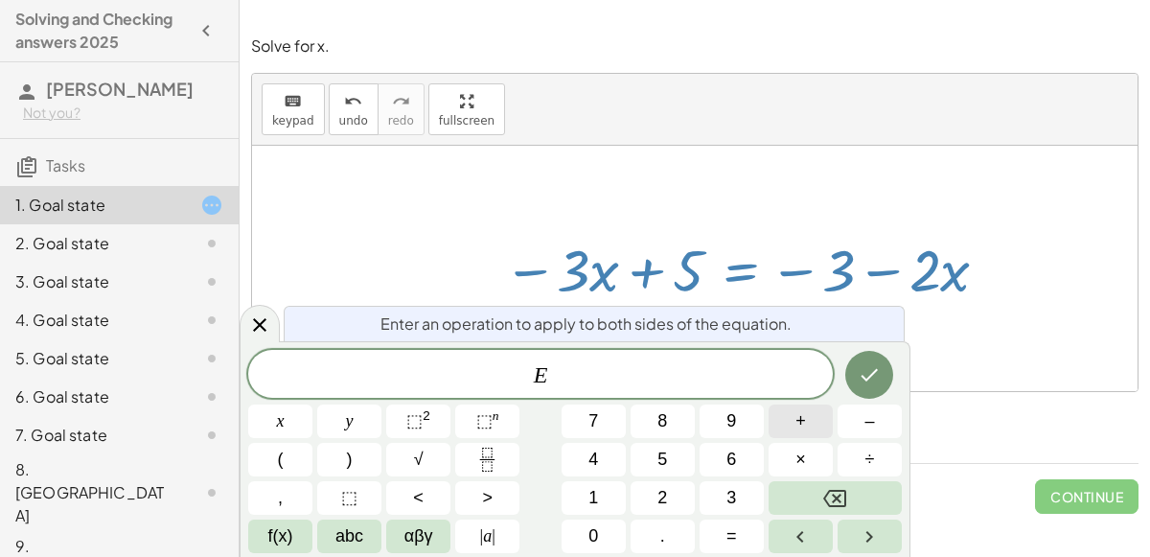
click at [794, 419] on button "+" at bounding box center [800, 421] width 64 height 34
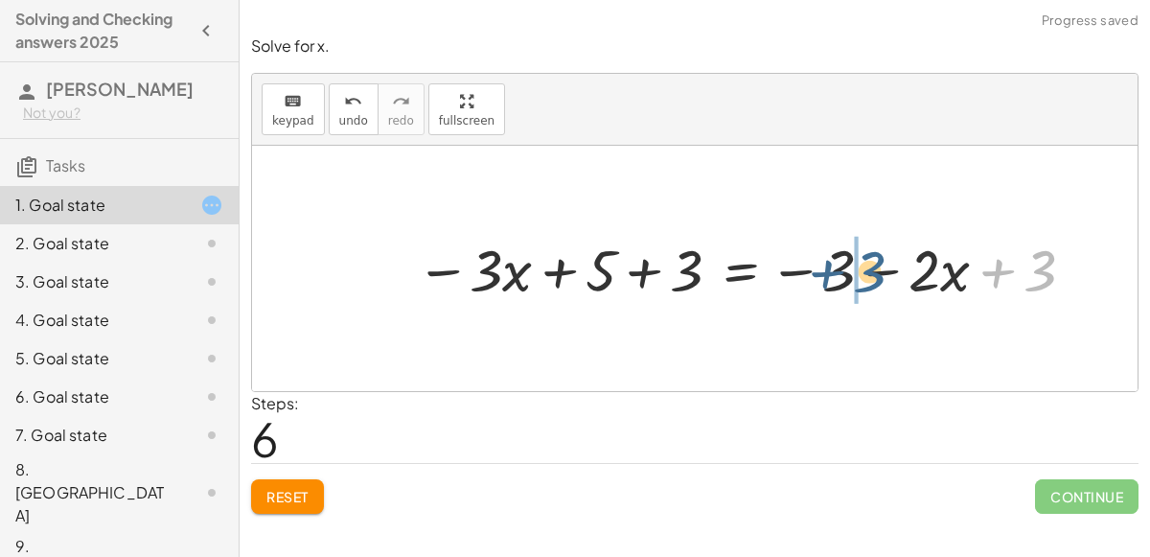
drag, startPoint x: 1027, startPoint y: 266, endPoint x: 857, endPoint y: 266, distance: 170.5
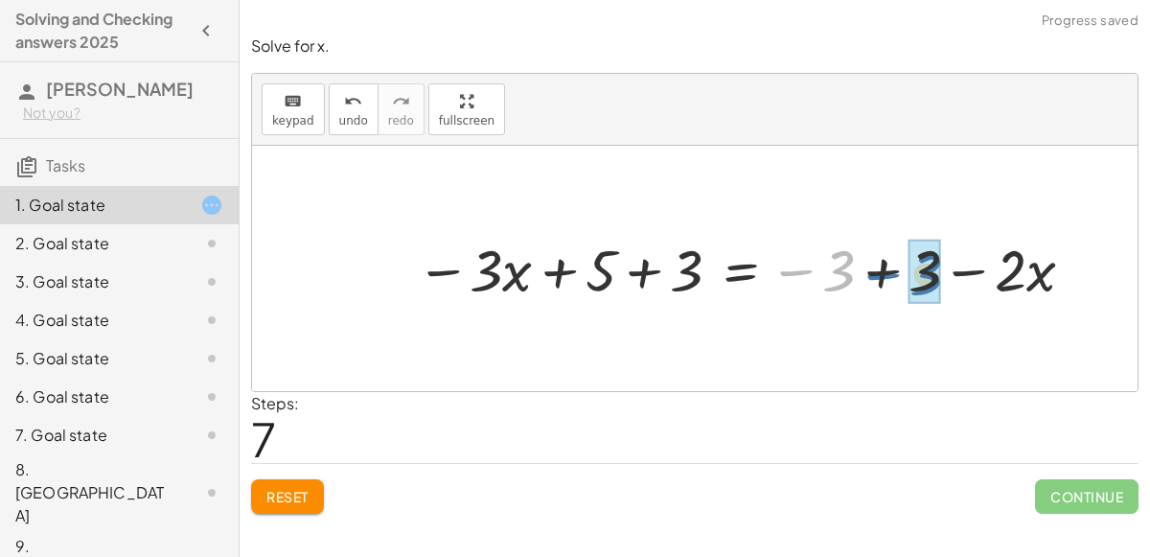
drag, startPoint x: 832, startPoint y: 273, endPoint x: 920, endPoint y: 275, distance: 88.2
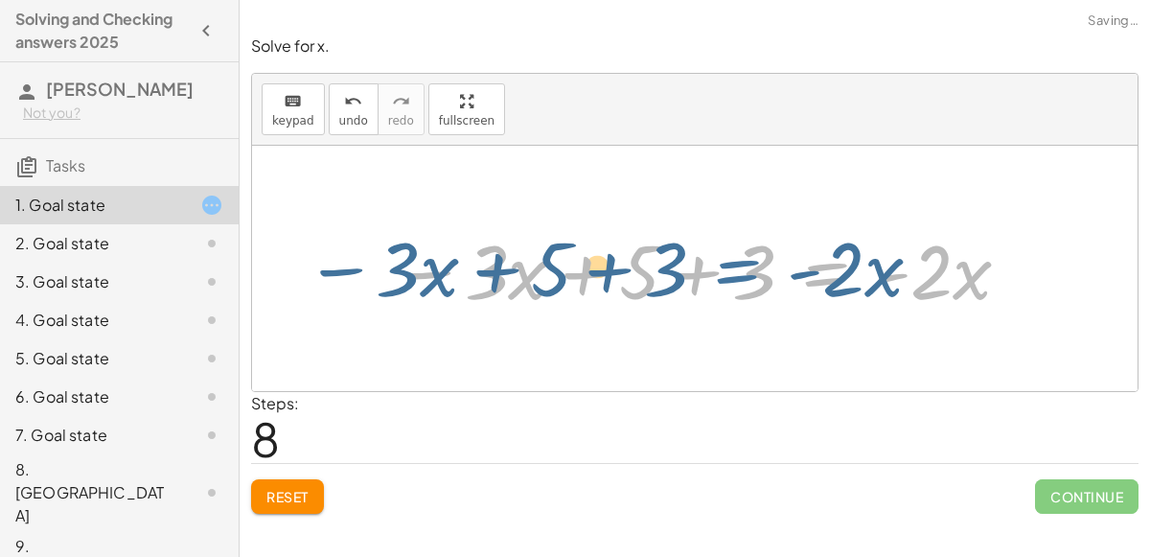
drag, startPoint x: 776, startPoint y: 266, endPoint x: 766, endPoint y: 271, distance: 11.6
click at [766, 271] on div at bounding box center [702, 268] width 639 height 99
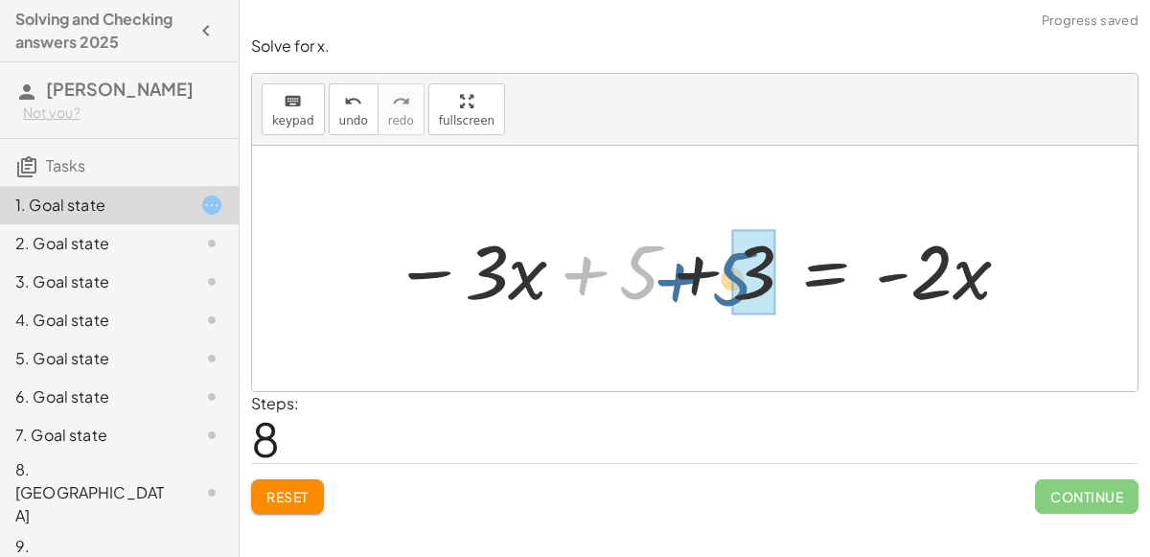
drag, startPoint x: 638, startPoint y: 284, endPoint x: 746, endPoint y: 288, distance: 108.4
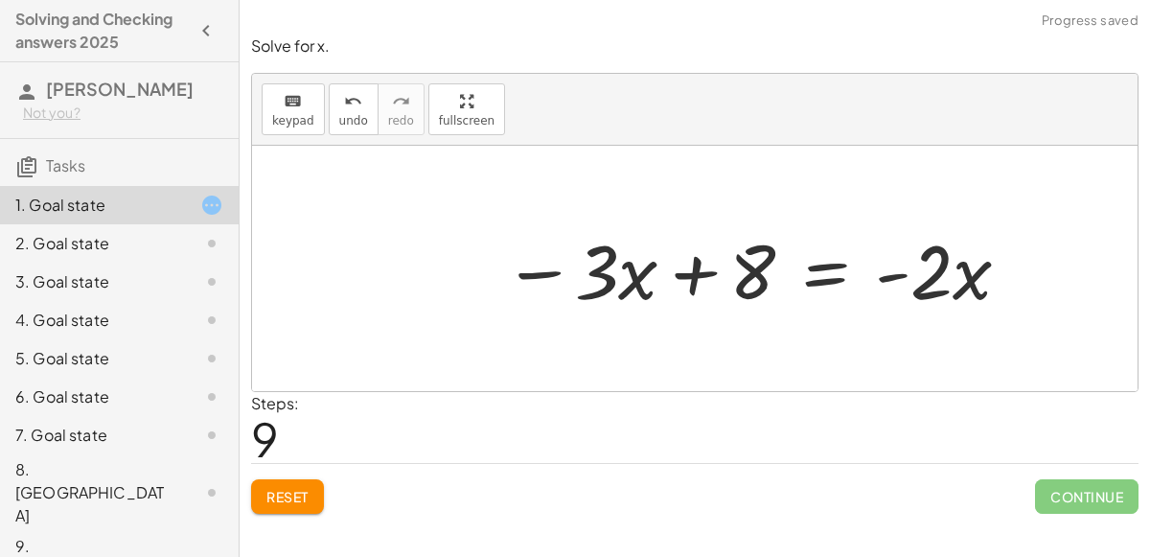
click at [816, 272] on div at bounding box center [757, 268] width 529 height 99
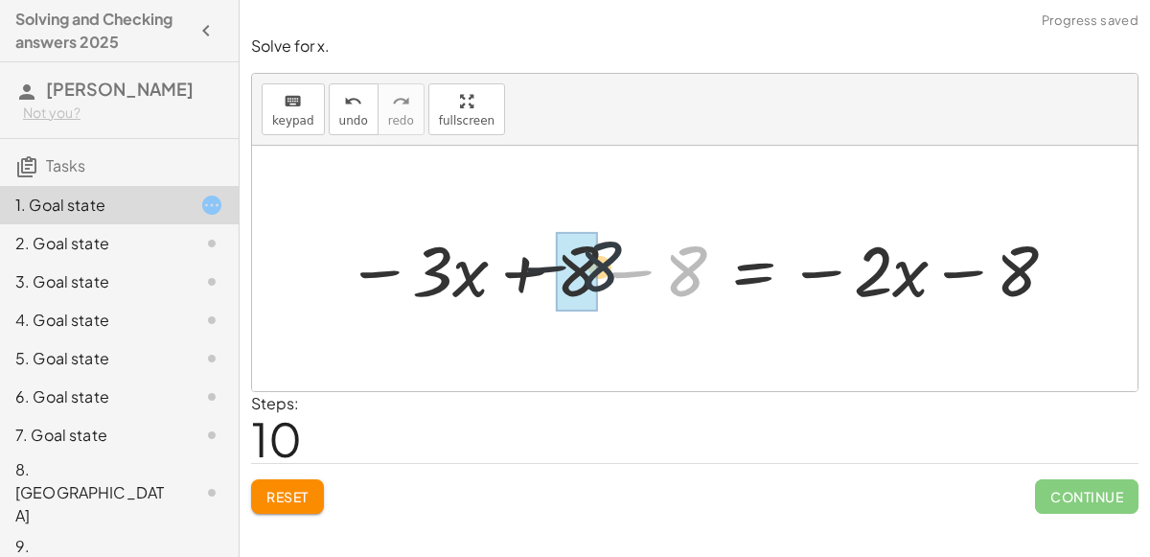
drag, startPoint x: 684, startPoint y: 280, endPoint x: 583, endPoint y: 273, distance: 101.8
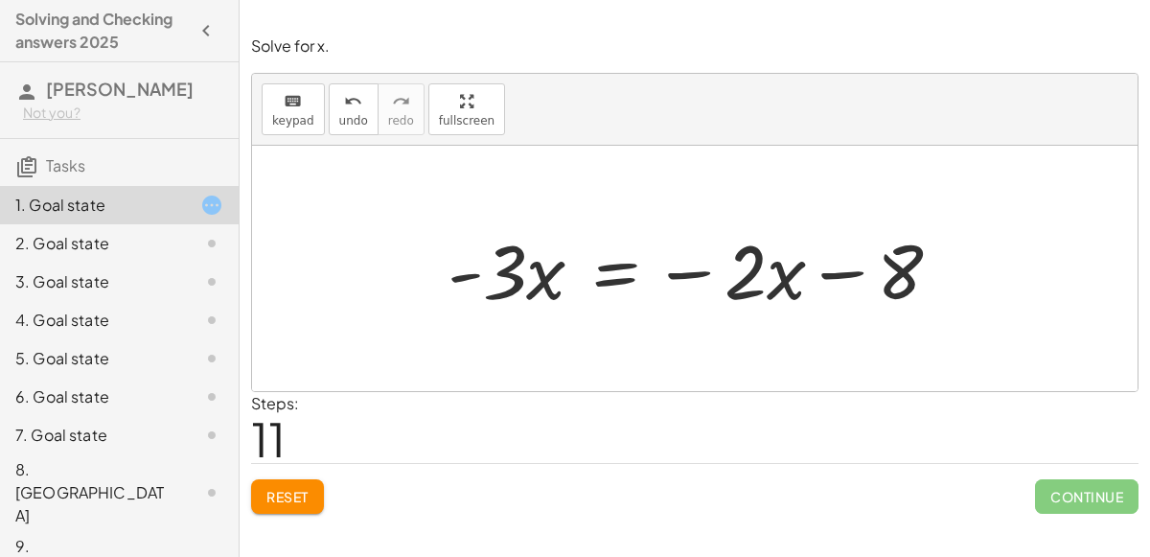
click at [619, 274] on div at bounding box center [702, 268] width 529 height 99
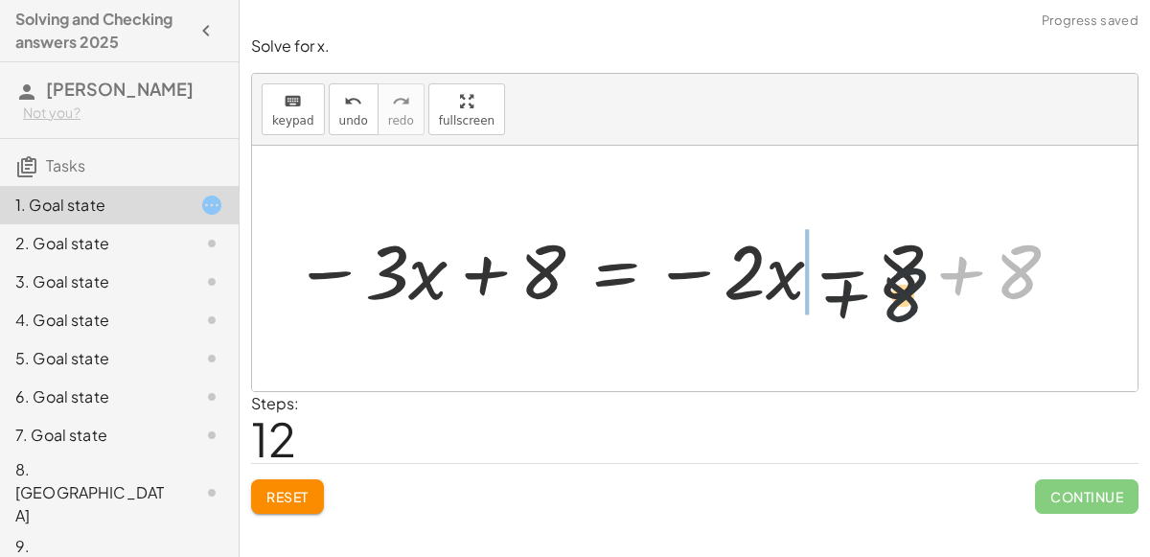
drag, startPoint x: 1022, startPoint y: 270, endPoint x: 888, endPoint y: 294, distance: 136.3
click at [888, 294] on div at bounding box center [678, 268] width 788 height 99
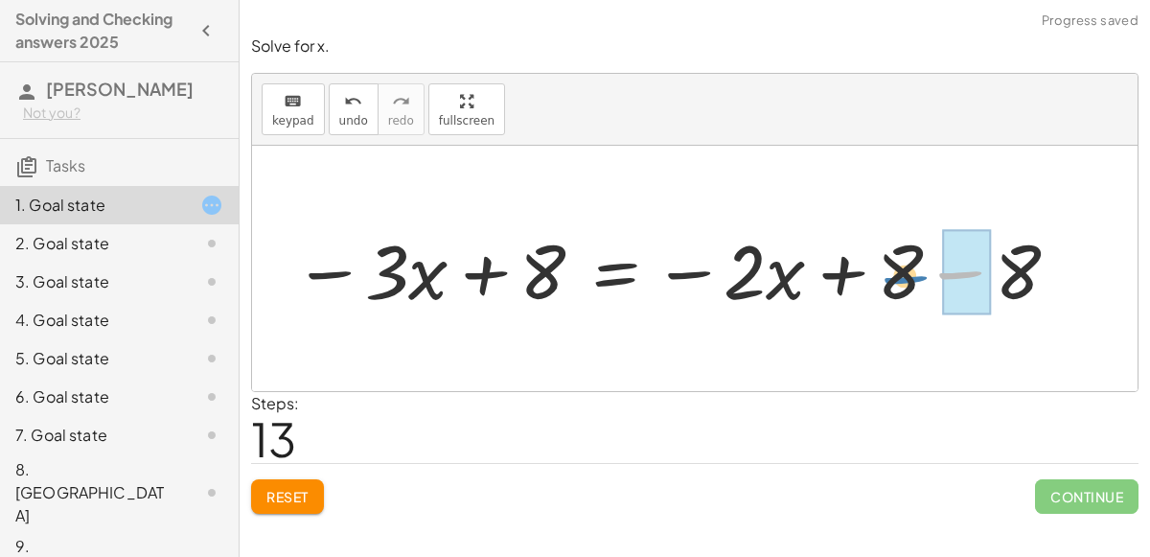
drag, startPoint x: 994, startPoint y: 273, endPoint x: 937, endPoint y: 274, distance: 56.5
click at [937, 274] on div at bounding box center [678, 268] width 788 height 99
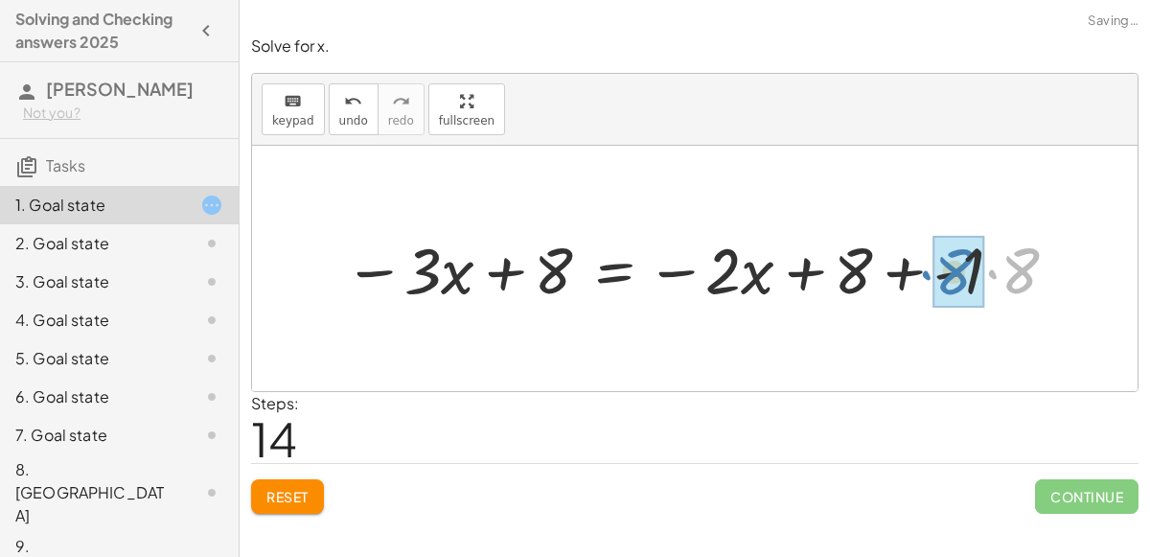
drag, startPoint x: 1024, startPoint y: 277, endPoint x: 972, endPoint y: 278, distance: 52.7
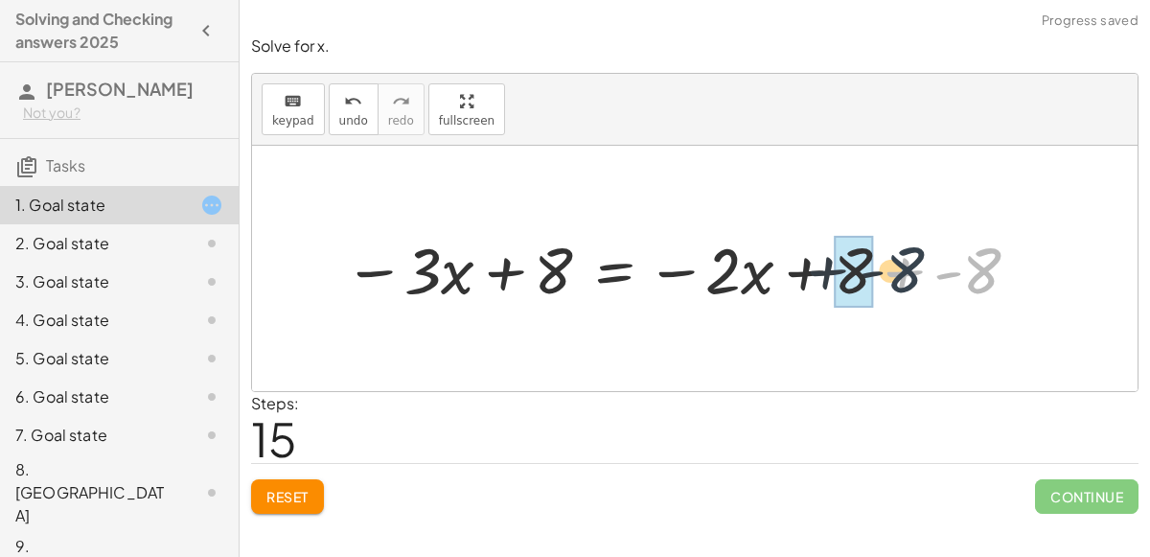
drag, startPoint x: 979, startPoint y: 275, endPoint x: 868, endPoint y: 274, distance: 111.1
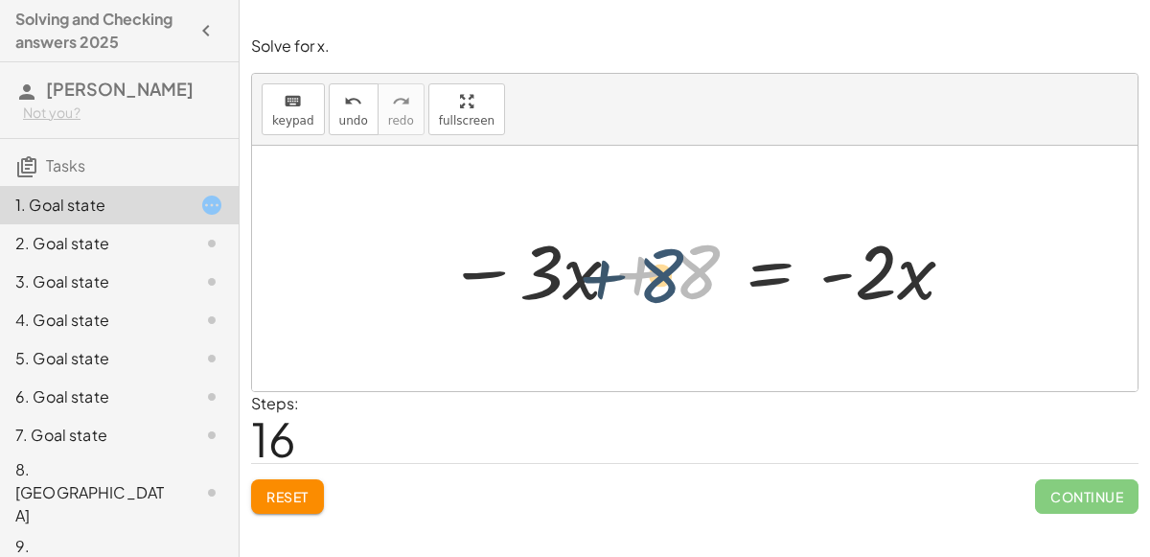
click at [708, 292] on div at bounding box center [702, 268] width 529 height 99
click at [746, 278] on div at bounding box center [702, 268] width 529 height 99
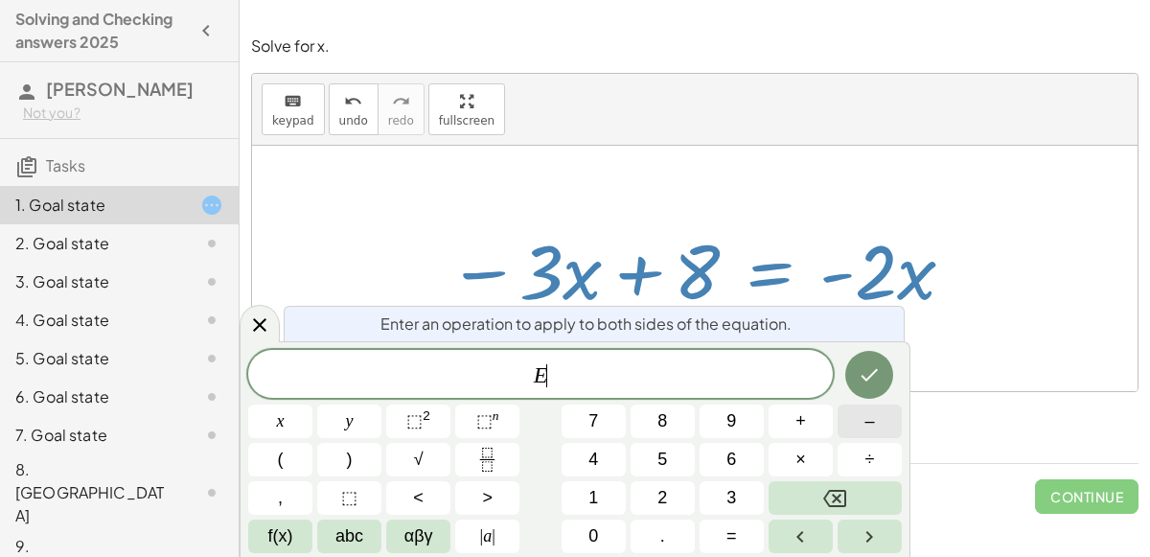
click at [858, 420] on button "–" at bounding box center [869, 421] width 64 height 34
click at [676, 505] on button "2" at bounding box center [662, 498] width 64 height 34
click at [865, 382] on icon "Done" at bounding box center [869, 374] width 23 height 23
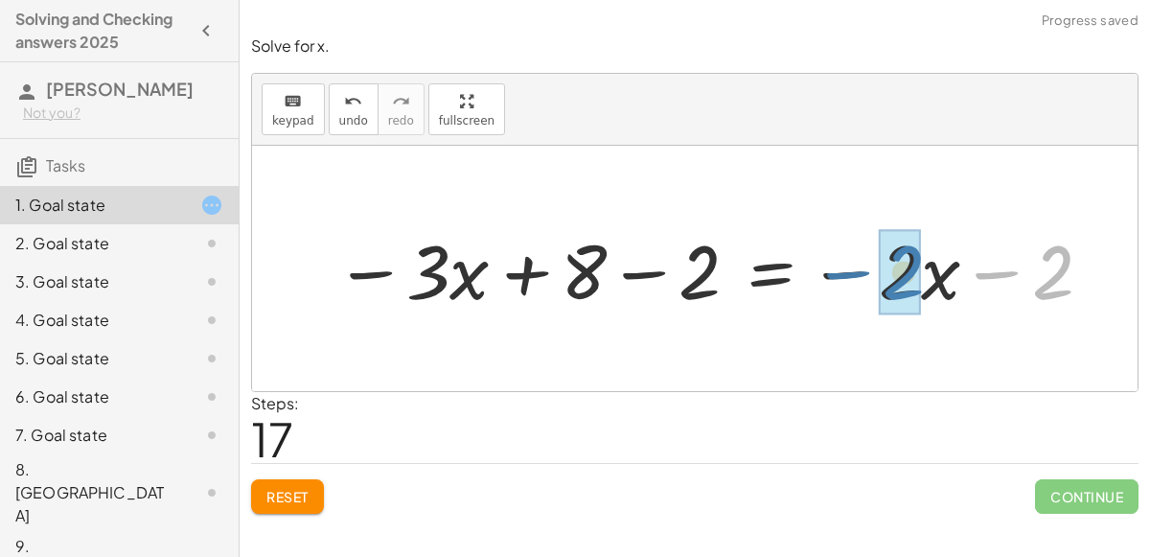
drag, startPoint x: 1042, startPoint y: 281, endPoint x: 874, endPoint y: 277, distance: 168.7
click at [874, 277] on div at bounding box center [714, 268] width 779 height 99
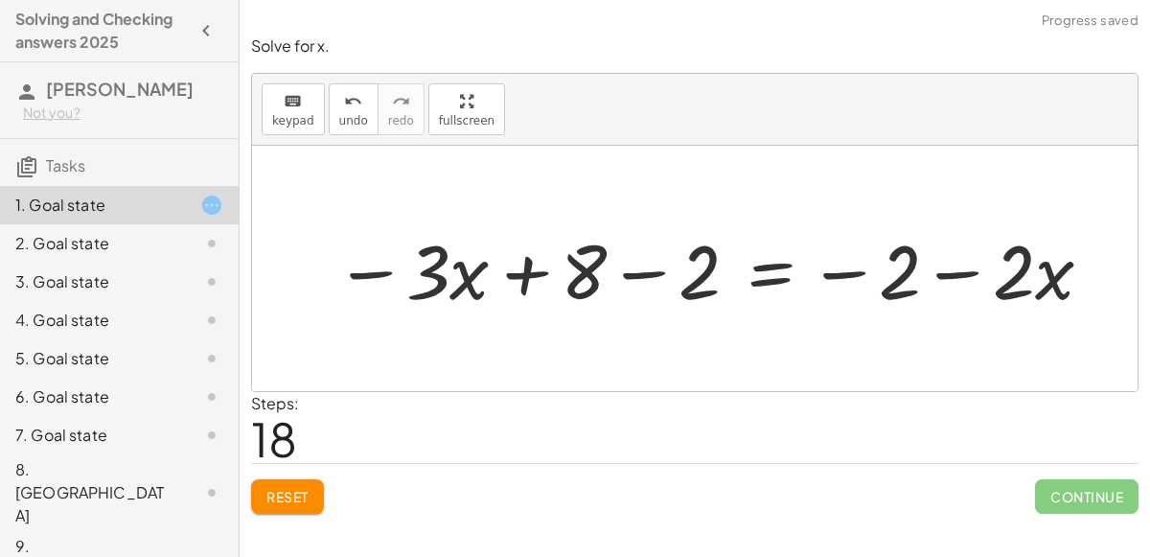
click at [956, 280] on div at bounding box center [714, 268] width 779 height 99
drag, startPoint x: 637, startPoint y: 265, endPoint x: 597, endPoint y: 263, distance: 40.3
click at [597, 263] on div at bounding box center [714, 268] width 779 height 99
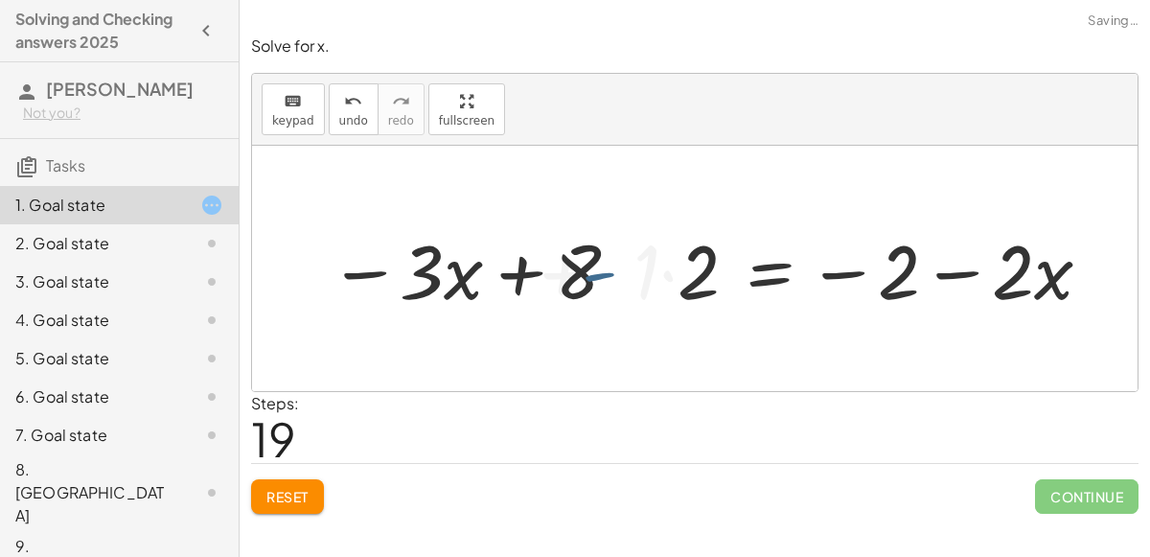
click at [597, 263] on div at bounding box center [673, 268] width 859 height 99
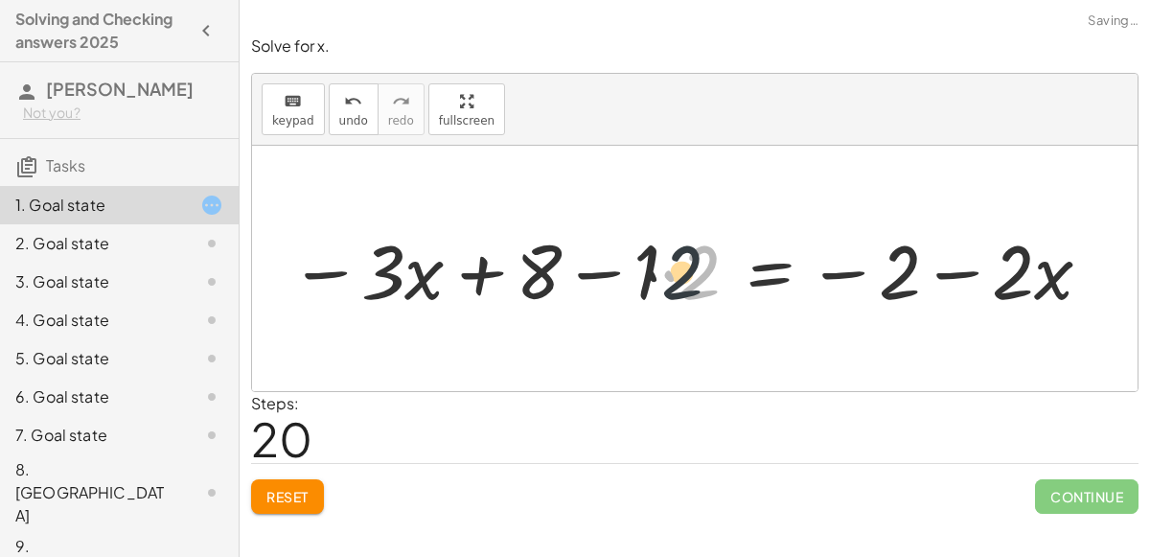
drag, startPoint x: 692, startPoint y: 278, endPoint x: 663, endPoint y: 278, distance: 28.7
click at [663, 278] on div at bounding box center [692, 268] width 824 height 99
drag, startPoint x: 695, startPoint y: 282, endPoint x: 632, endPoint y: 279, distance: 62.3
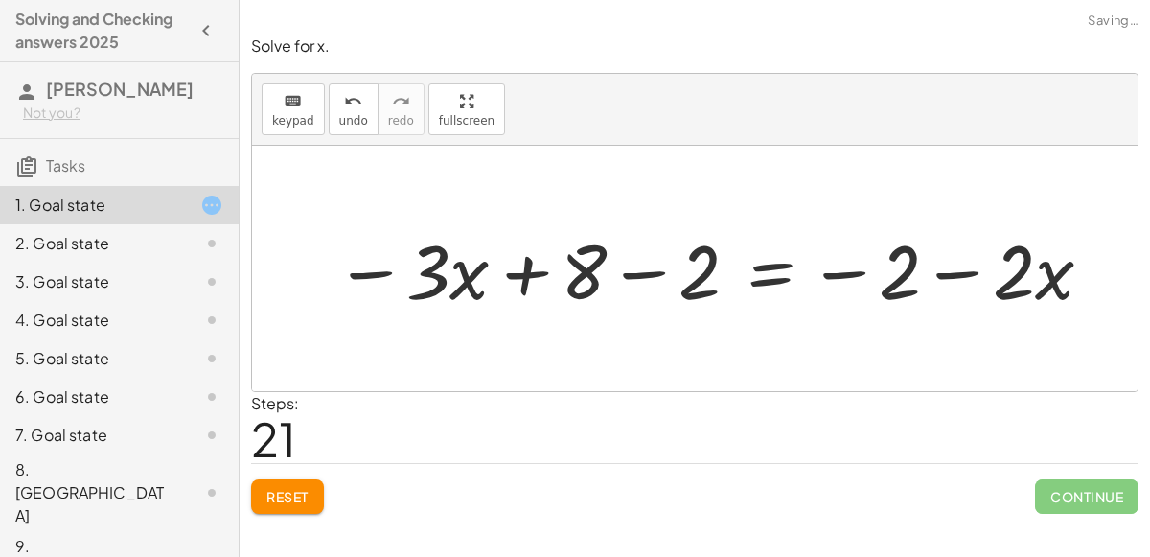
click at [633, 275] on div at bounding box center [714, 268] width 779 height 99
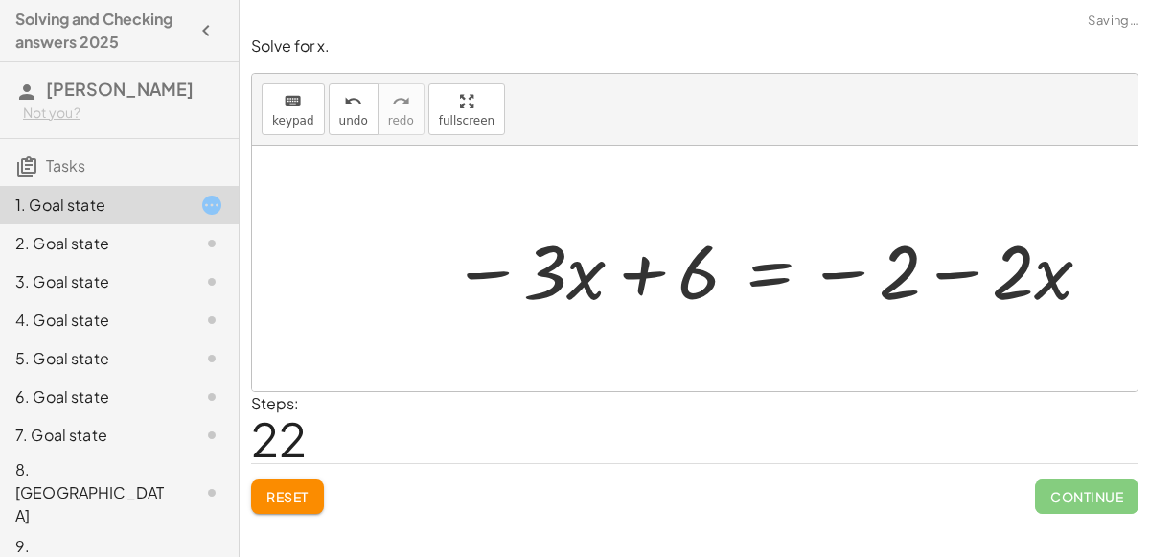
click at [646, 286] on div at bounding box center [773, 268] width 662 height 99
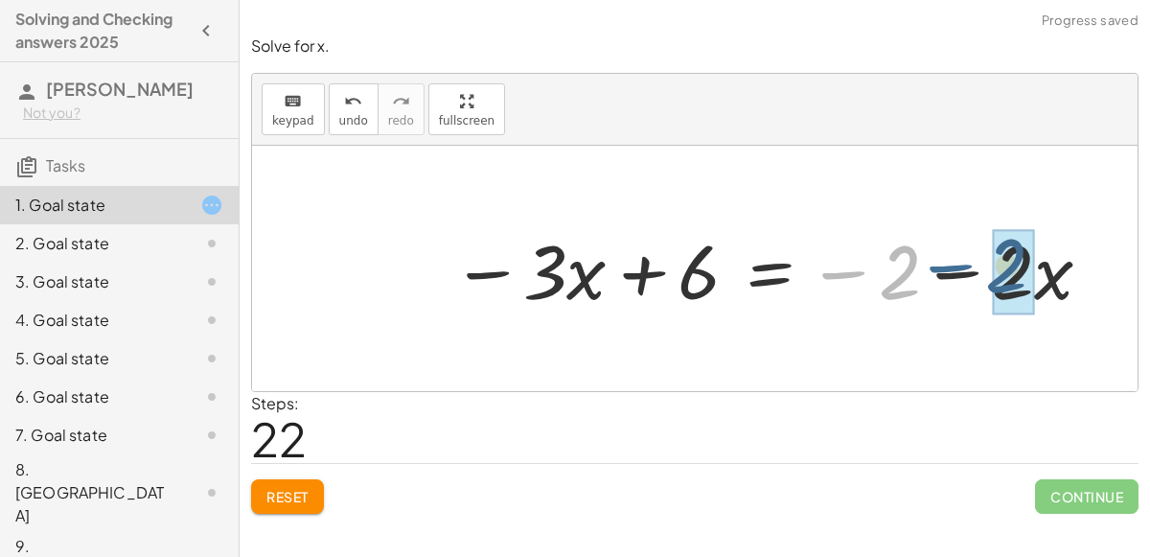
drag, startPoint x: 858, startPoint y: 276, endPoint x: 966, endPoint y: 270, distance: 107.5
click at [966, 270] on div at bounding box center [773, 268] width 662 height 99
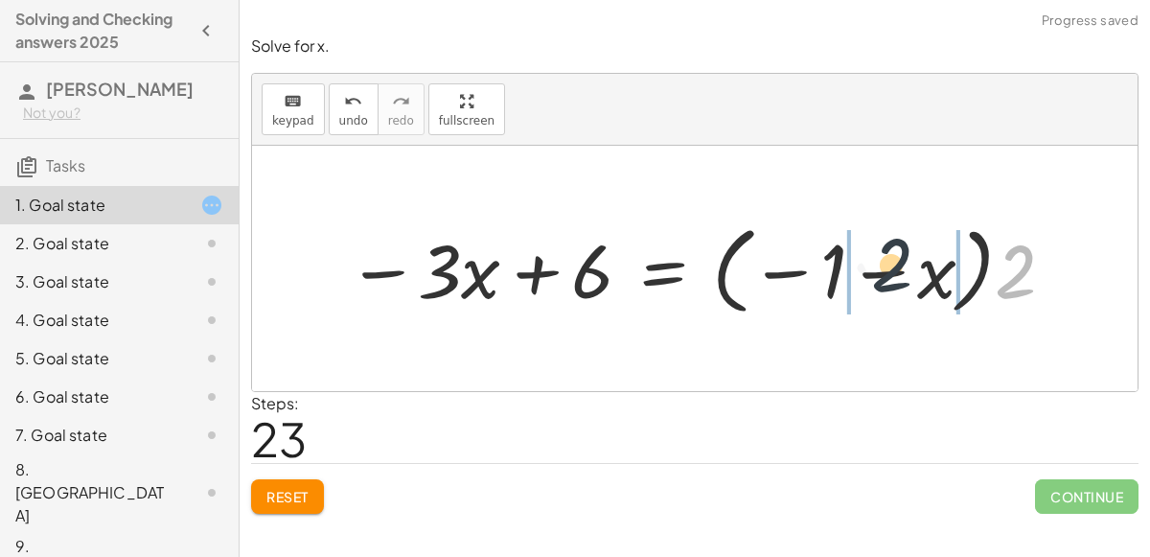
drag, startPoint x: 1005, startPoint y: 286, endPoint x: 853, endPoint y: 287, distance: 152.4
click at [853, 287] on div at bounding box center [702, 268] width 730 height 105
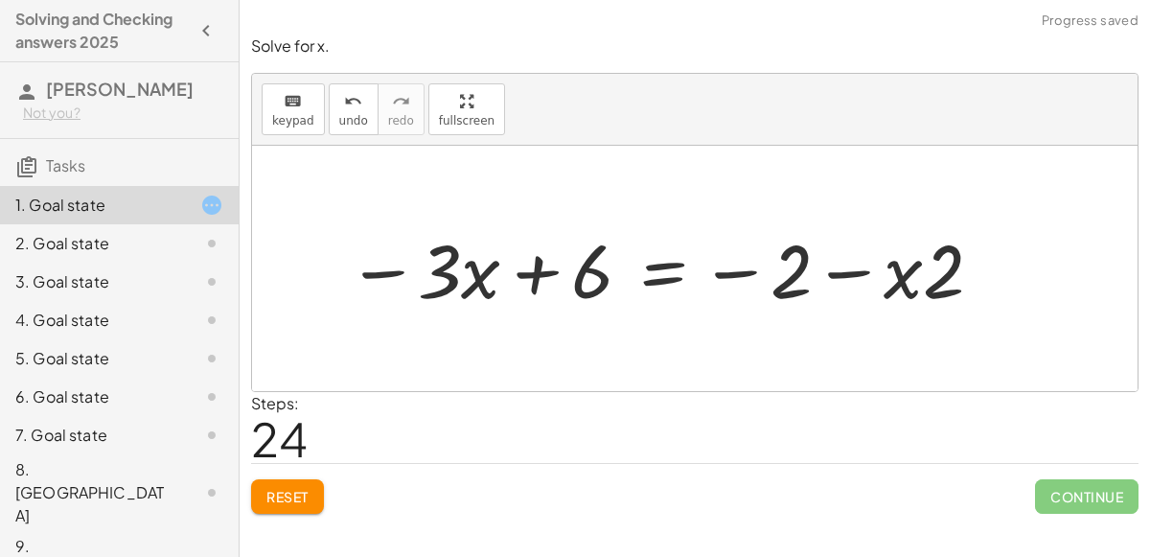
click at [829, 281] on div at bounding box center [665, 268] width 657 height 98
click at [698, 279] on div at bounding box center [665, 268] width 657 height 98
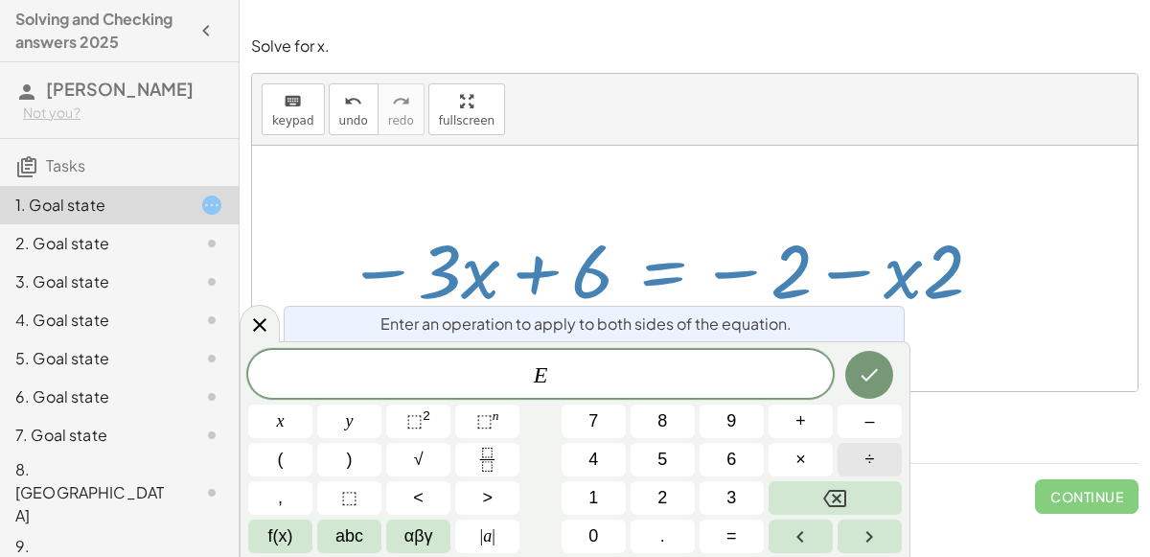
click at [861, 455] on button "÷" at bounding box center [869, 460] width 64 height 34
click at [677, 488] on button "2" at bounding box center [662, 498] width 64 height 34
click at [886, 368] on button "Done" at bounding box center [869, 375] width 48 height 48
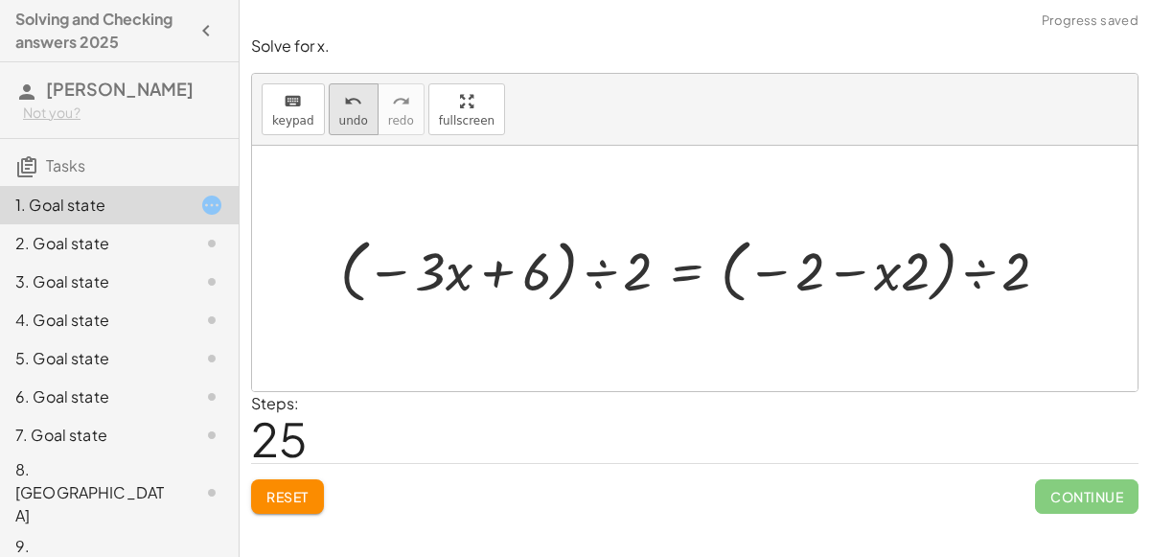
click at [344, 103] on icon "undo" at bounding box center [353, 101] width 18 height 23
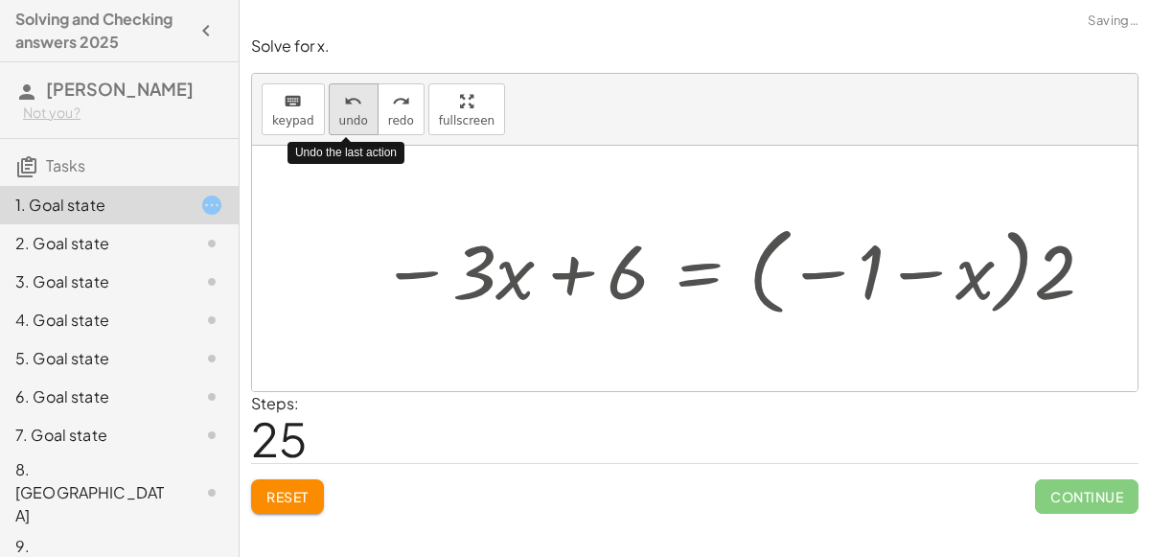
click at [344, 103] on icon "undo" at bounding box center [353, 101] width 18 height 23
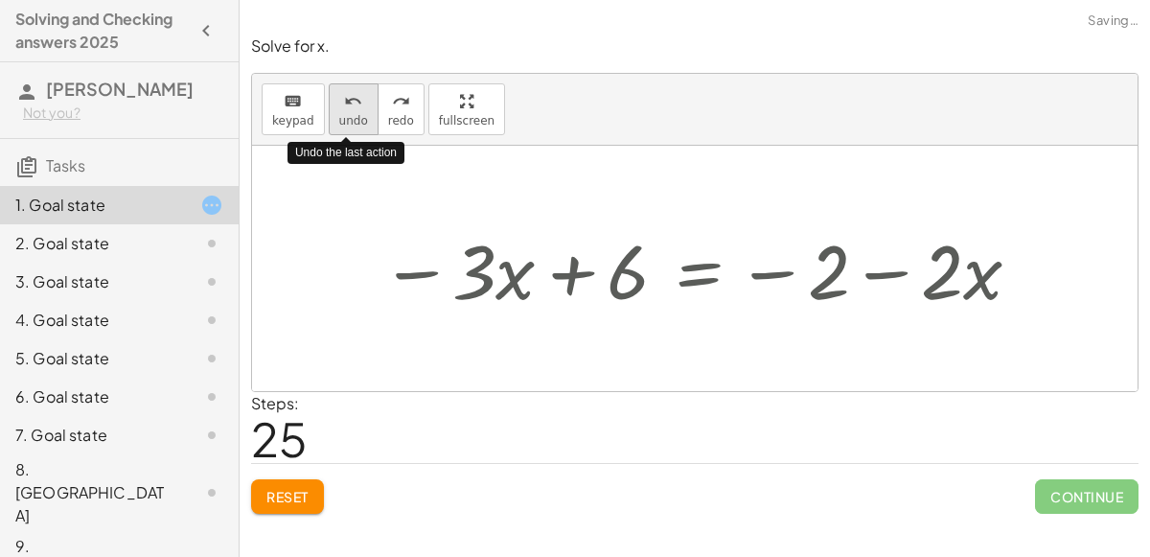
click at [348, 111] on button "undo undo" at bounding box center [354, 109] width 50 height 52
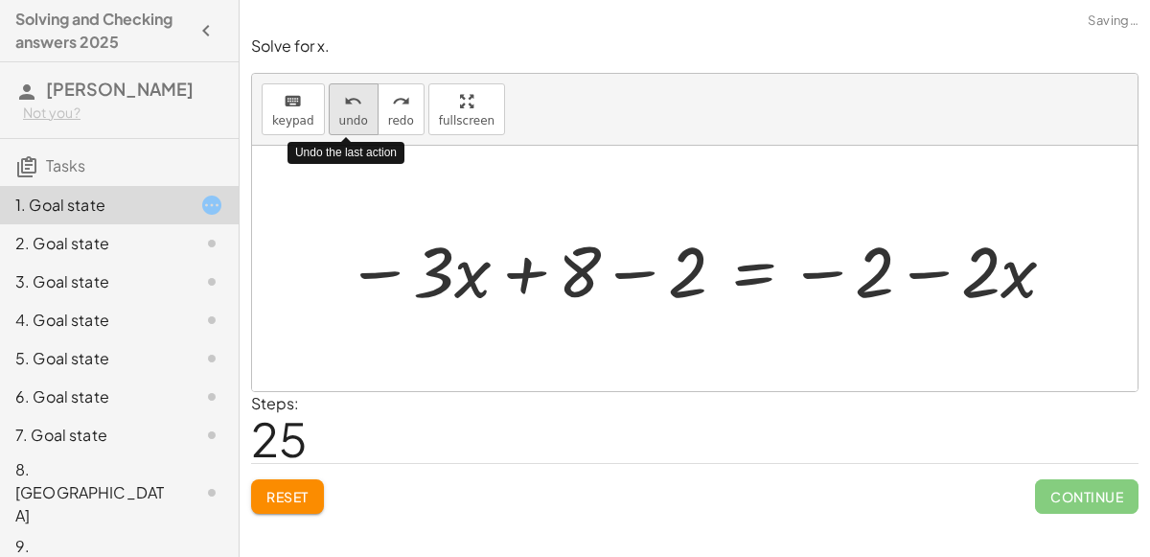
click at [348, 111] on button "undo undo" at bounding box center [354, 109] width 50 height 52
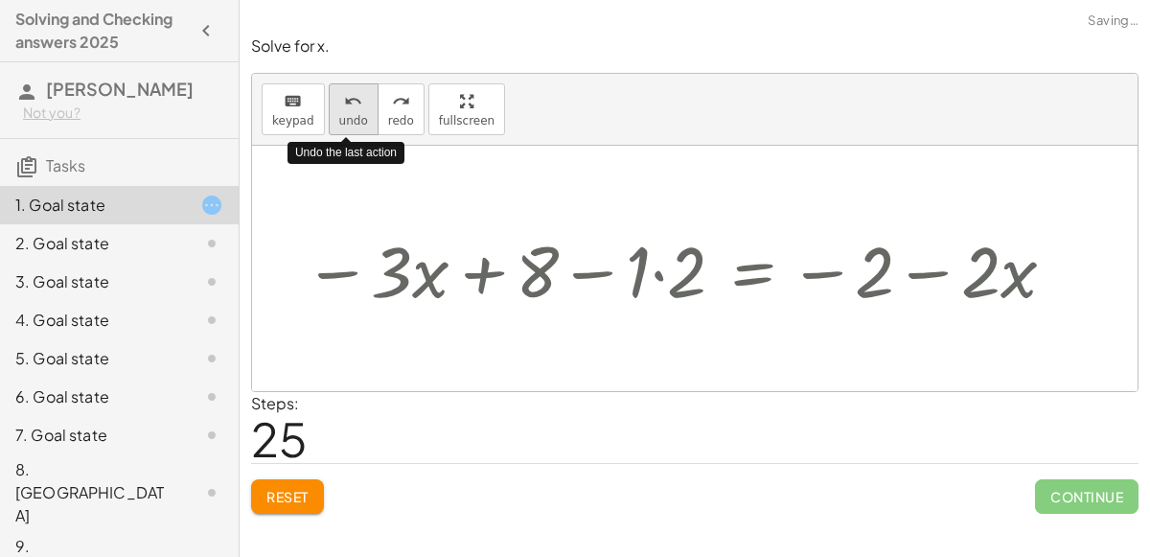
click at [348, 111] on button "undo undo" at bounding box center [354, 109] width 50 height 52
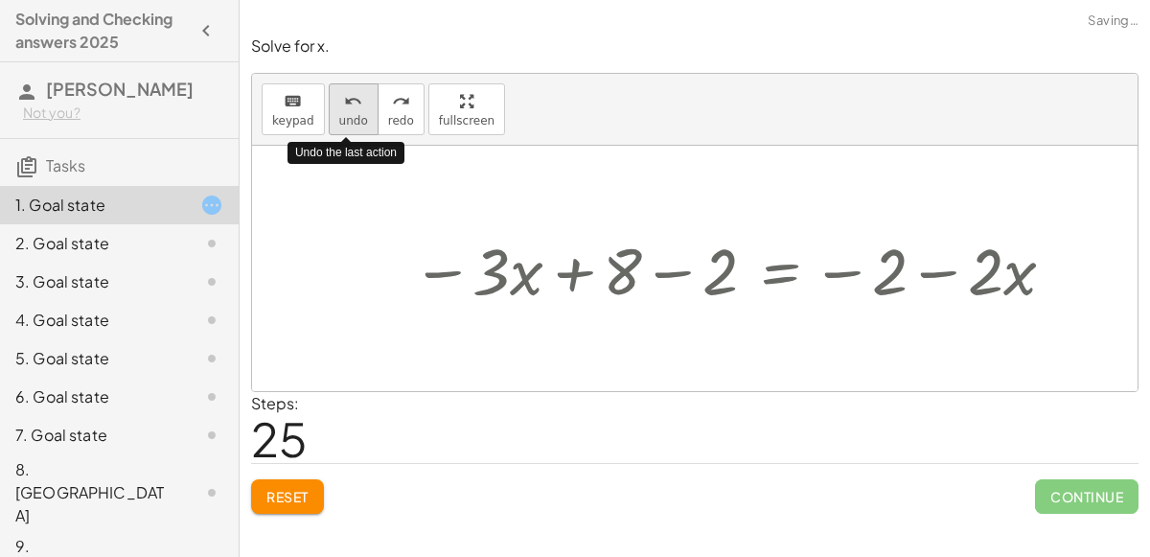
click at [348, 111] on button "undo undo" at bounding box center [354, 109] width 50 height 52
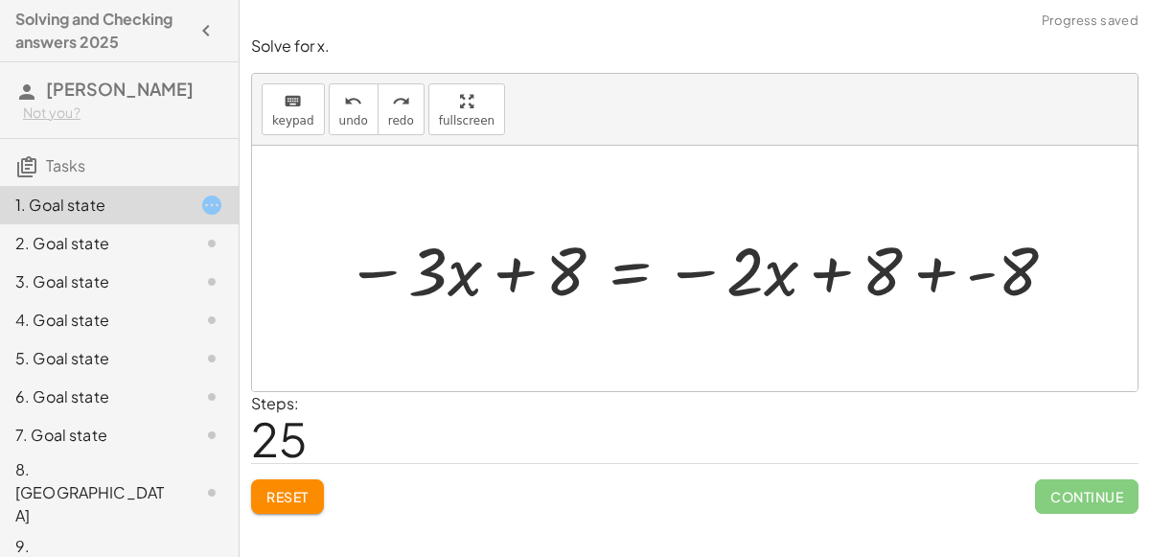
click at [286, 489] on span "Reset" at bounding box center [287, 496] width 42 height 17
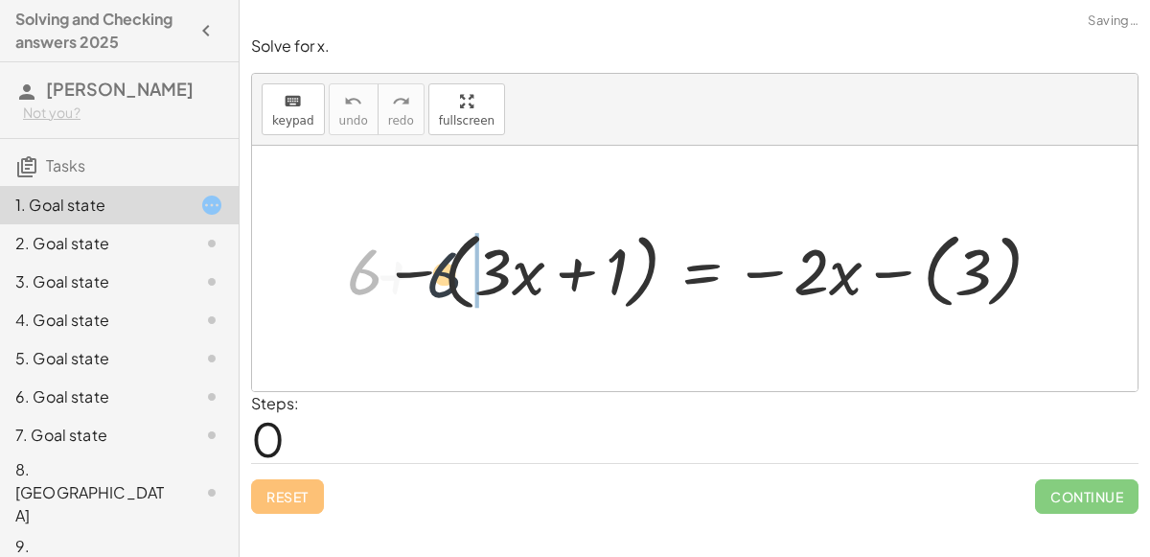
drag, startPoint x: 370, startPoint y: 273, endPoint x: 460, endPoint y: 273, distance: 90.1
click at [460, 273] on div at bounding box center [701, 268] width 729 height 94
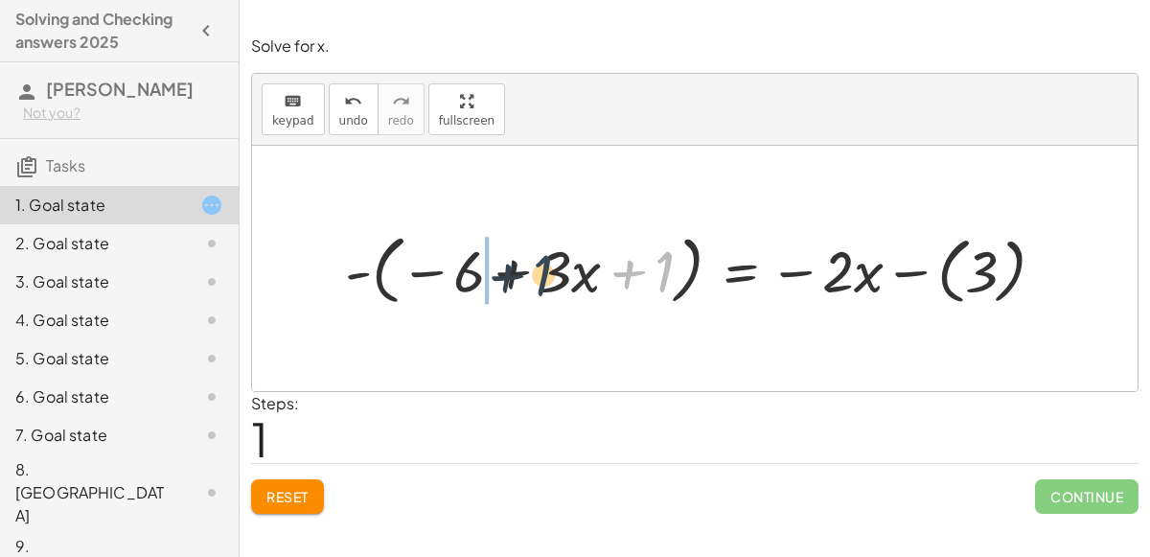
drag, startPoint x: 658, startPoint y: 278, endPoint x: 513, endPoint y: 284, distance: 145.7
click at [513, 284] on div at bounding box center [702, 268] width 734 height 85
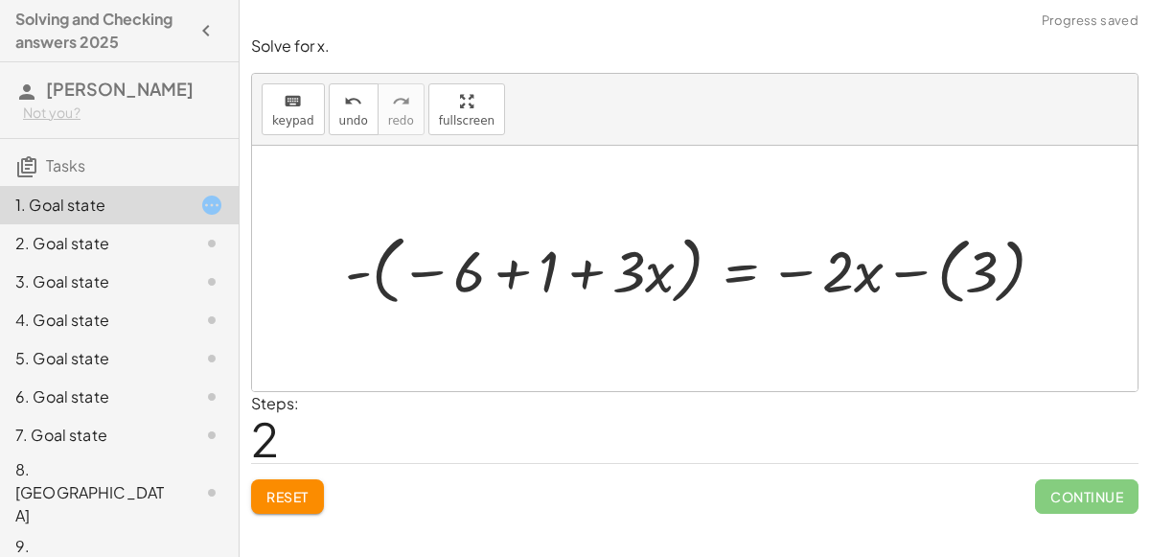
click at [525, 270] on div at bounding box center [702, 268] width 734 height 85
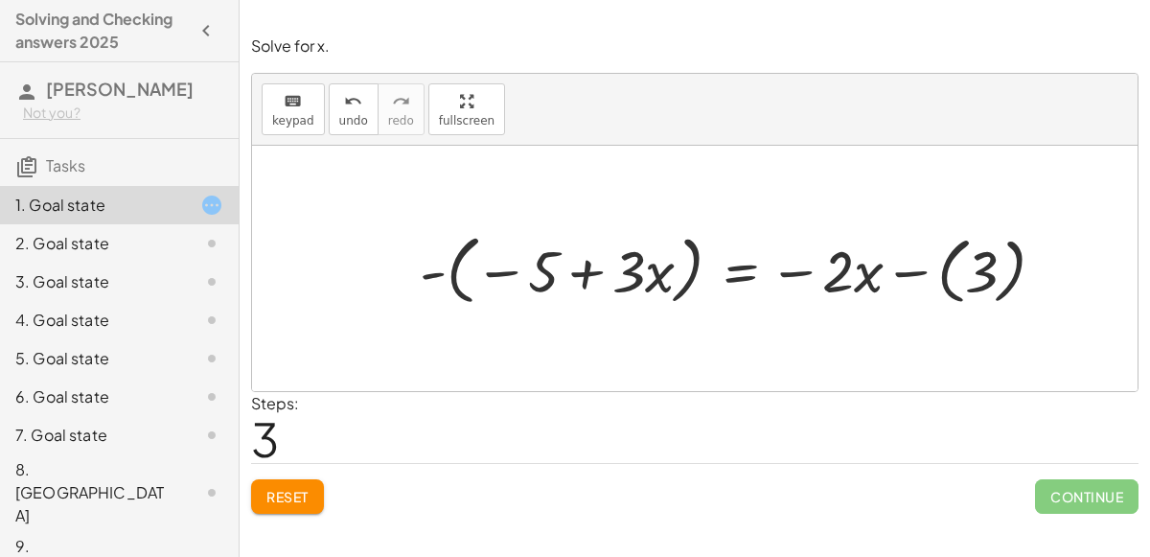
click at [434, 279] on div at bounding box center [740, 268] width 660 height 85
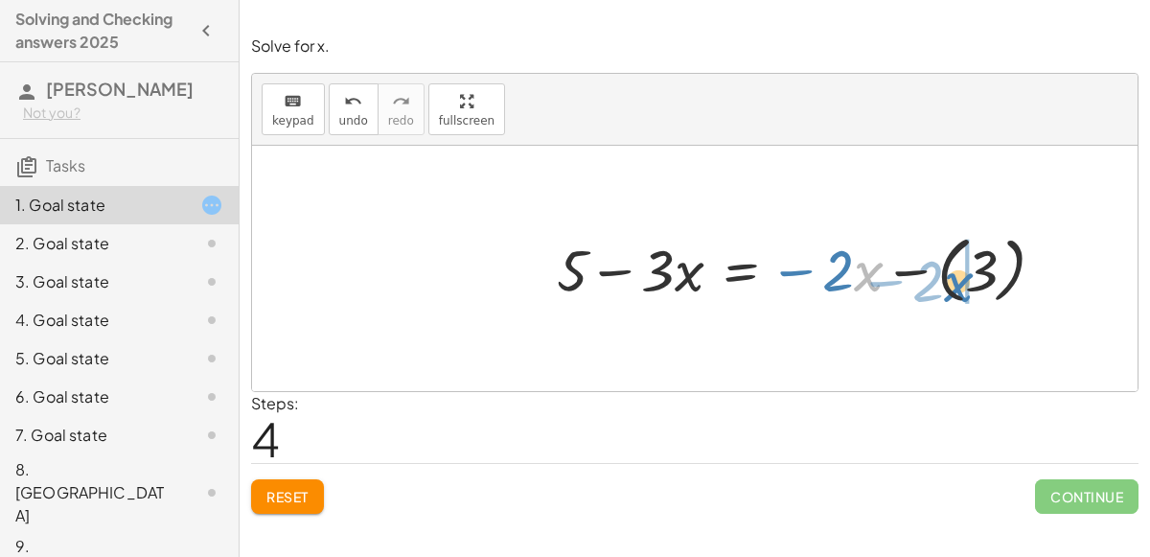
drag, startPoint x: 861, startPoint y: 271, endPoint x: 961, endPoint y: 278, distance: 99.9
click at [961, 278] on div at bounding box center [808, 268] width 523 height 82
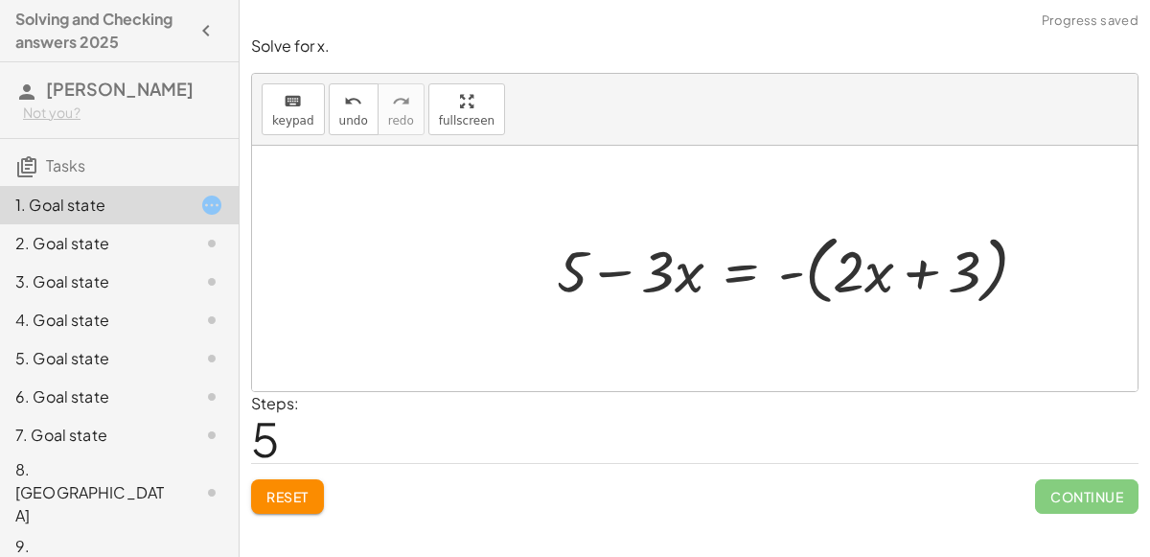
click at [925, 271] on div at bounding box center [799, 268] width 505 height 85
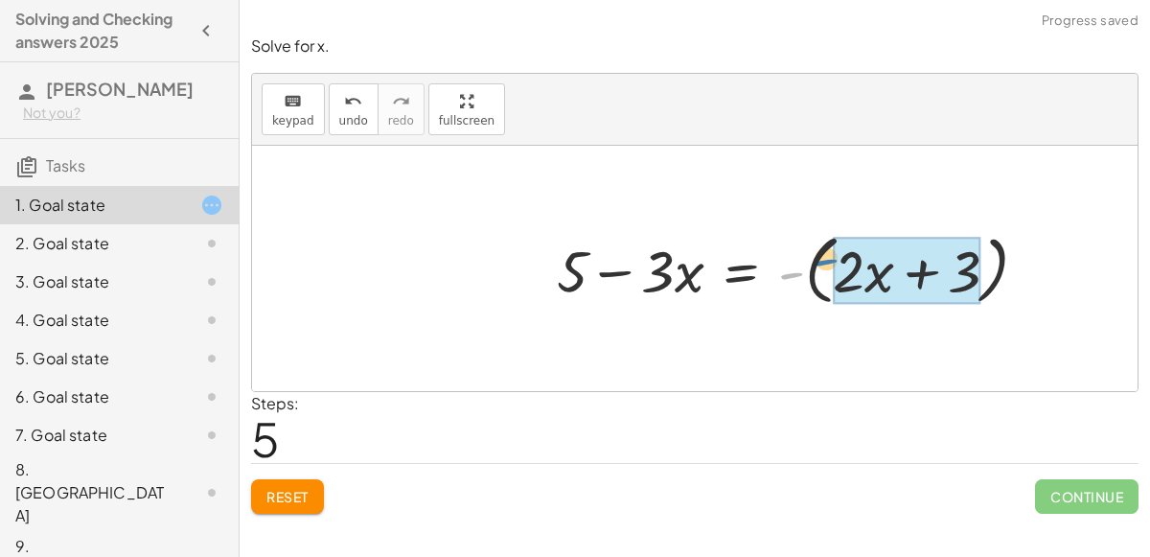
drag, startPoint x: 790, startPoint y: 275, endPoint x: 827, endPoint y: 260, distance: 39.5
click at [827, 260] on div at bounding box center [799, 268] width 505 height 85
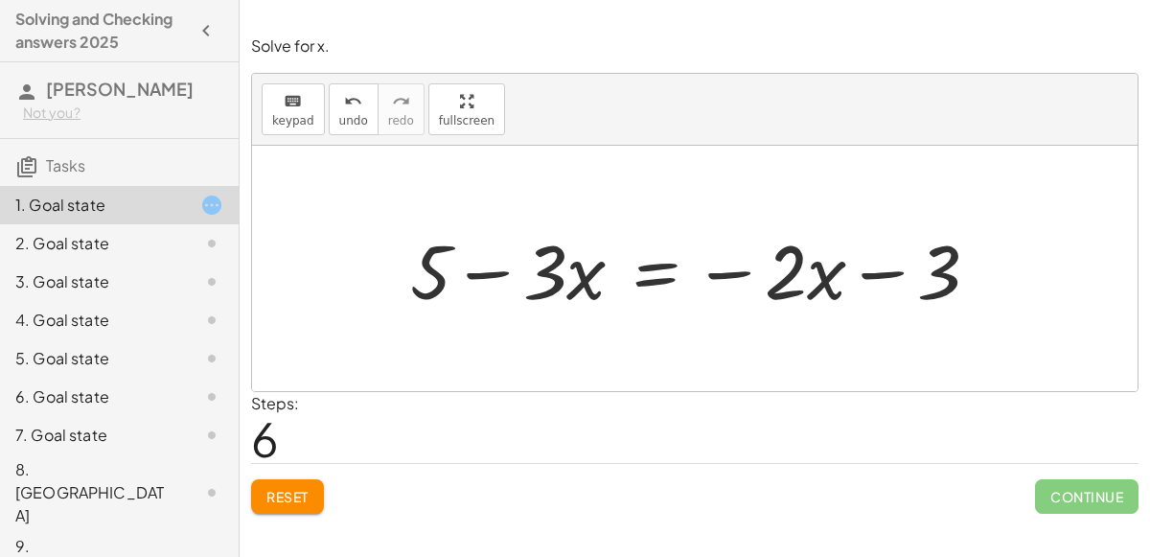
click at [647, 276] on div at bounding box center [702, 268] width 604 height 99
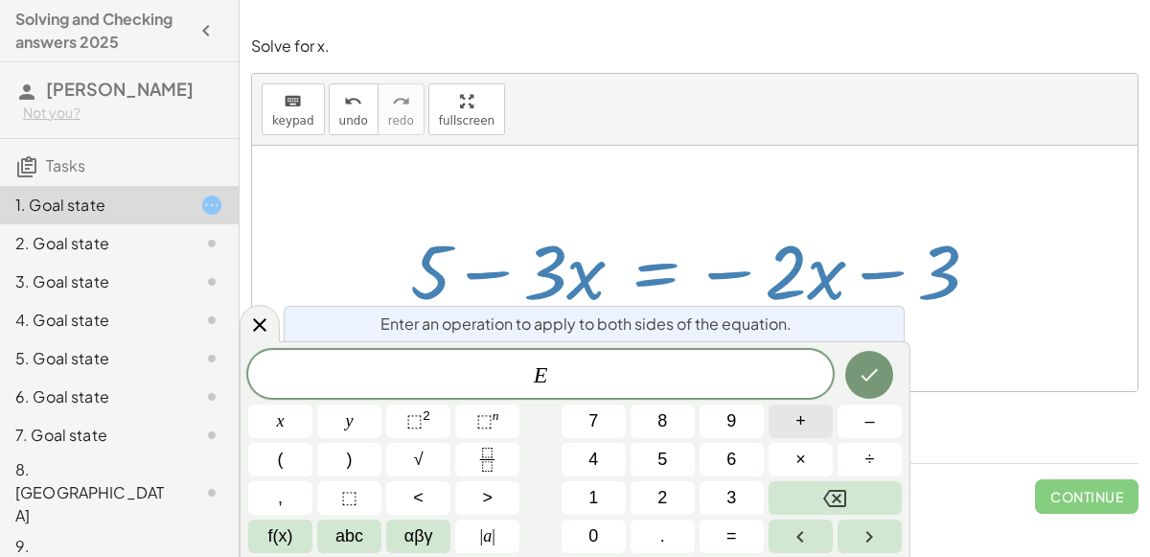
click at [792, 430] on button "+" at bounding box center [800, 421] width 64 height 34
click at [678, 453] on button "5" at bounding box center [662, 460] width 64 height 34
click at [312, 404] on div at bounding box center [280, 421] width 64 height 34
click at [861, 377] on icon "Done" at bounding box center [869, 374] width 23 height 23
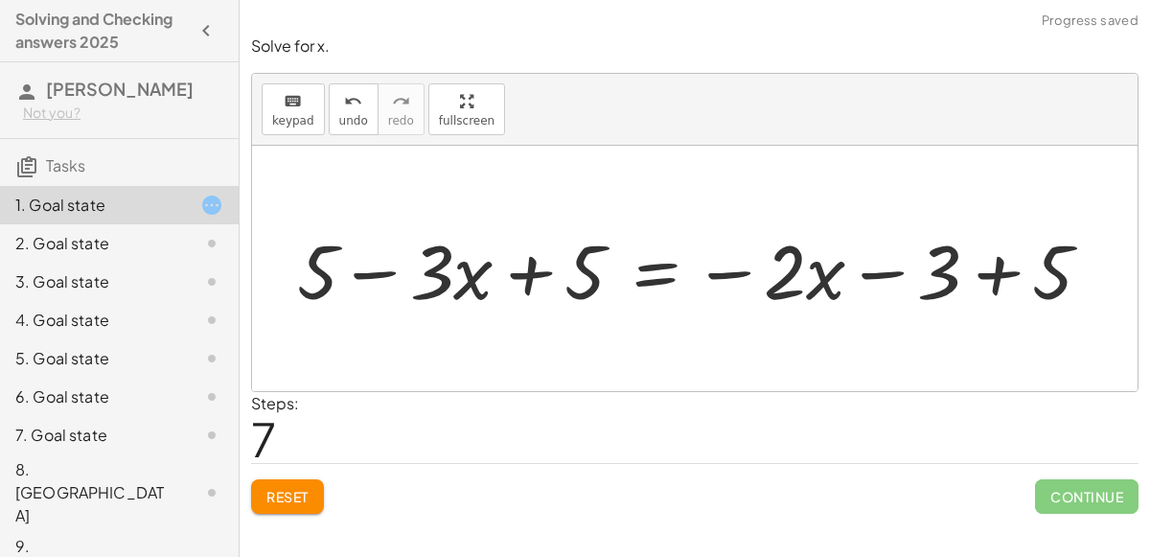
click at [993, 279] on div at bounding box center [701, 268] width 829 height 99
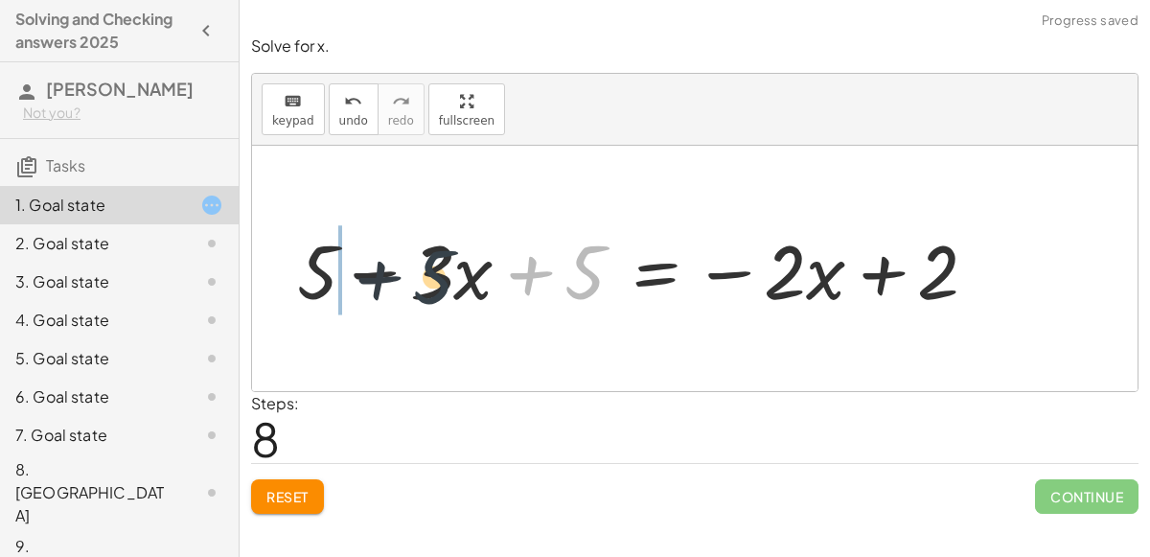
drag, startPoint x: 573, startPoint y: 269, endPoint x: 338, endPoint y: 267, distance: 234.7
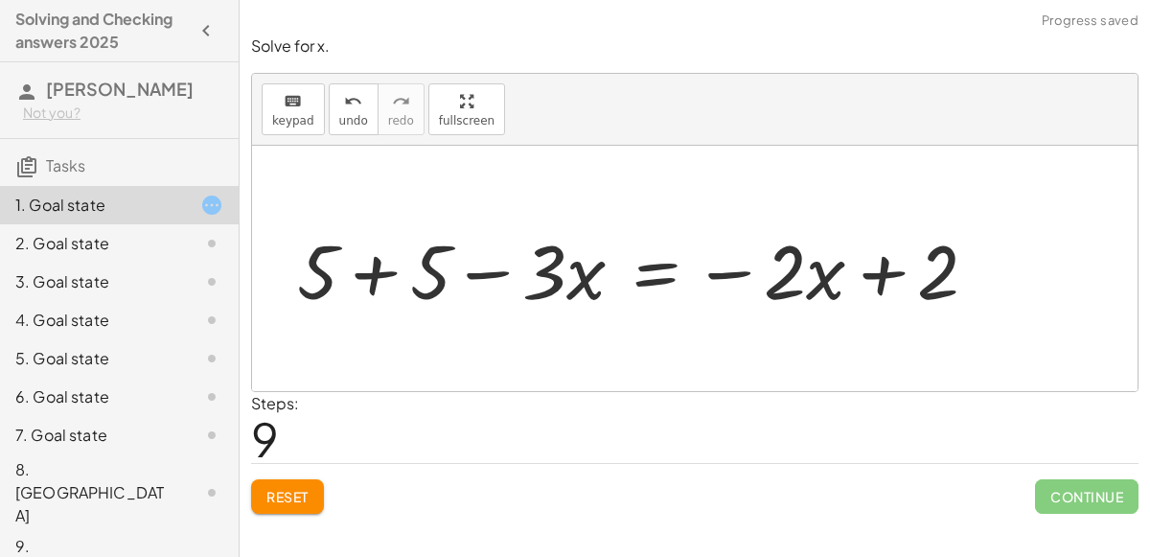
click at [377, 266] on div at bounding box center [644, 268] width 715 height 99
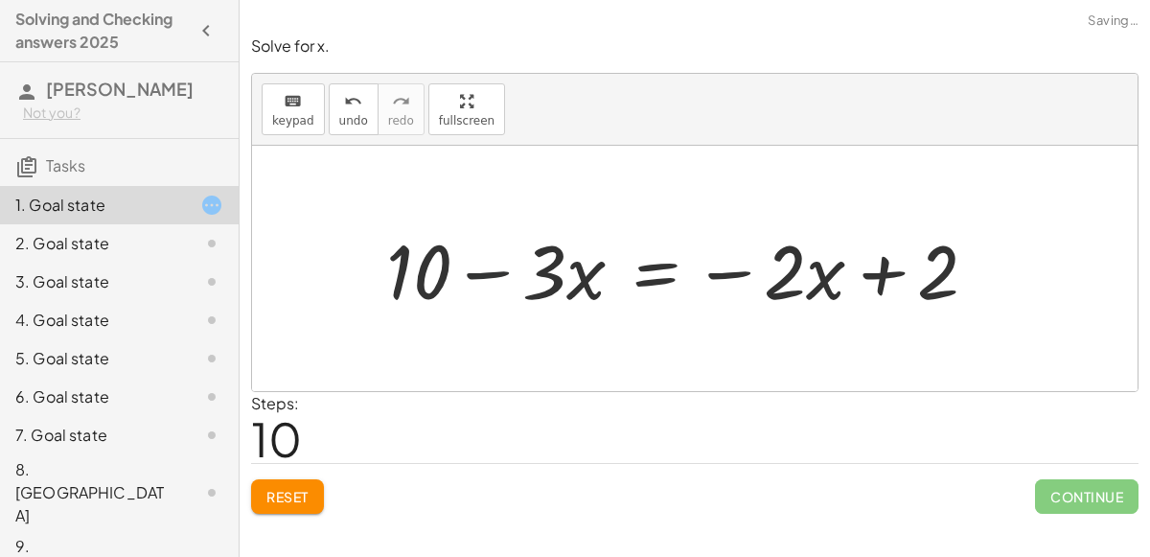
click at [486, 273] on div at bounding box center [690, 268] width 626 height 99
click at [654, 278] on div at bounding box center [690, 268] width 626 height 99
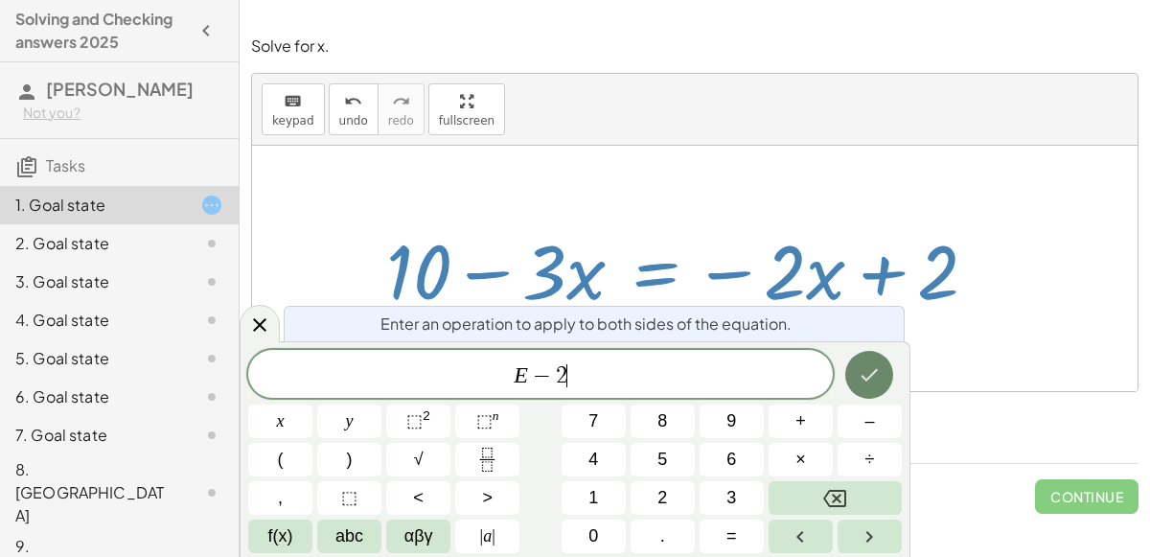
click at [865, 375] on icon "Done" at bounding box center [869, 374] width 23 height 23
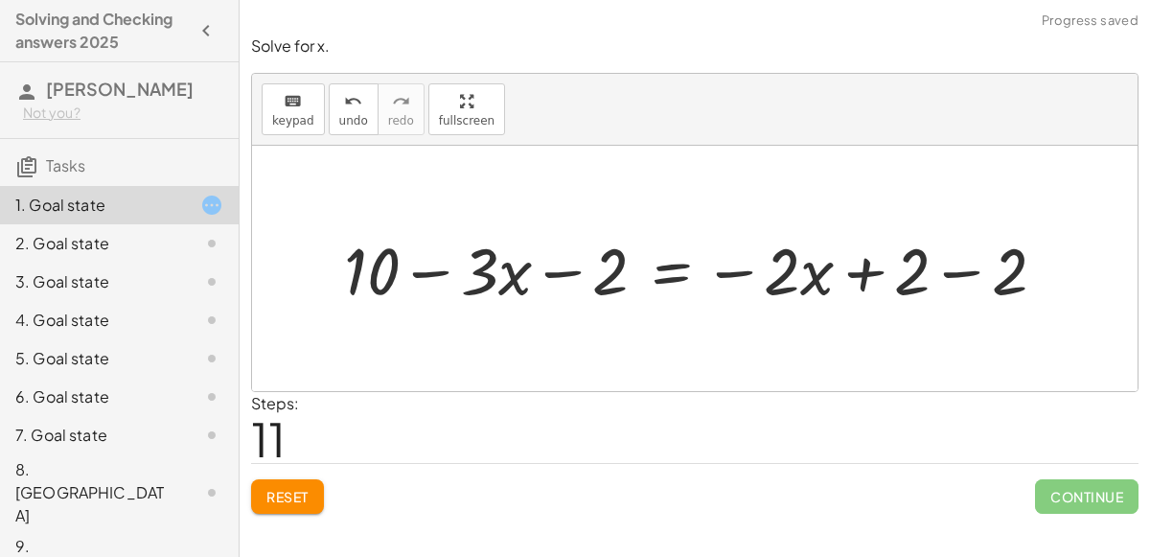
click at [995, 264] on div at bounding box center [702, 267] width 736 height 85
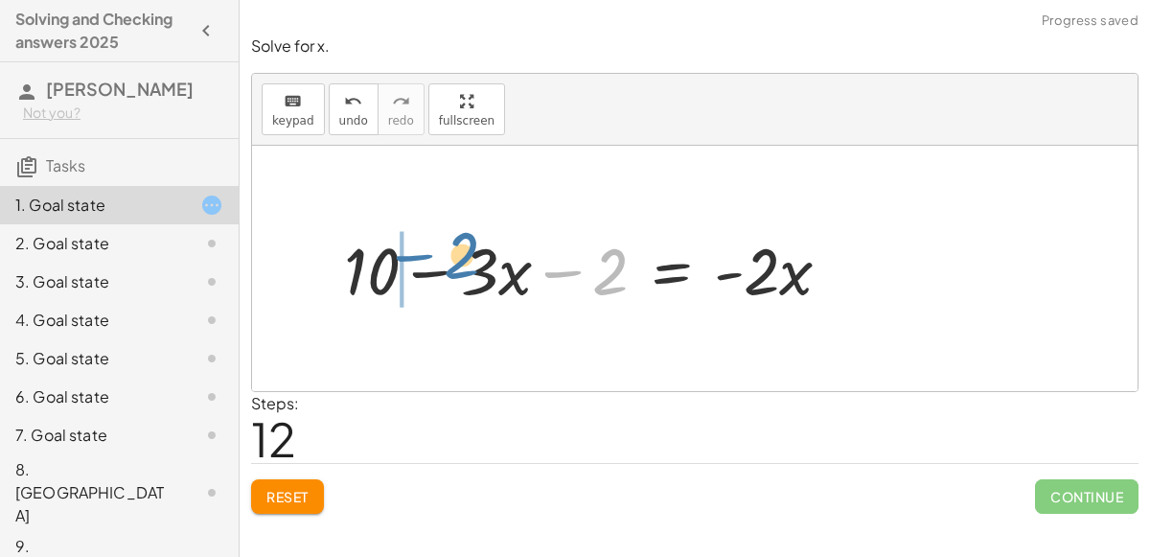
drag, startPoint x: 569, startPoint y: 271, endPoint x: 414, endPoint y: 257, distance: 155.9
click at [414, 257] on div at bounding box center [595, 267] width 522 height 85
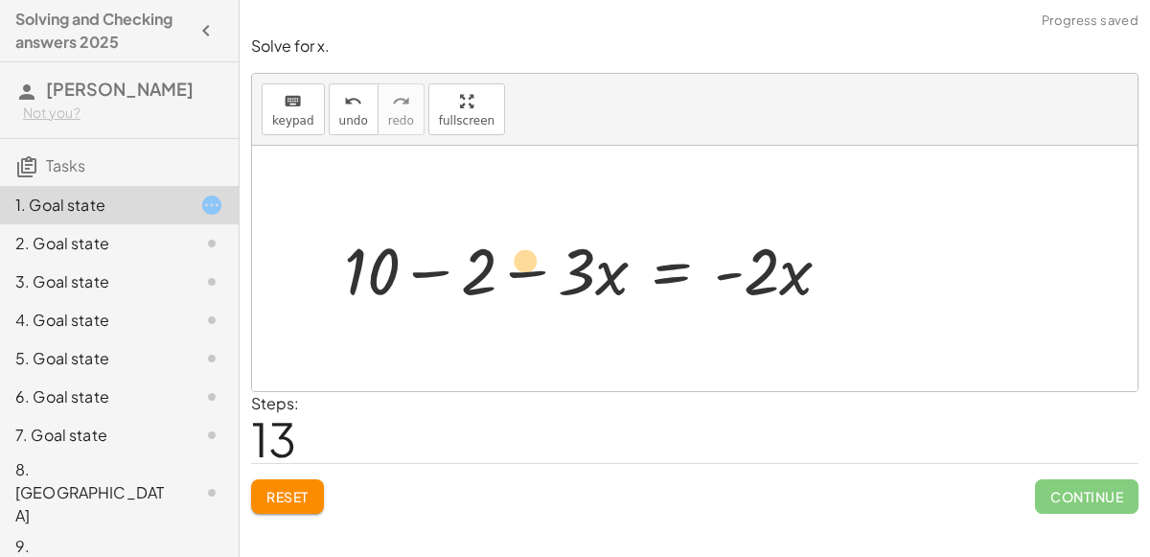
drag, startPoint x: 520, startPoint y: 276, endPoint x: 455, endPoint y: 267, distance: 65.7
click at [455, 267] on div at bounding box center [595, 267] width 522 height 85
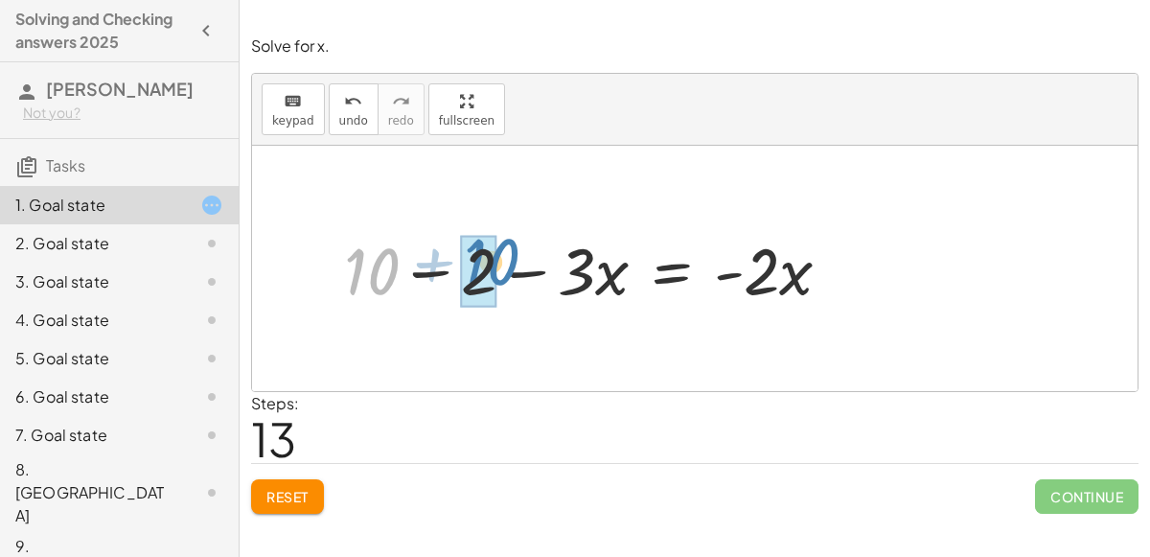
drag, startPoint x: 362, startPoint y: 255, endPoint x: 474, endPoint y: 246, distance: 112.4
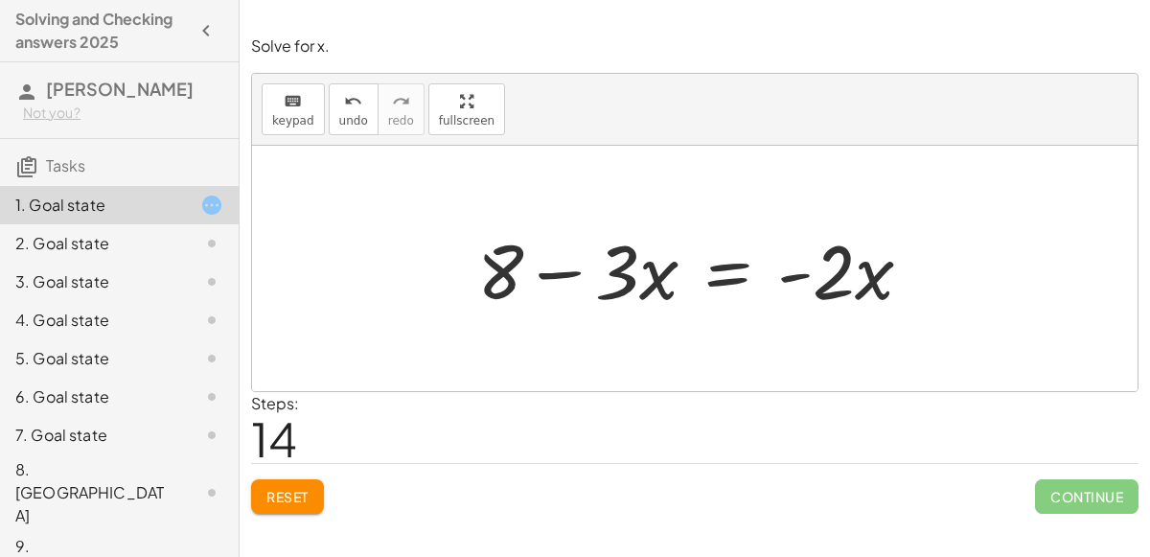
click at [714, 274] on div at bounding box center [702, 268] width 469 height 99
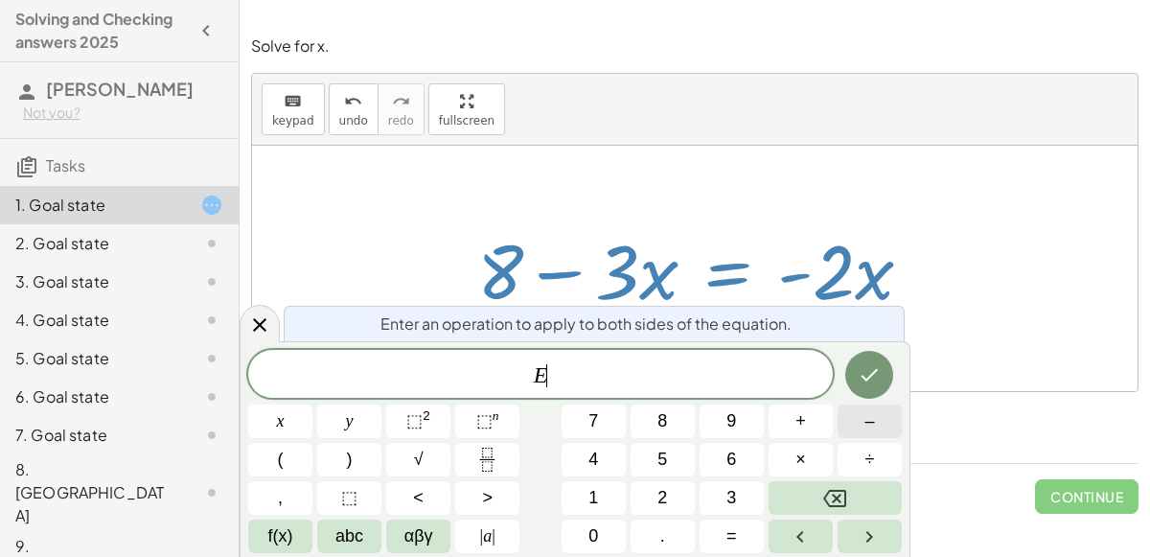
click at [866, 429] on span "–" at bounding box center [869, 421] width 10 height 26
click at [838, 484] on button "Backspace" at bounding box center [834, 498] width 133 height 34
click at [798, 418] on span "+" at bounding box center [800, 421] width 11 height 26
click at [742, 483] on button "3" at bounding box center [731, 498] width 64 height 34
click at [812, 450] on button "×" at bounding box center [800, 460] width 64 height 34
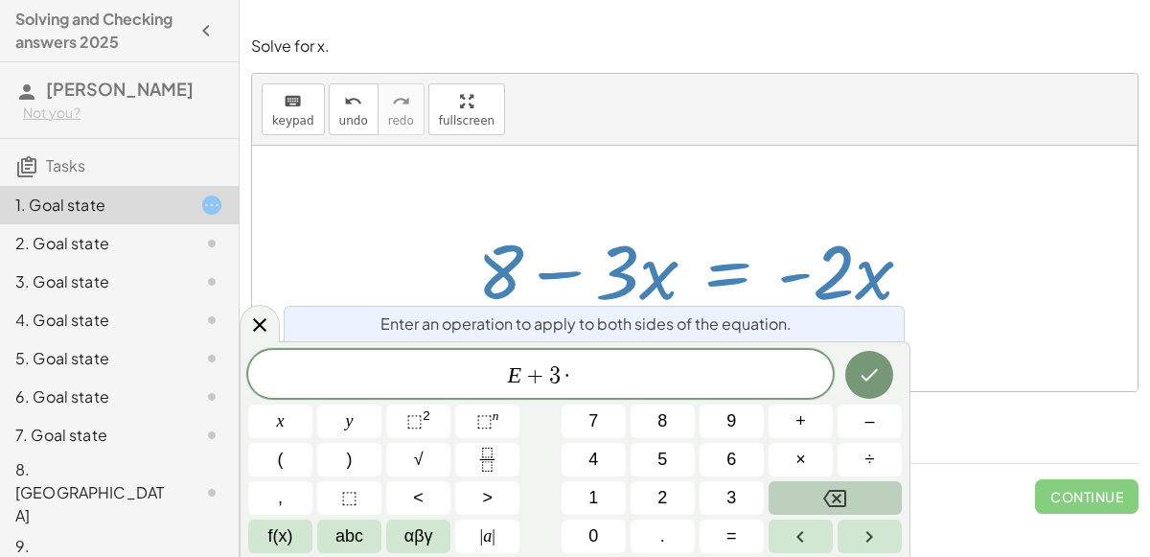
click at [839, 487] on icon "Backspace" at bounding box center [834, 498] width 23 height 23
click at [298, 423] on button "x" at bounding box center [280, 421] width 64 height 34
click at [867, 365] on icon "Done" at bounding box center [869, 374] width 23 height 23
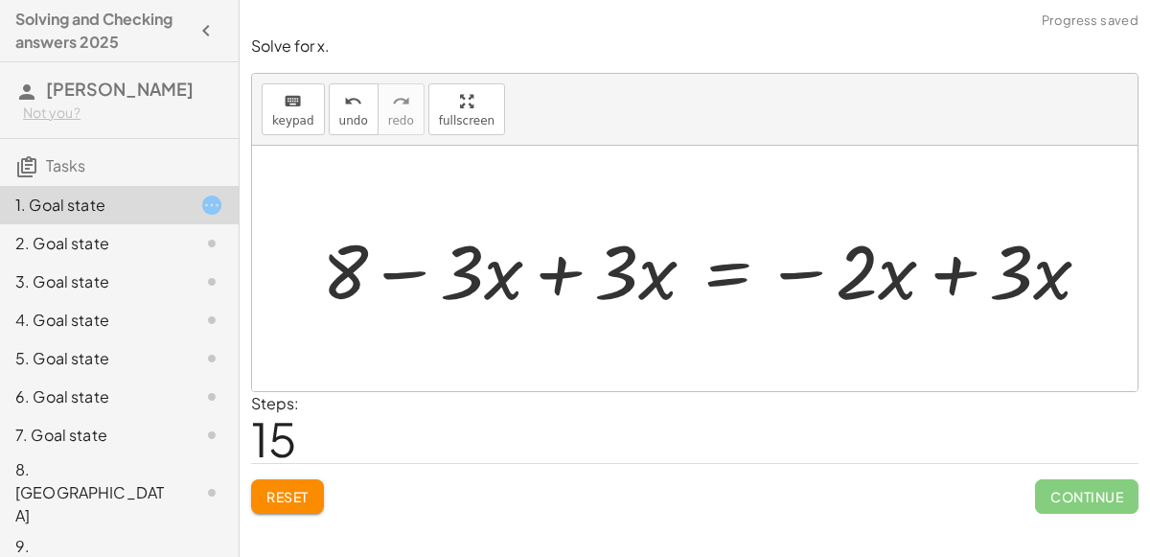
click at [570, 274] on div at bounding box center [713, 268] width 803 height 99
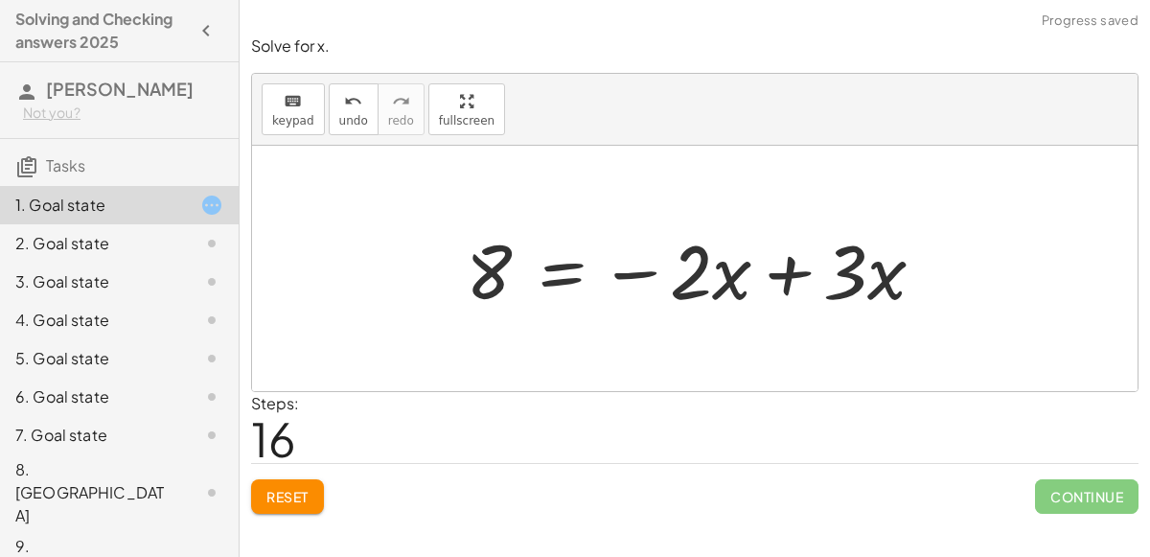
click at [796, 280] on div at bounding box center [702, 268] width 493 height 99
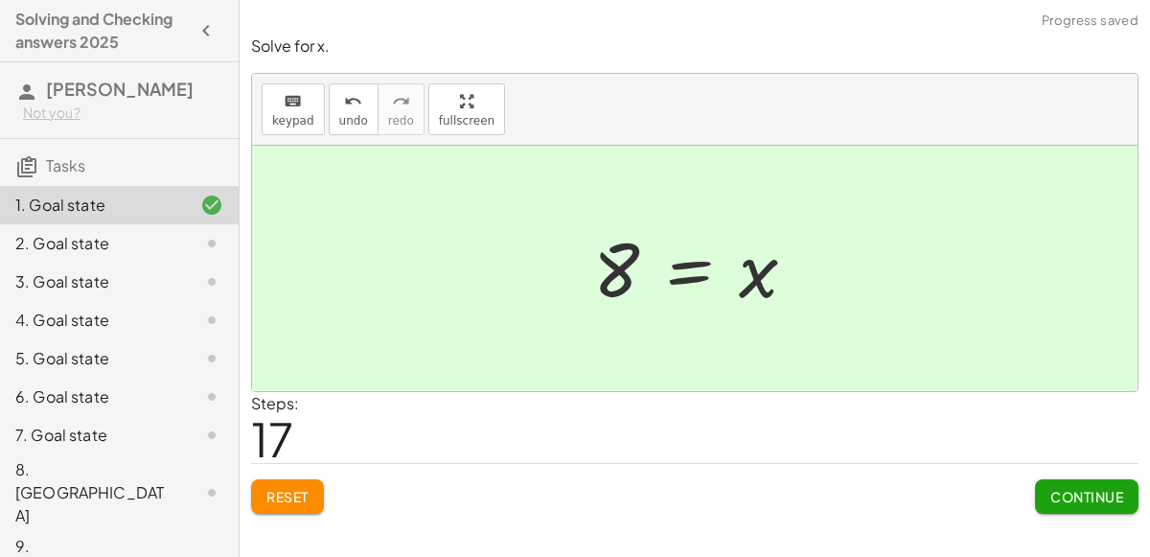
click at [1105, 499] on span "Continue" at bounding box center [1086, 496] width 73 height 17
